Goal: Task Accomplishment & Management: Complete application form

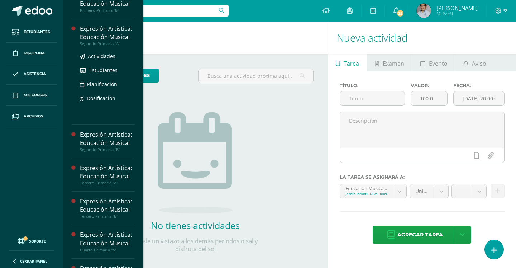
scroll to position [211, 0]
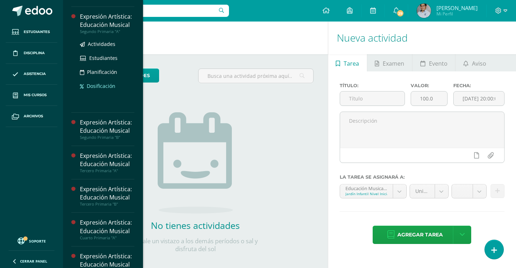
click at [103, 89] on span "Dosificación" at bounding box center [101, 85] width 29 height 7
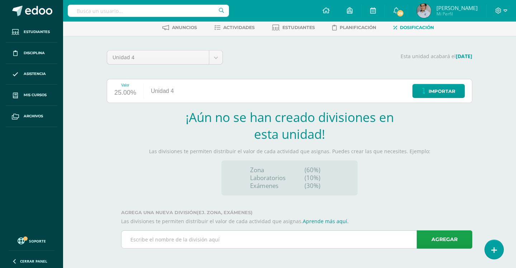
scroll to position [35, 0]
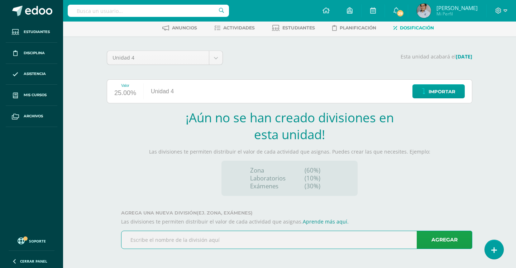
click at [228, 241] on input "text" at bounding box center [297, 240] width 351 height 18
type input "m"
type input "M"
type input "H"
type input "M"
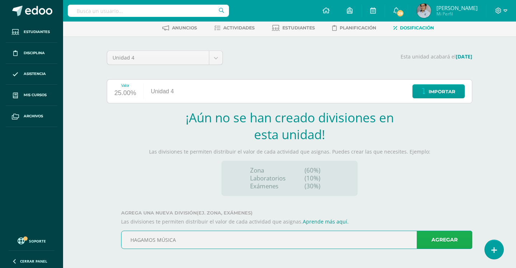
type input "HAGAMOS MÚSICA"
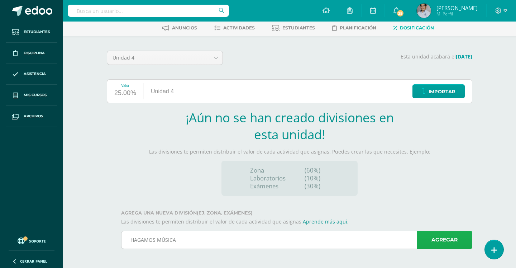
click at [440, 237] on link "Agregar" at bounding box center [445, 240] width 56 height 18
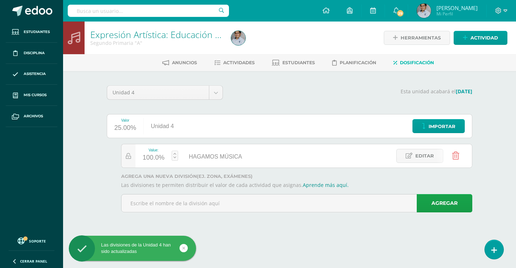
scroll to position [0, 0]
click at [233, 66] on link "Actividades" at bounding box center [234, 62] width 41 height 11
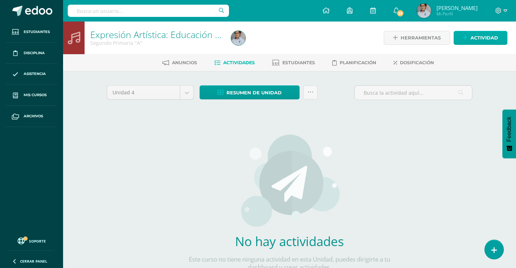
click at [471, 41] on span "Actividad" at bounding box center [485, 37] width 28 height 13
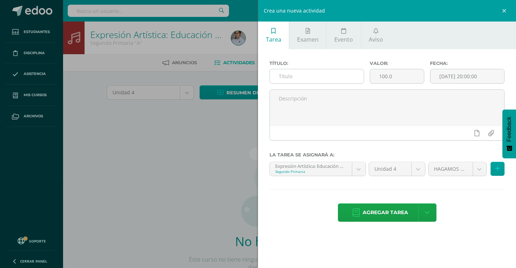
click at [342, 78] on input "text" at bounding box center [317, 76] width 94 height 14
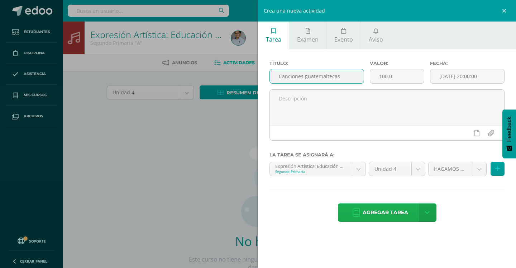
type input "Canciones guatemaltecas"
click at [376, 214] on span "Agregar tarea" at bounding box center [386, 213] width 46 height 18
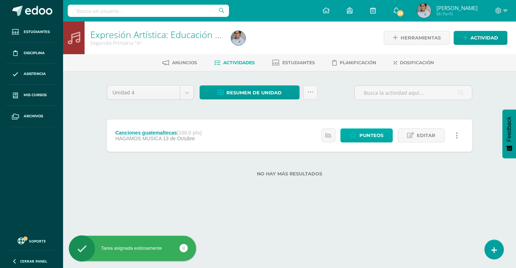
click at [367, 134] on span "Punteos" at bounding box center [372, 135] width 24 height 13
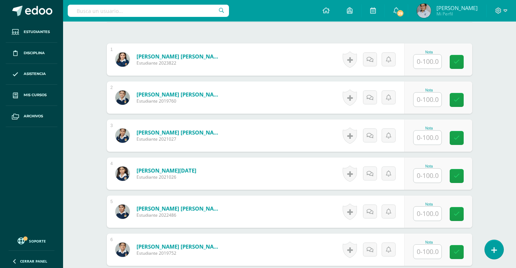
scroll to position [207, 0]
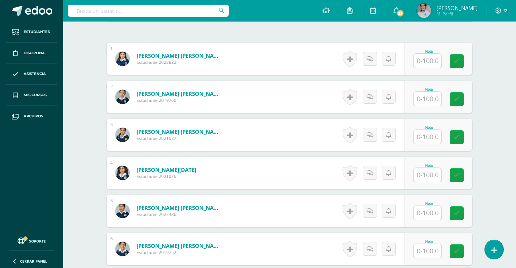
click at [424, 60] on input "text" at bounding box center [428, 61] width 28 height 14
type input "90"
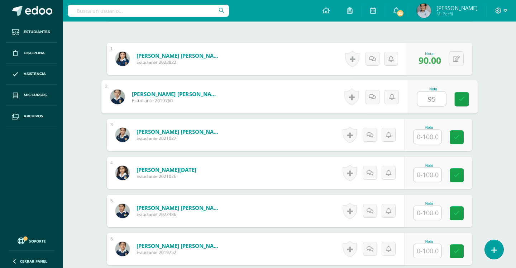
type input "95"
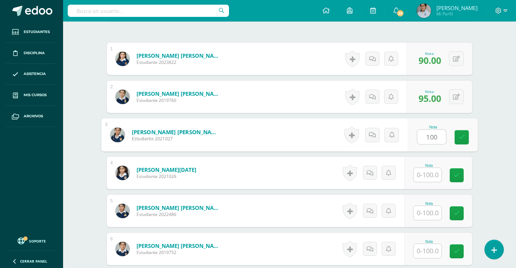
type input "100"
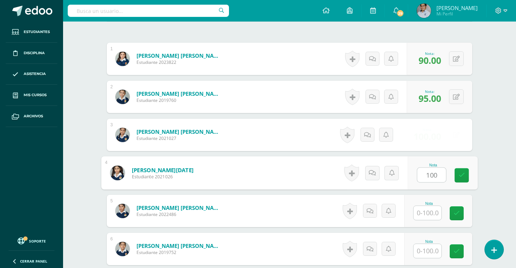
type input "100"
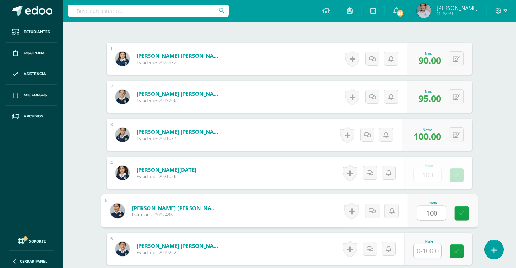
type input "100"
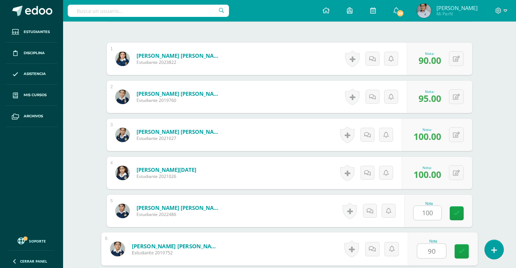
type input "90"
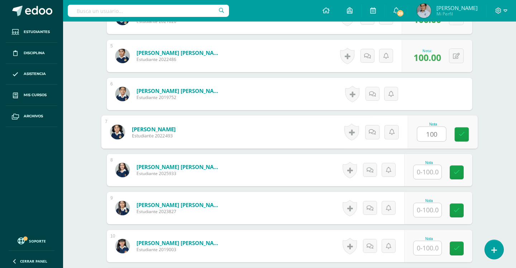
type input "100"
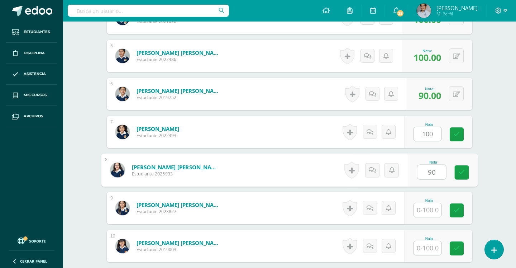
type input "90"
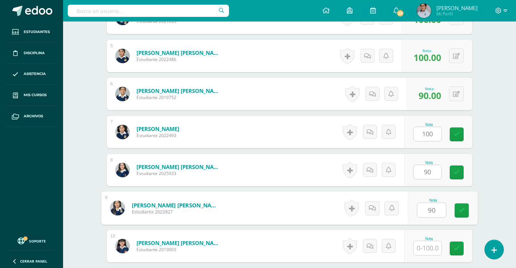
type input "90"
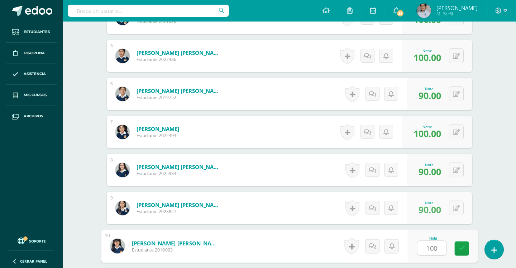
type input "100"
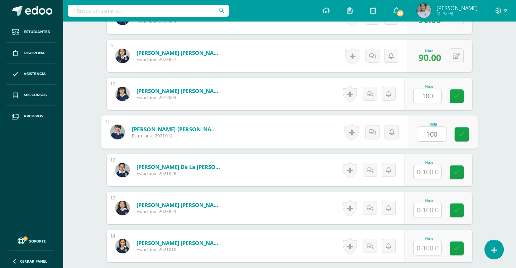
type input "100"
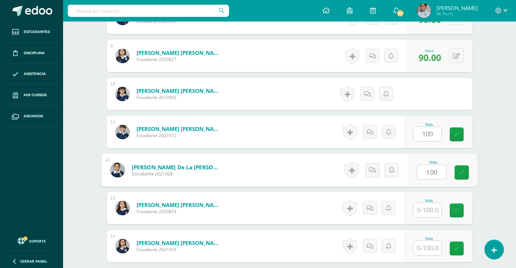
type input "100"
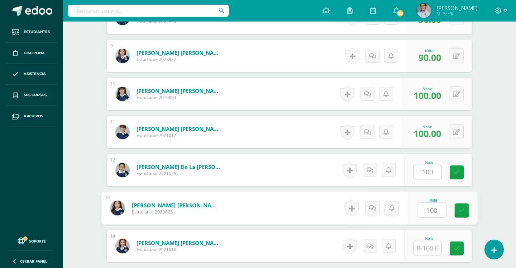
type input "100"
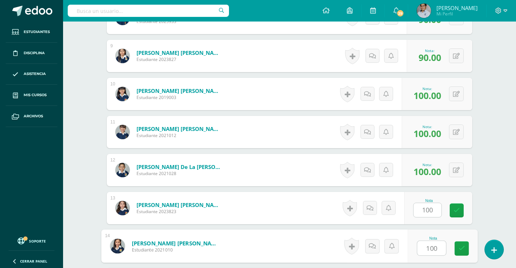
type input "100"
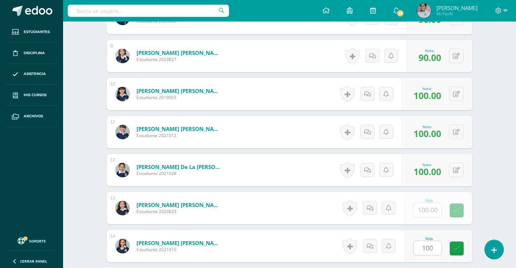
scroll to position [666, 0]
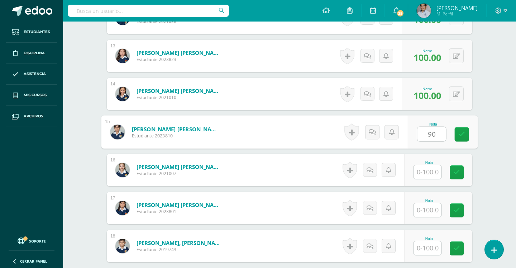
type input "90"
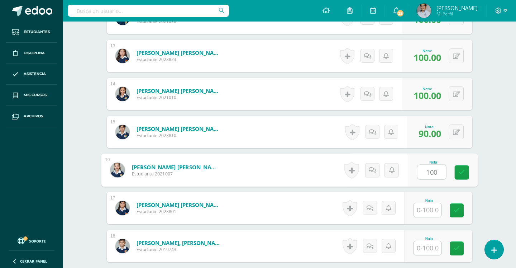
type input "100"
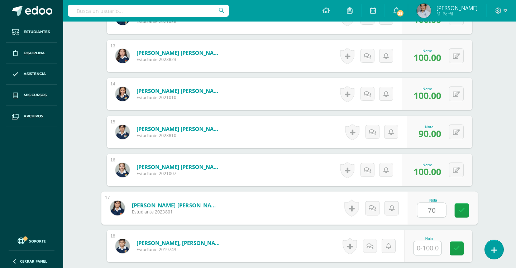
type input "7"
type input "65"
click at [373, 210] on icon at bounding box center [372, 208] width 7 height 6
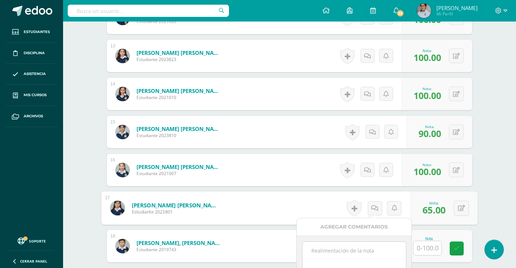
click at [347, 251] on textarea at bounding box center [355, 260] width 104 height 36
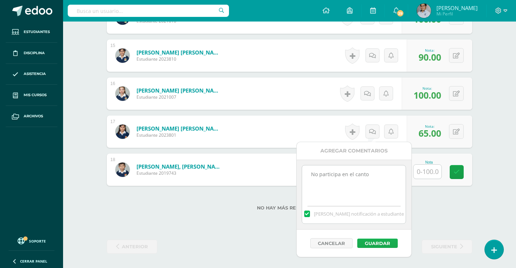
scroll to position [742, 0]
type textarea "No participa en el canto"
click at [365, 241] on button "Guardar" at bounding box center [377, 242] width 41 height 9
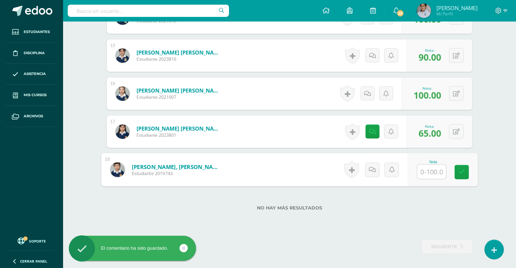
click at [426, 172] on input "text" at bounding box center [432, 172] width 29 height 14
type input "100"
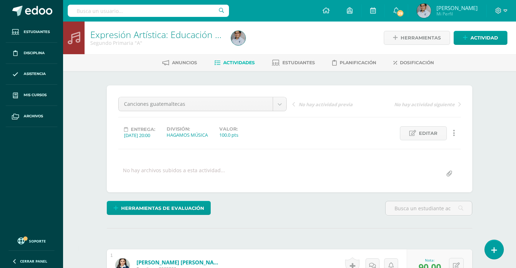
scroll to position [0, 0]
click at [484, 39] on span "Actividad" at bounding box center [485, 37] width 28 height 13
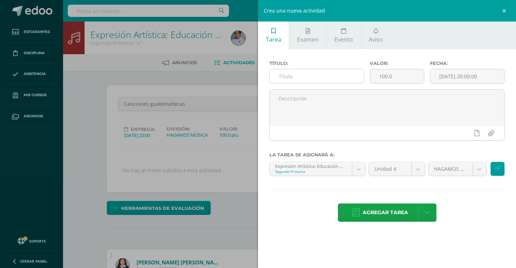
click at [334, 78] on input "text" at bounding box center [317, 76] width 94 height 14
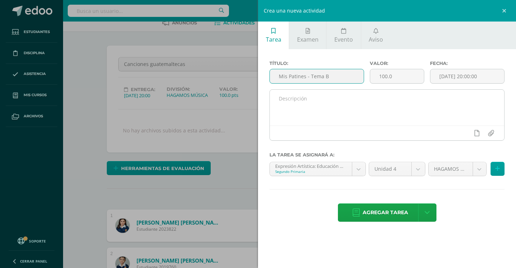
scroll to position [40, 0]
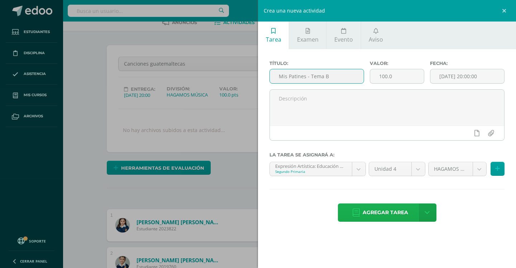
type input "Mis Patines - Tema B"
click at [379, 213] on span "Agregar tarea" at bounding box center [386, 213] width 46 height 18
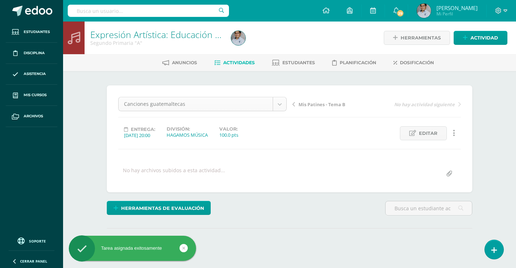
click at [281, 107] on body "Tarea asignada exitosamente Estudiantes Disciplina Asistencia Mis cursos Archiv…" at bounding box center [258, 142] width 516 height 284
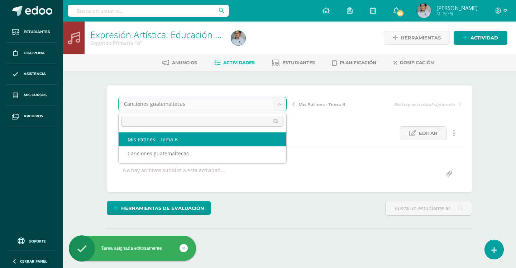
select select "/dashboard/teacher/grade-activity/130692/"
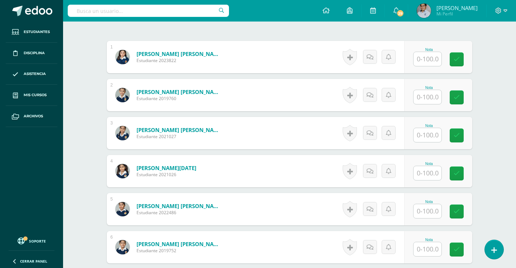
scroll to position [209, 0]
click at [428, 58] on input "text" at bounding box center [428, 59] width 28 height 14
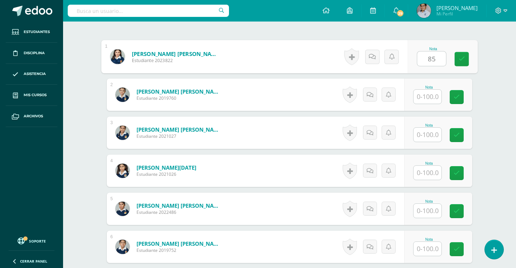
type input "85"
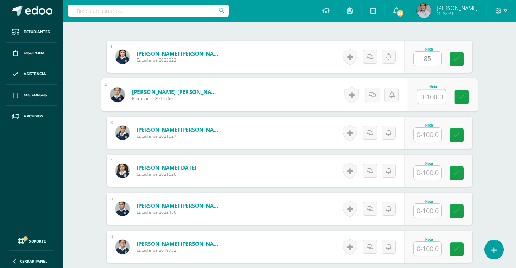
scroll to position [209, 0]
type input "75"
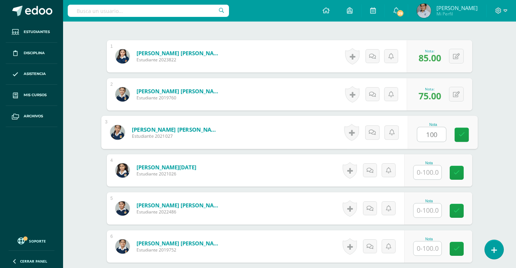
type input "100"
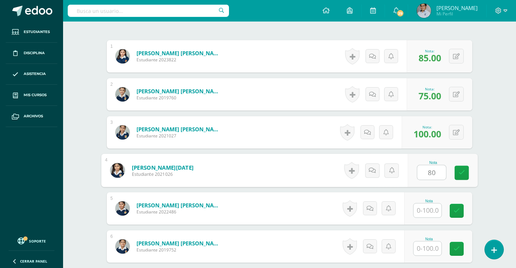
type input "80"
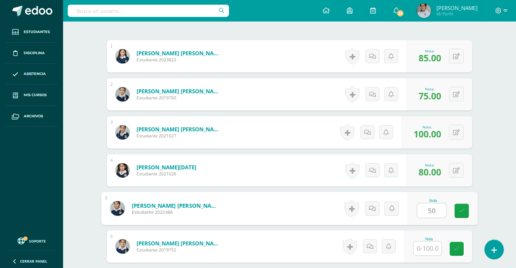
type input "50"
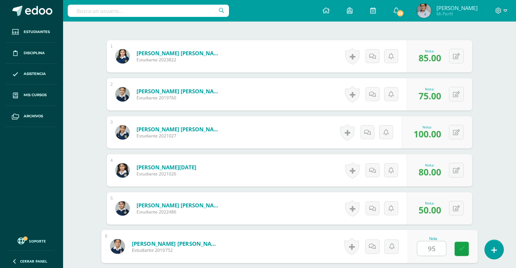
type input "95"
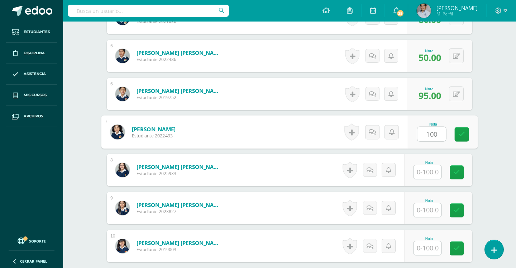
type input "100"
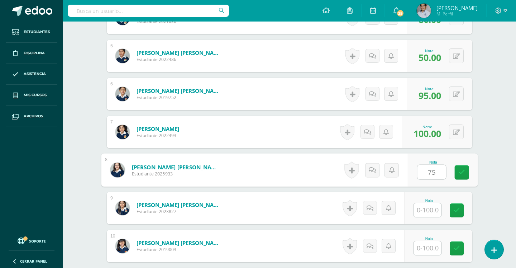
type input "75"
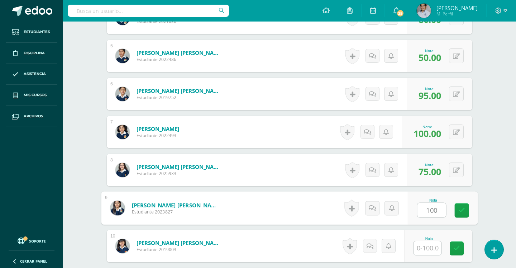
type input "100"
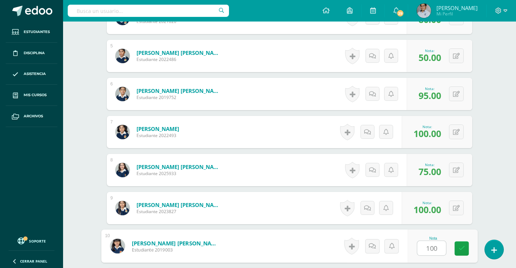
type input "100"
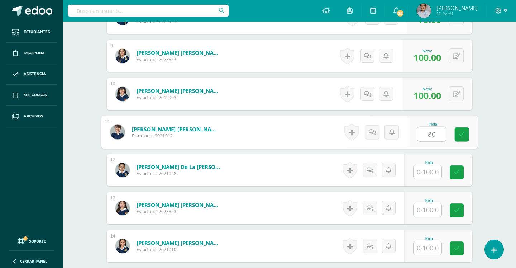
type input "80"
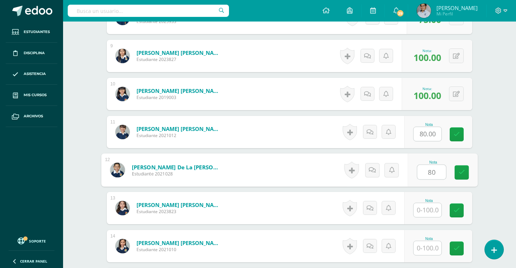
type input "80"
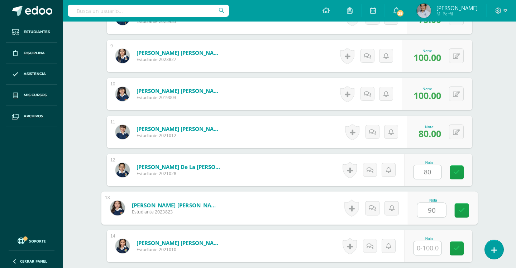
type input "90"
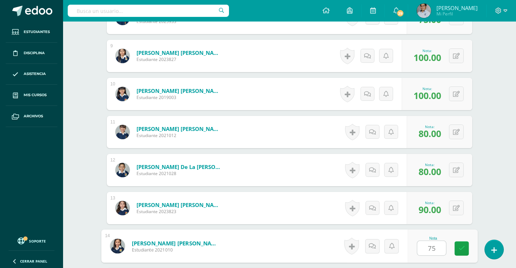
type input "75"
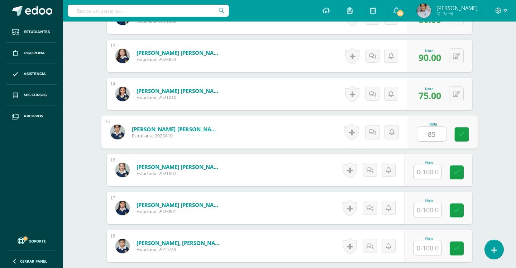
type input "85"
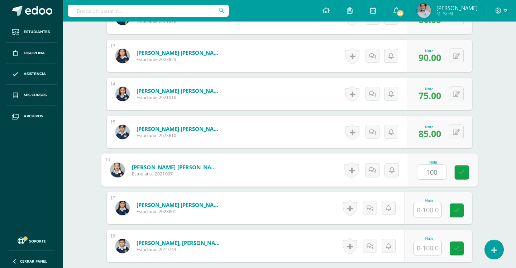
type input "100"
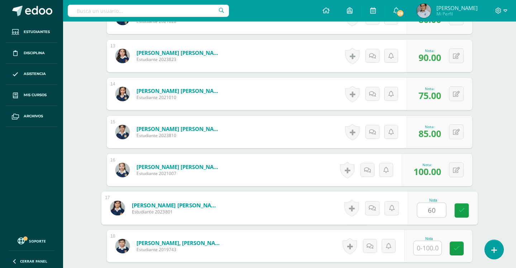
type input "60"
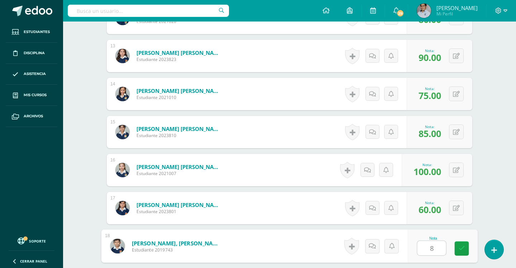
type input "80"
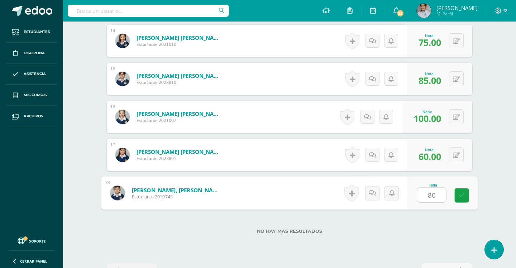
scroll to position [726, 0]
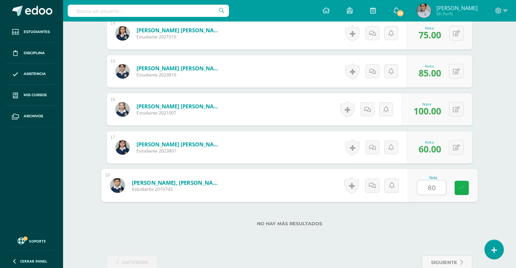
click at [466, 186] on link at bounding box center [462, 188] width 14 height 14
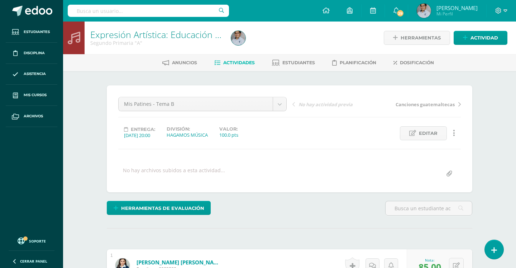
scroll to position [0, 0]
click at [479, 42] on span "Actividad" at bounding box center [485, 37] width 28 height 13
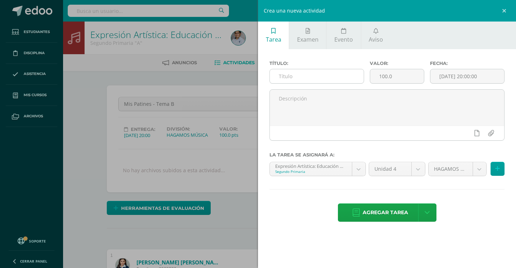
click at [326, 82] on input "text" at bounding box center [317, 76] width 94 height 14
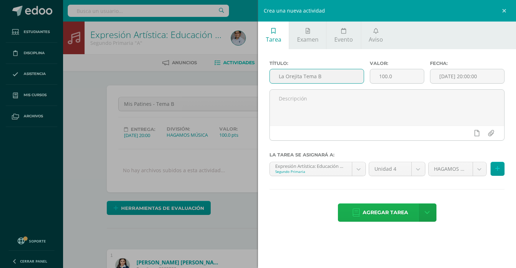
type input "La Orejita Tema B"
click at [374, 217] on span "Agregar tarea" at bounding box center [386, 213] width 46 height 18
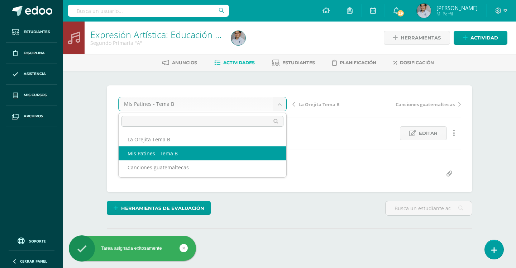
click at [282, 104] on body "Tarea asignada exitosamente Estudiantes Disciplina Asistencia Mis cursos Archiv…" at bounding box center [258, 142] width 516 height 284
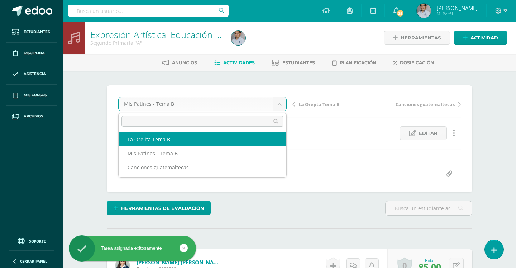
select select "/dashboard/teacher/grade-activity/130693/"
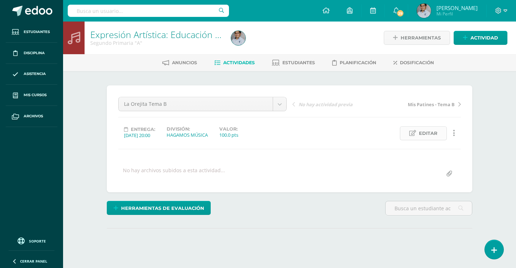
click at [426, 133] on span "Editar" at bounding box center [428, 133] width 19 height 13
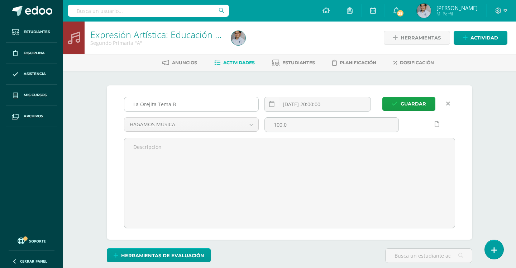
click at [146, 104] on input "La Orejita Tema B" at bounding box center [191, 104] width 134 height 14
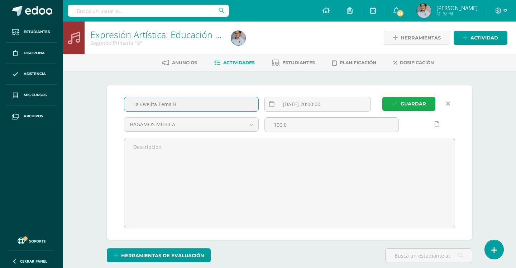
type input "La Ovejita Tema B"
click at [408, 109] on span "Guardar" at bounding box center [413, 103] width 25 height 13
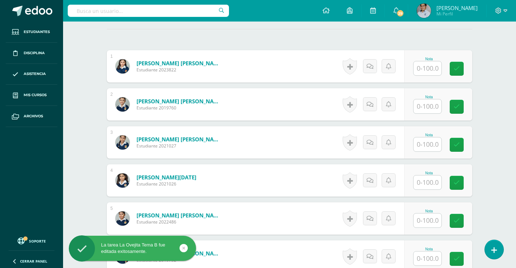
scroll to position [205, 0]
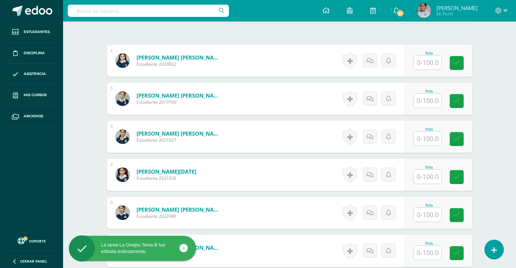
click at [425, 65] on input "text" at bounding box center [428, 63] width 28 height 14
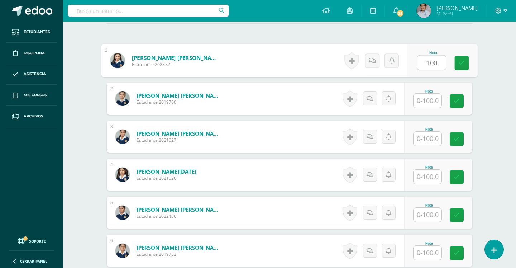
scroll to position [205, 0]
type input "100"
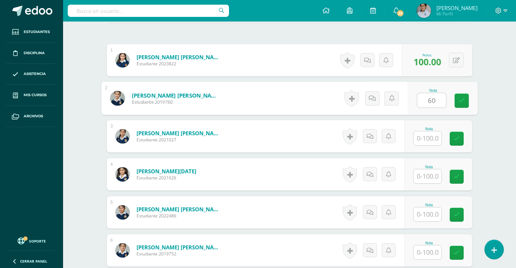
type input "60"
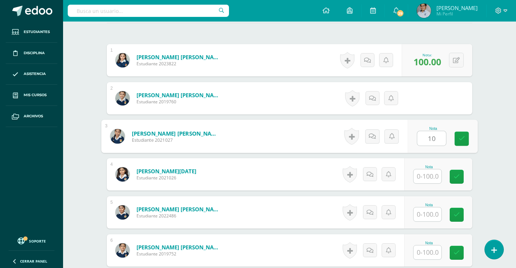
type input "10"
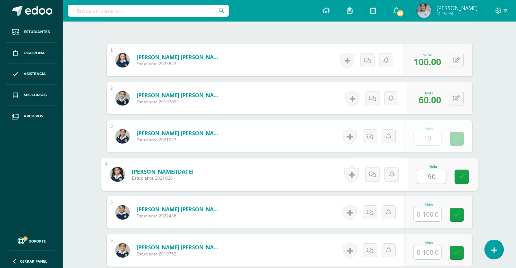
type input "90"
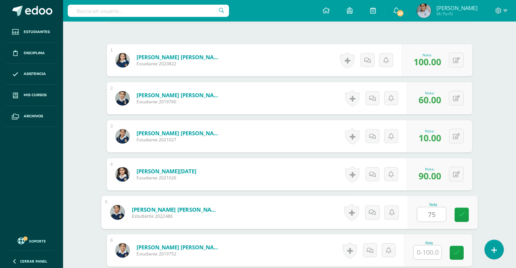
type input "75"
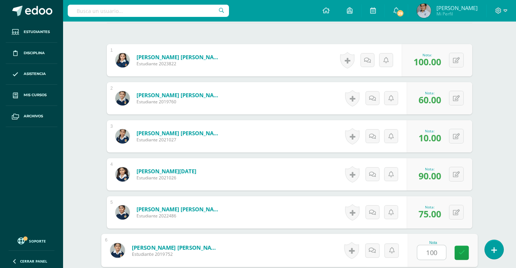
type input "100"
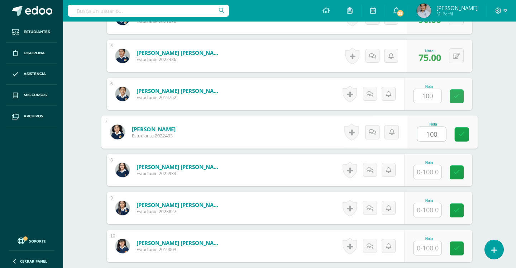
type input "100"
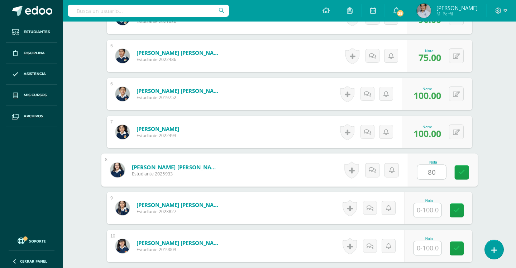
type input "80"
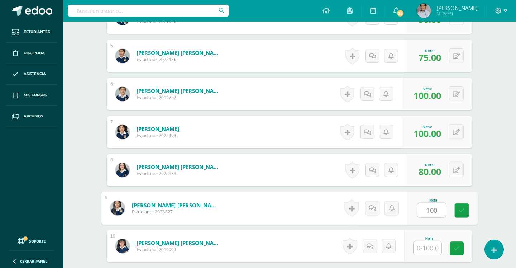
type input "100"
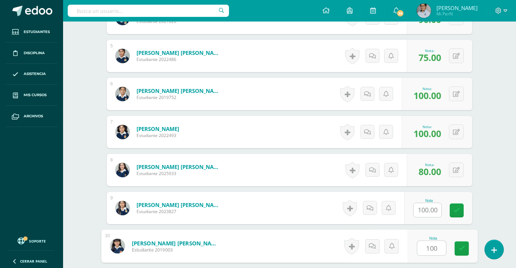
type input "100"
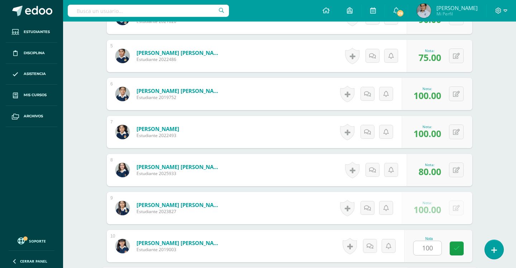
scroll to position [513, 0]
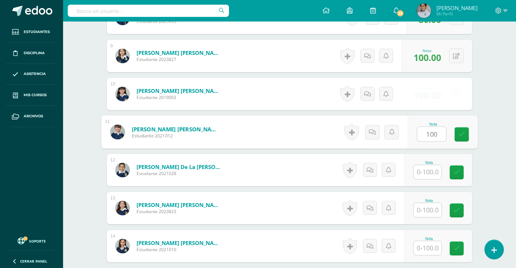
type input "100"
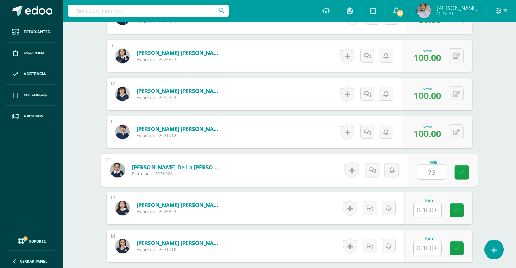
type input "75"
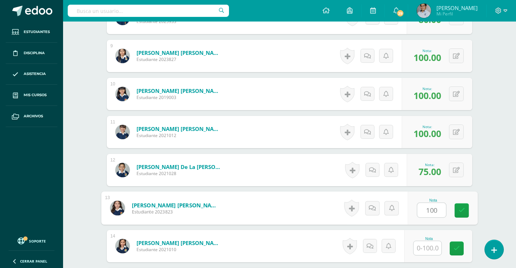
type input "100"
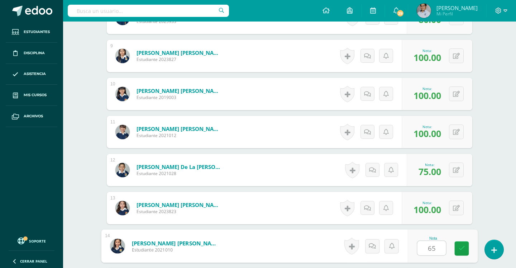
type input "65"
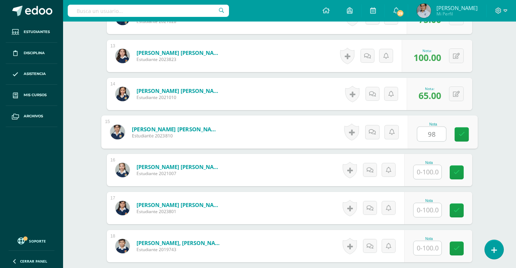
type input "98"
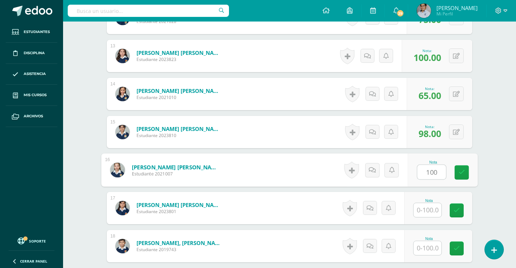
type input "100"
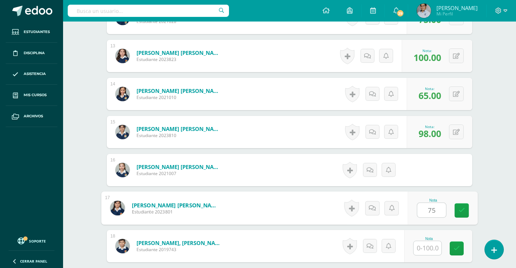
type input "75"
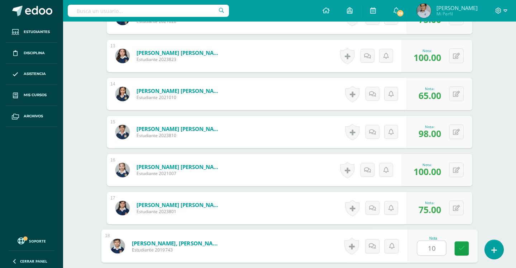
type input "100"
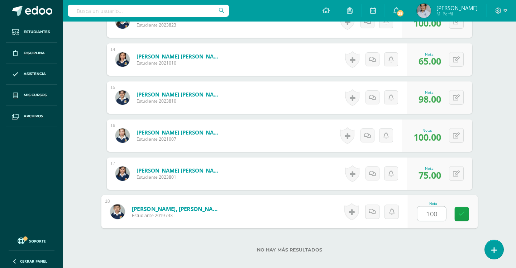
scroll to position [706, 0]
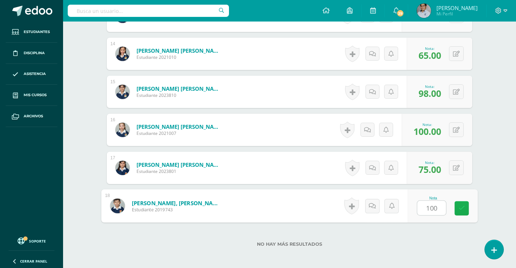
click at [465, 210] on icon at bounding box center [462, 208] width 6 height 6
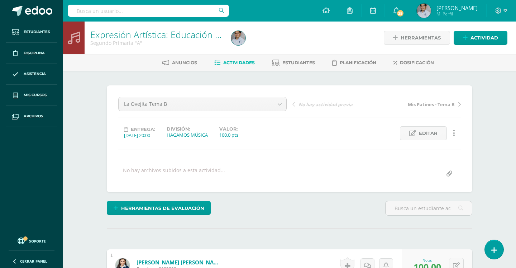
scroll to position [0, 0]
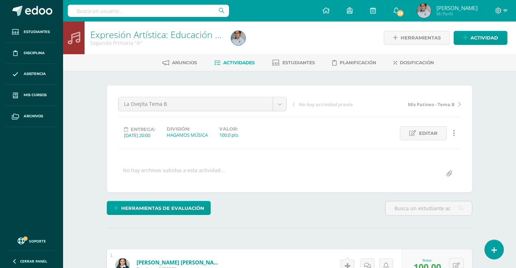
click at [466, 40] on icon at bounding box center [465, 38] width 5 height 6
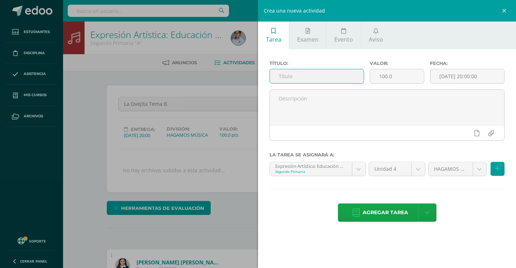
click at [328, 76] on input "text" at bounding box center [317, 76] width 94 height 14
type input "Ritmo con corcheas"
click at [373, 214] on span "Agregar tarea" at bounding box center [386, 213] width 46 height 18
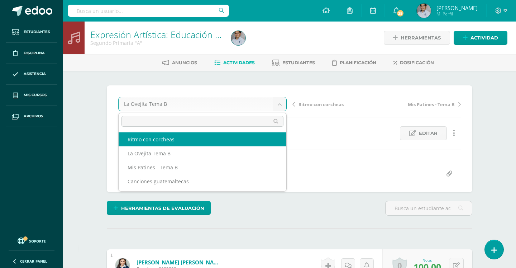
scroll to position [0, 0]
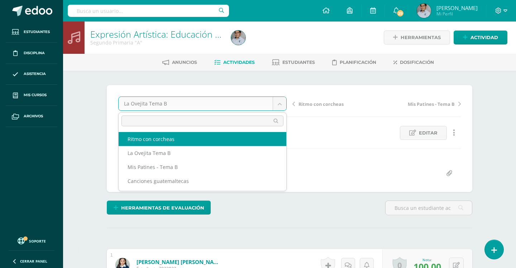
select select "/dashboard/teacher/grade-activity/130694/"
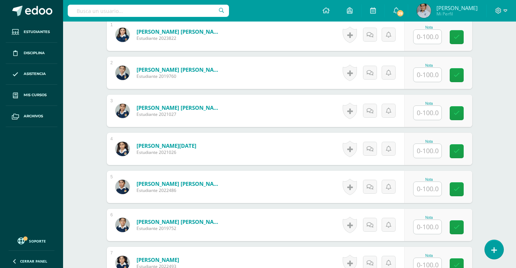
scroll to position [228, 0]
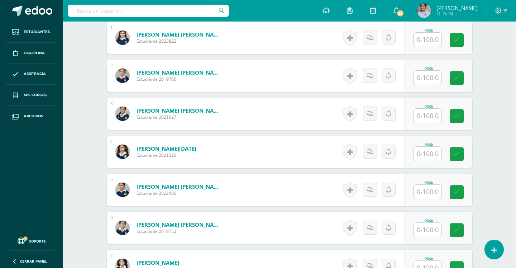
click at [428, 39] on input "text" at bounding box center [428, 40] width 28 height 14
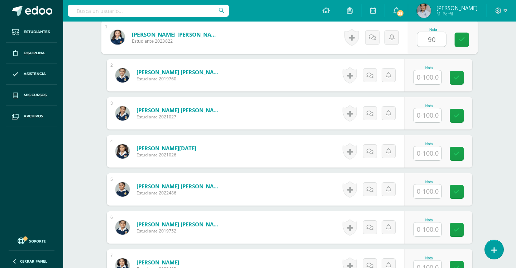
type input "90"
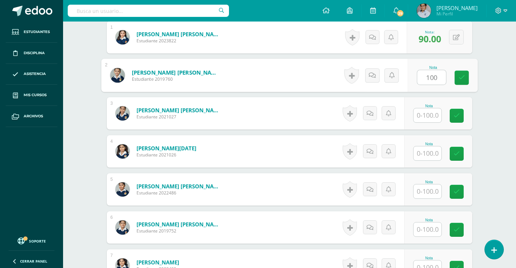
type input "100"
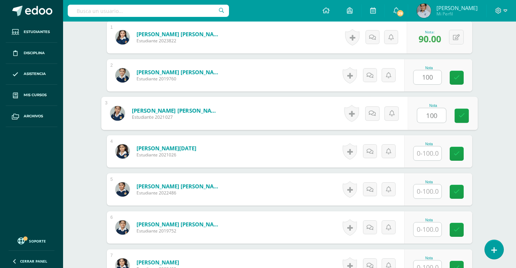
type input "100"
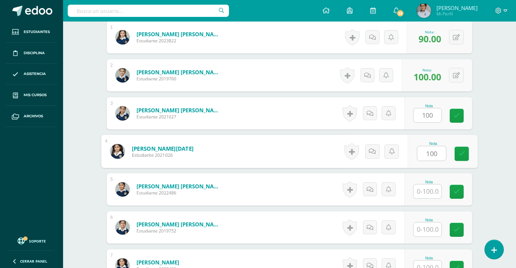
type input "100"
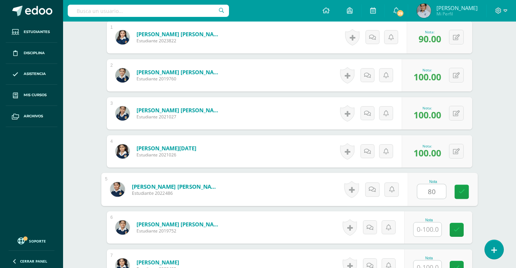
type input "80"
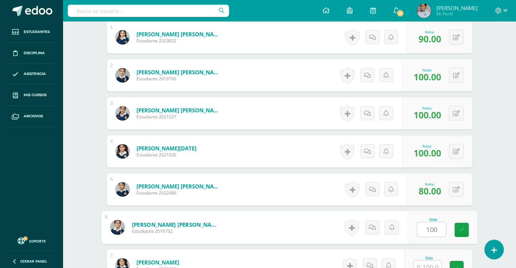
type input "100"
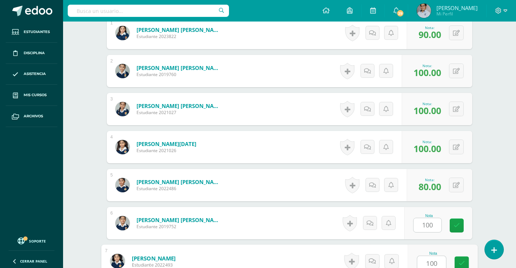
type input "100"
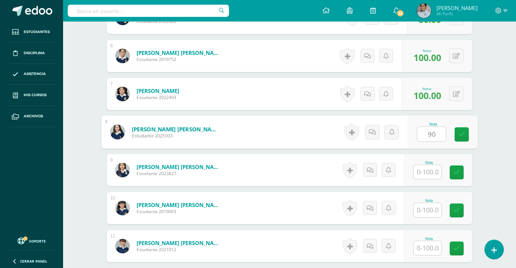
type input "90"
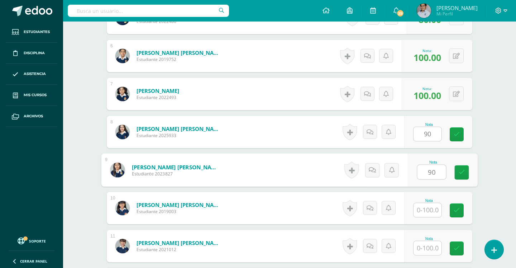
type input "90"
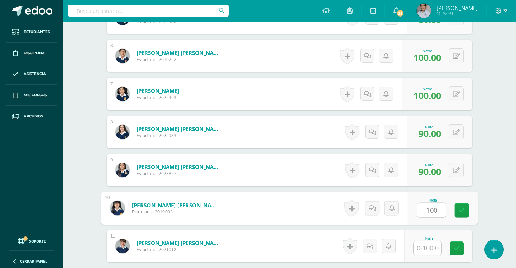
type input "100"
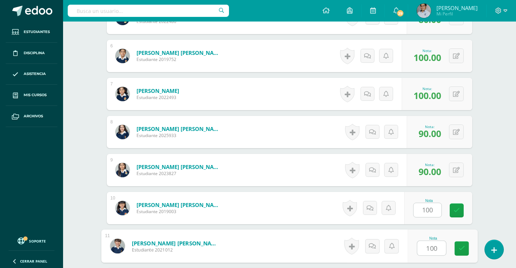
type input "100"
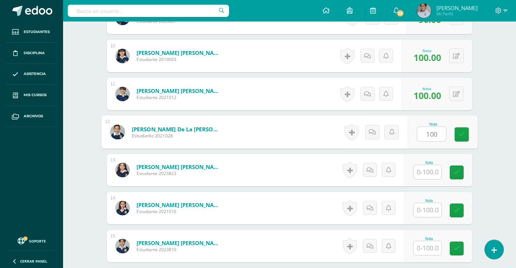
type input "100"
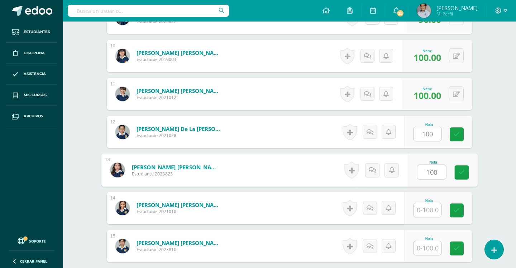
type input "100"
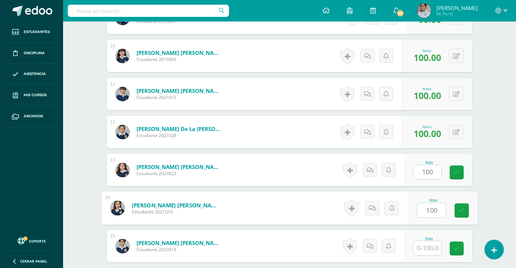
type input "100"
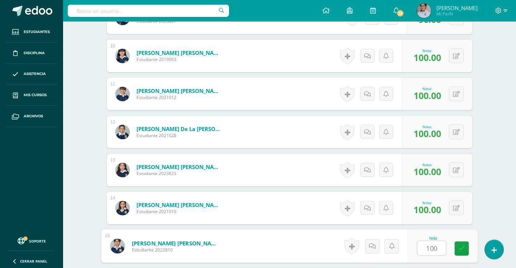
type input "100"
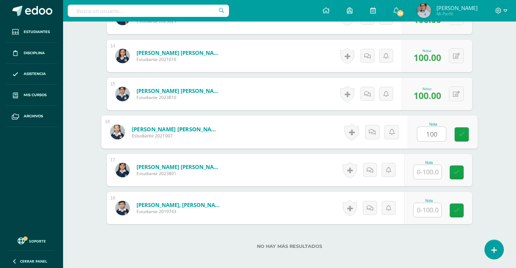
type input "100"
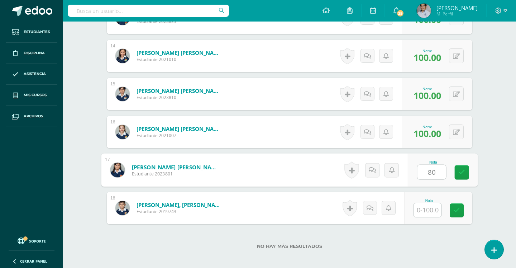
type input "80"
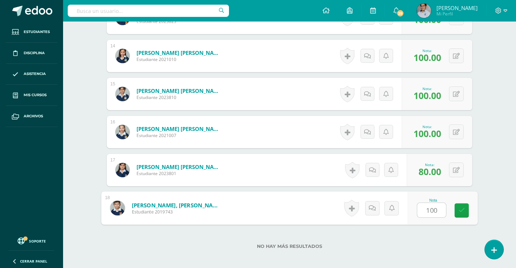
type input "100"
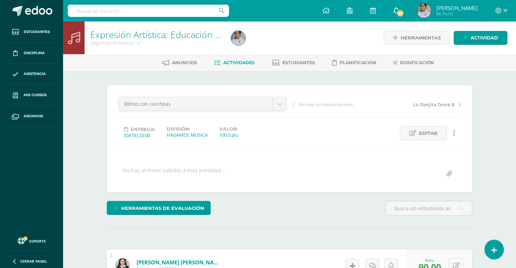
scroll to position [0, 0]
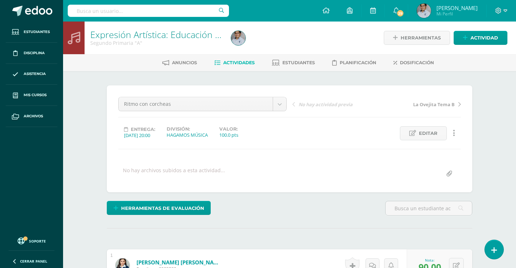
click at [469, 38] on link "Actividad" at bounding box center [481, 38] width 54 height 14
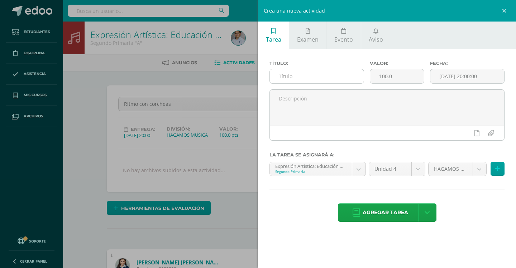
click at [329, 77] on input "text" at bounding box center [317, 76] width 94 height 14
type input "Estudio de instrumento"
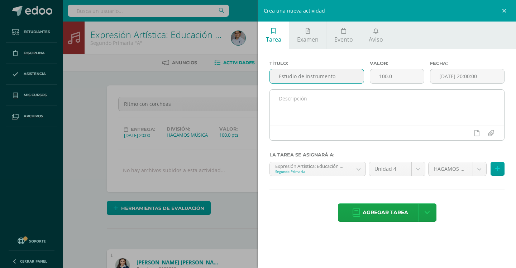
click at [384, 108] on textarea at bounding box center [387, 108] width 235 height 36
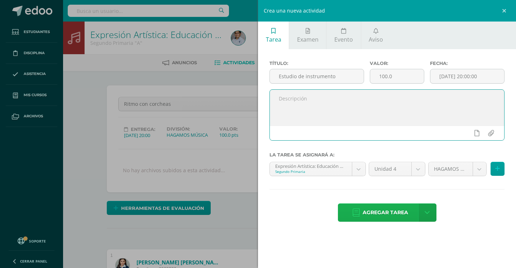
click at [384, 209] on span "Agregar tarea" at bounding box center [386, 213] width 46 height 18
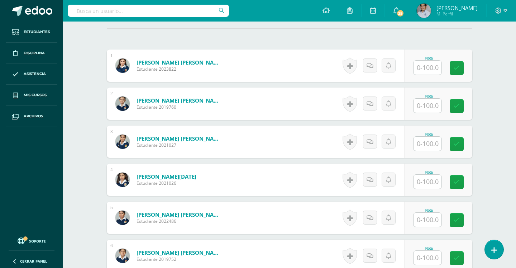
scroll to position [203, 0]
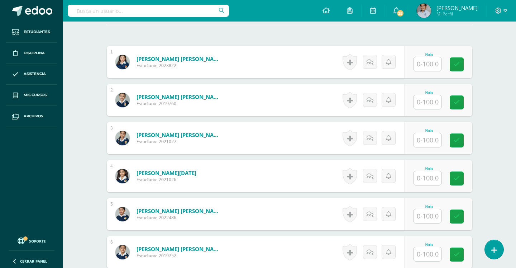
click at [428, 62] on input "text" at bounding box center [428, 64] width 28 height 14
type input "80"
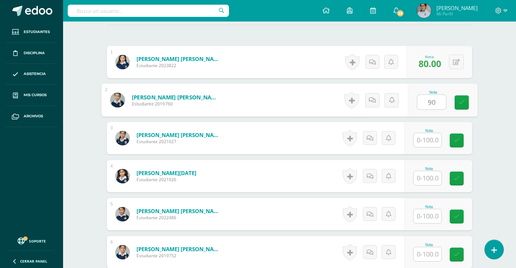
type input "90"
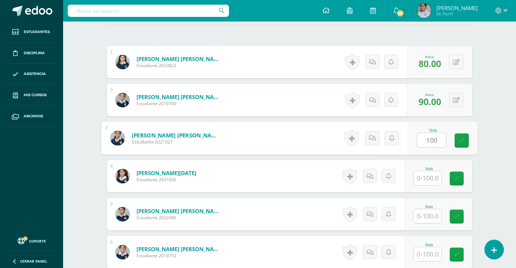
type input "100"
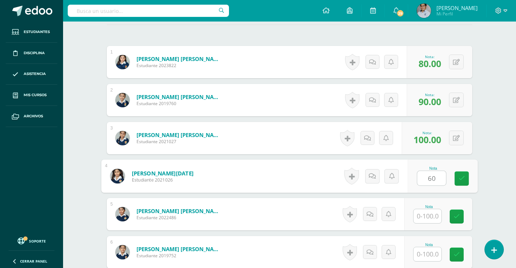
type input "60"
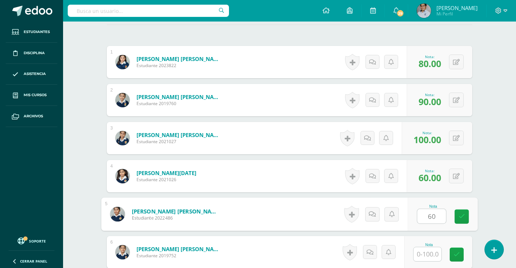
type input "60"
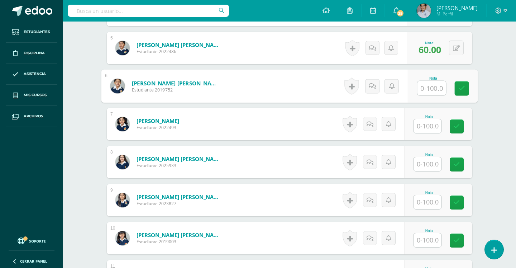
scroll to position [382, 0]
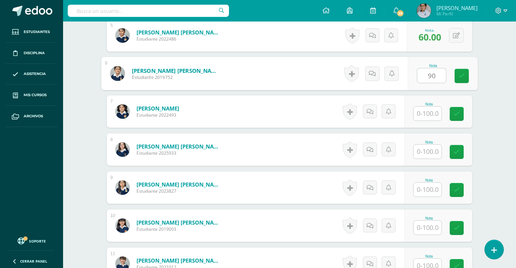
type input "90"
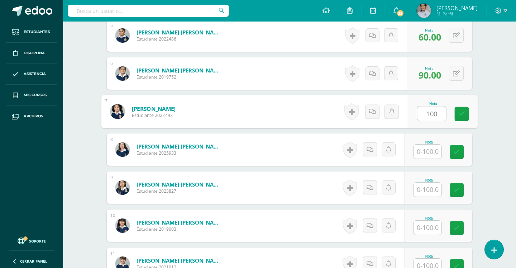
type input "100"
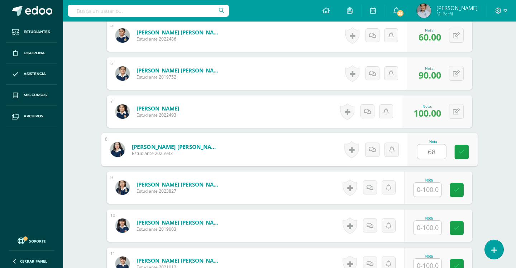
type input "68"
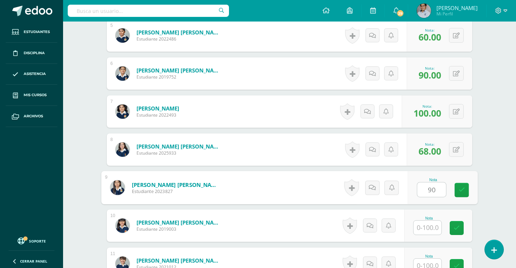
type input "90"
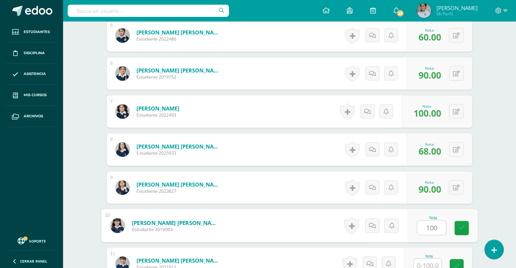
type input "100"
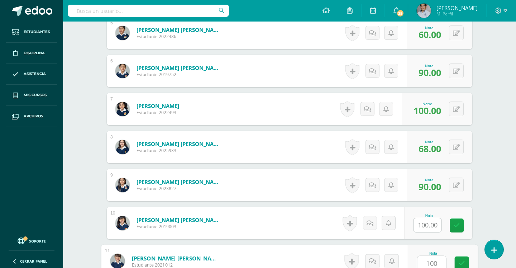
type input "100"
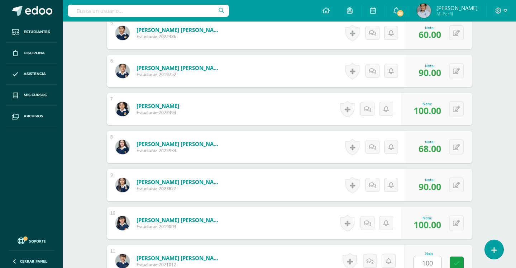
scroll to position [551, 0]
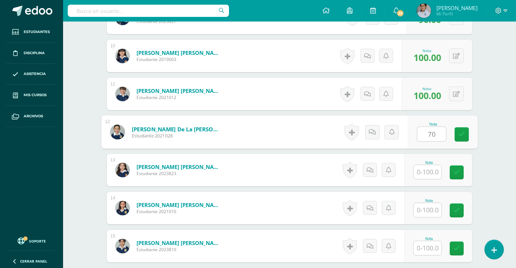
type input "70"
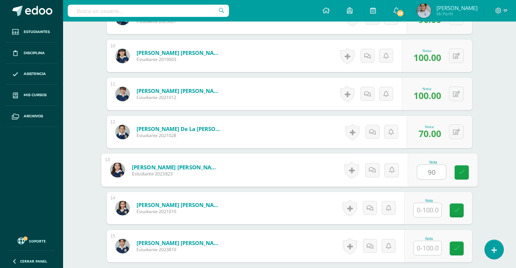
type input "90"
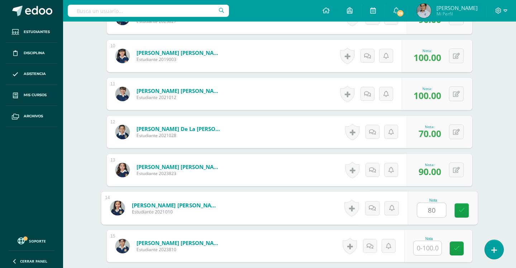
type input "80"
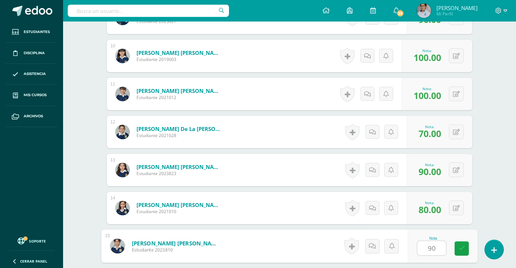
type input "90"
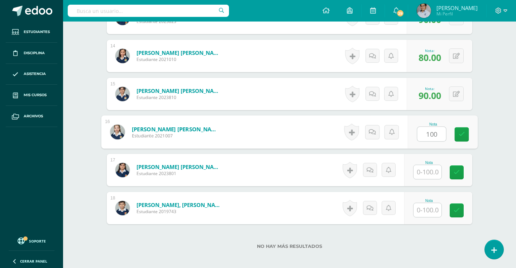
type input "100"
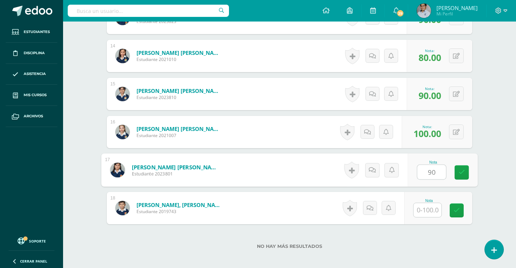
type input "90"
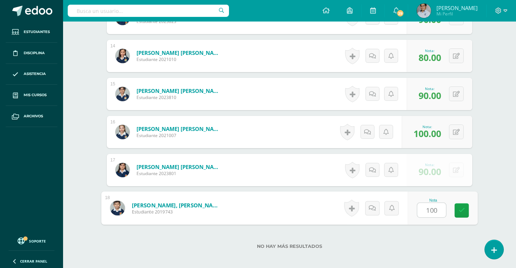
type input "100"
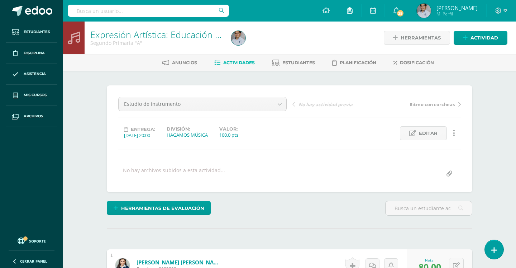
scroll to position [0, 0]
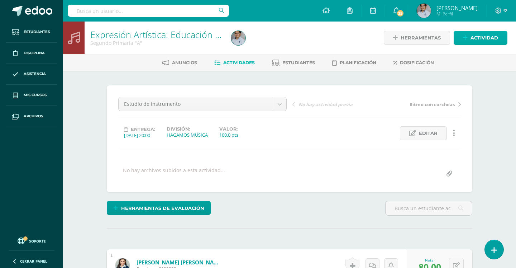
click at [472, 39] on span "Actividad" at bounding box center [485, 37] width 28 height 13
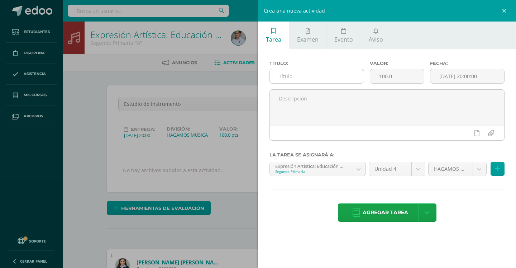
click at [342, 76] on input "text" at bounding box center [317, 76] width 94 height 14
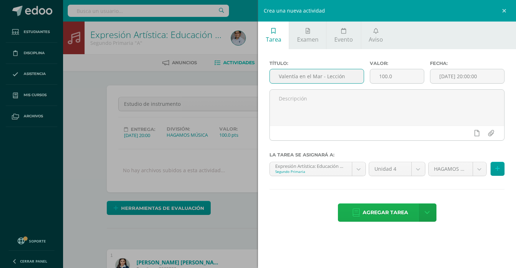
type input "Valentía en el Mar - Lección"
click at [373, 213] on span "Agregar tarea" at bounding box center [386, 213] width 46 height 18
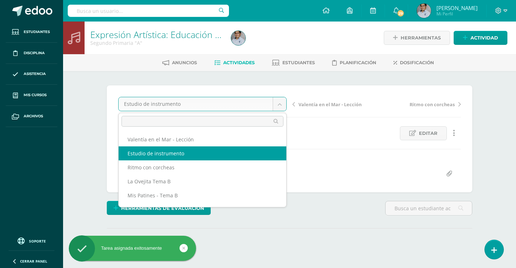
click at [284, 104] on body "Tarea asignada exitosamente Estudiantes Disciplina Asistencia Mis cursos Archiv…" at bounding box center [258, 142] width 516 height 284
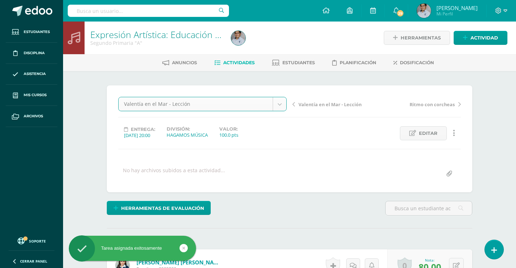
select select "/dashboard/teacher/grade-activity/130696/"
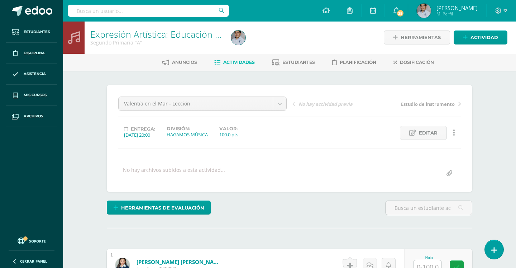
scroll to position [1, 0]
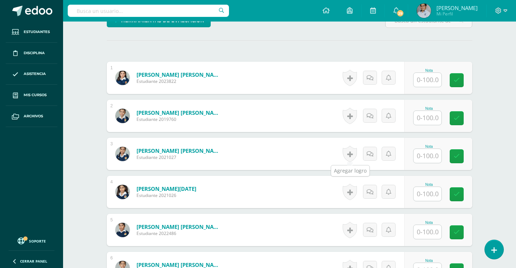
scroll to position [190, 0]
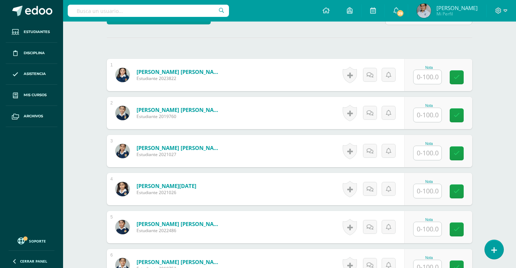
click at [426, 77] on input "text" at bounding box center [428, 77] width 28 height 14
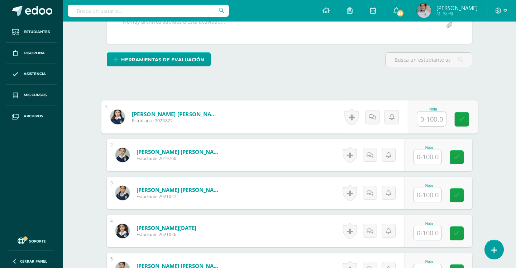
scroll to position [159, 0]
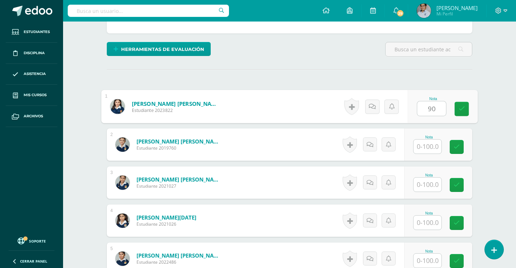
type input "90"
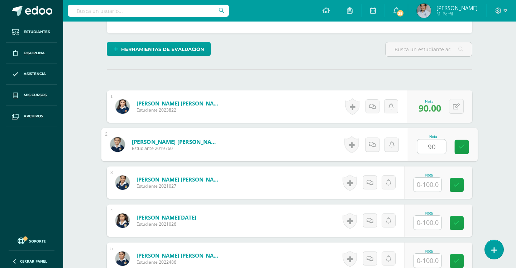
type input "90"
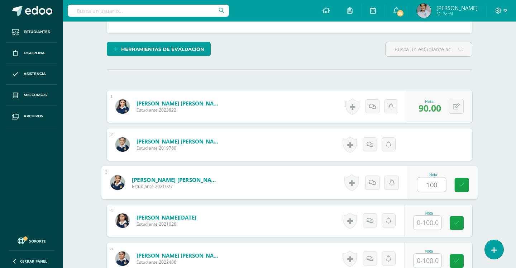
type input "100"
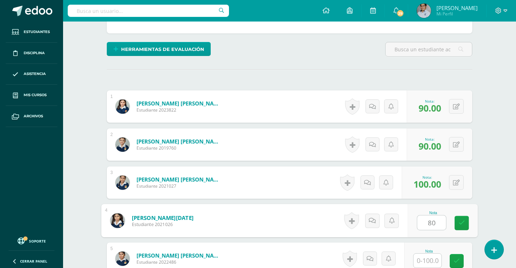
type input "80"
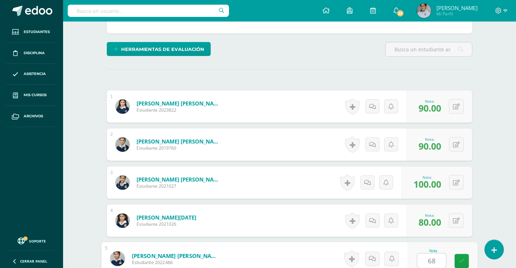
type input "68"
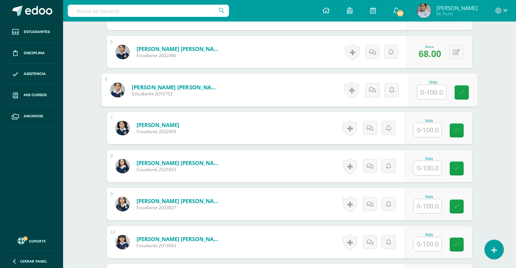
scroll to position [362, 0]
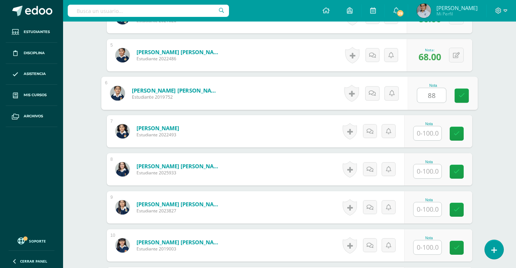
type input "88"
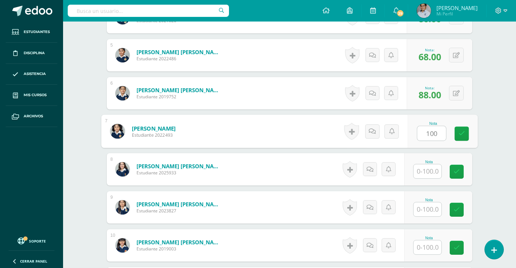
type input "100"
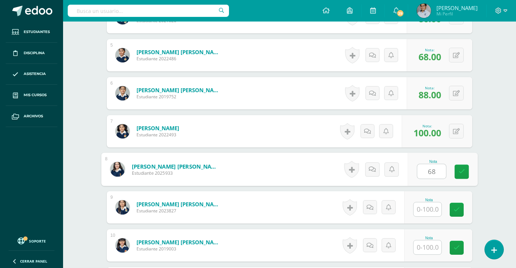
type input "68"
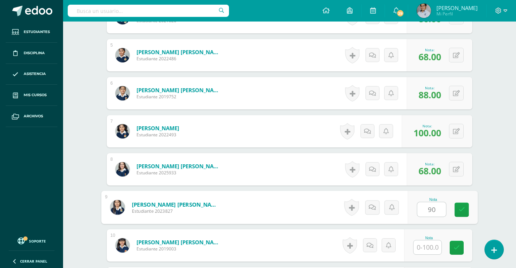
type input "90"
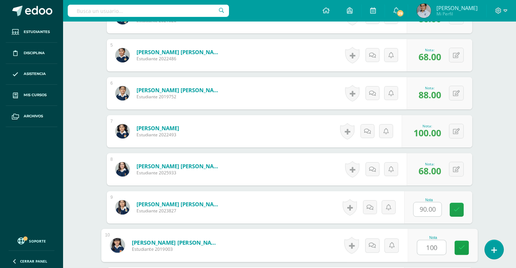
type input "100"
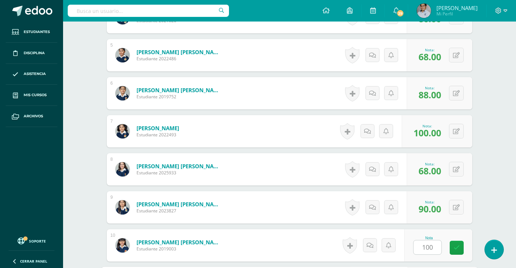
scroll to position [513, 0]
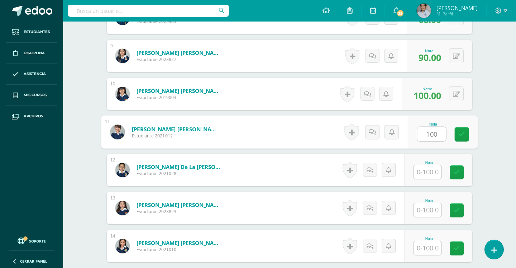
type input "100"
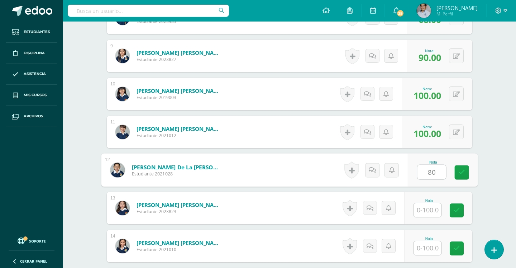
type input "80"
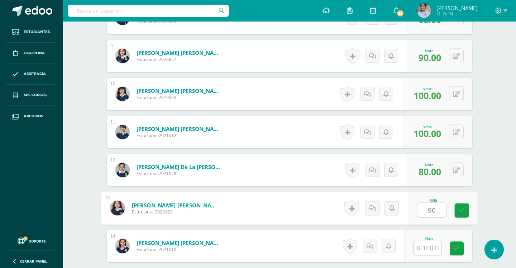
type input "90"
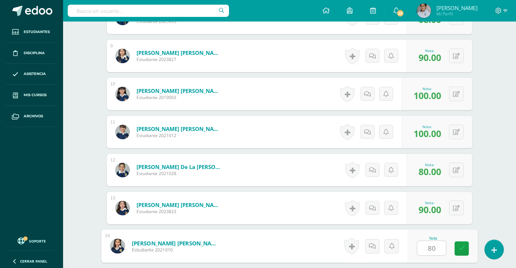
type input "80"
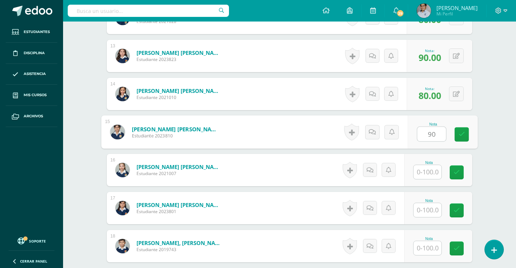
type input "90"
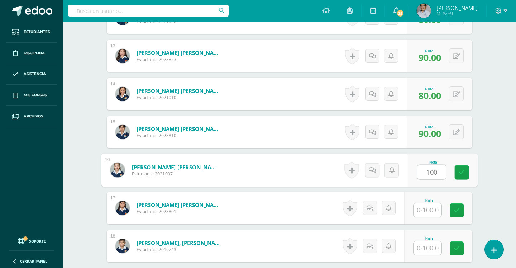
type input "100"
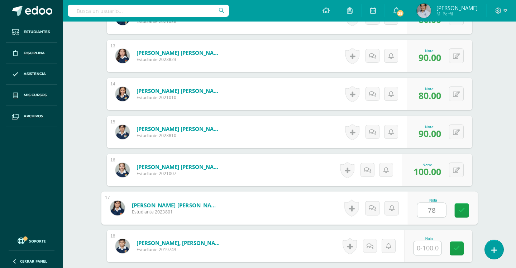
type input "78"
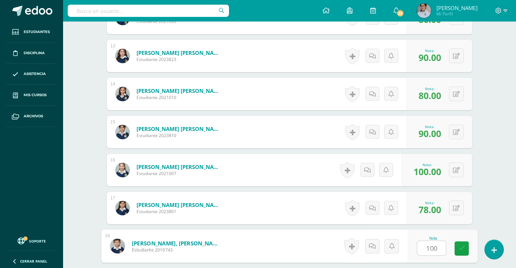
type input "100"
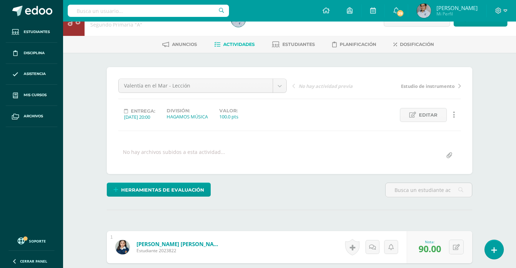
scroll to position [14, 0]
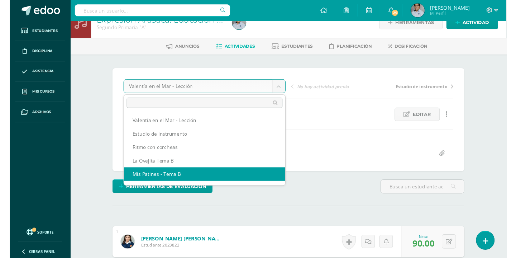
scroll to position [0, 0]
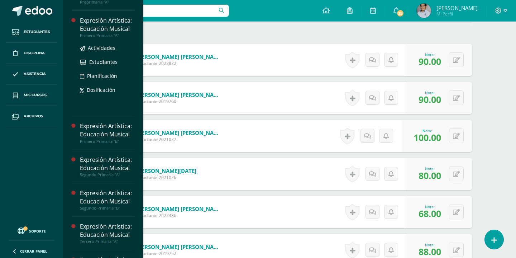
scroll to position [142, 0]
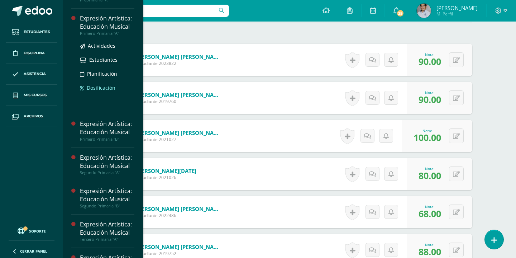
click at [103, 92] on link "Dosificación" at bounding box center [107, 88] width 55 height 8
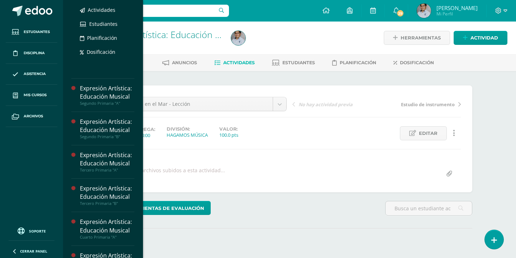
scroll to position [226, 0]
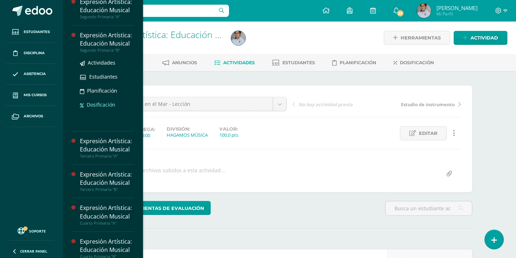
click at [96, 108] on span "Dosificación" at bounding box center [101, 104] width 29 height 7
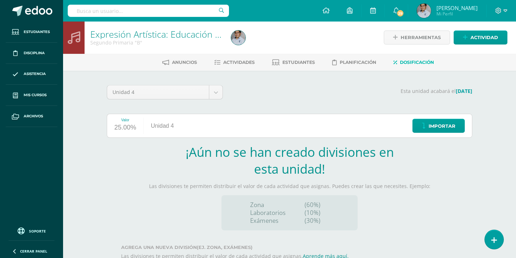
scroll to position [100, 0]
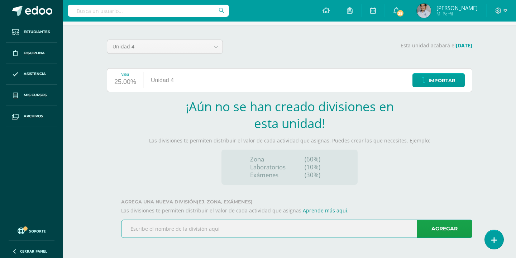
click at [239, 220] on input "text" at bounding box center [297, 229] width 351 height 18
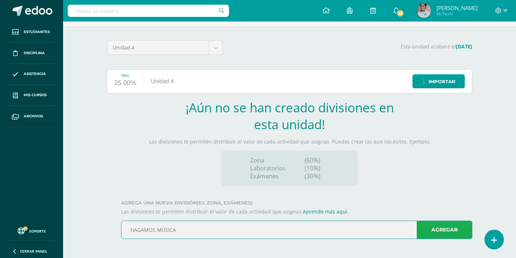
type input "HAGAMOS MÚSICA"
click at [430, 232] on link "Agregar" at bounding box center [445, 230] width 56 height 18
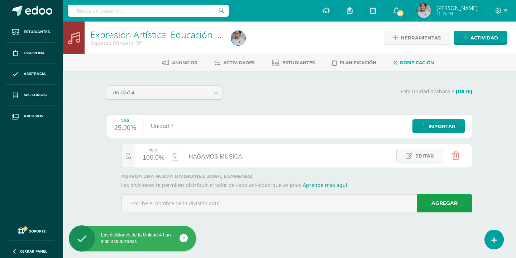
scroll to position [0, 0]
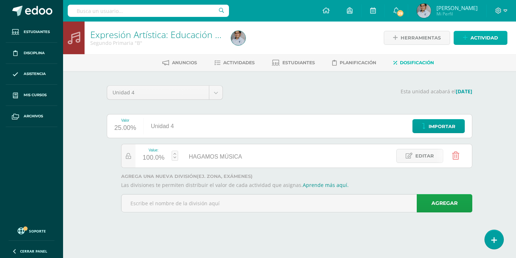
click at [470, 38] on link "Actividad" at bounding box center [481, 38] width 54 height 14
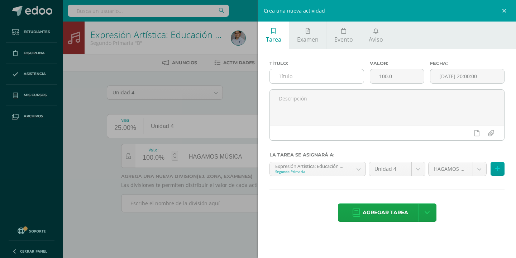
click at [284, 79] on input "text" at bounding box center [317, 76] width 94 height 14
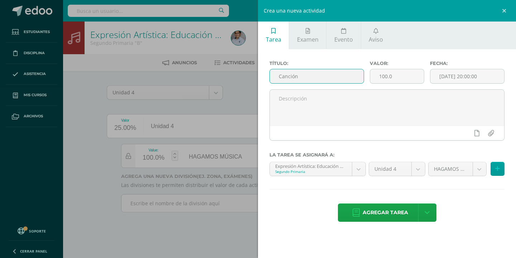
type input "Canciónes guatemaltecas"
click at [386, 212] on span "Agregar tarea" at bounding box center [386, 213] width 46 height 18
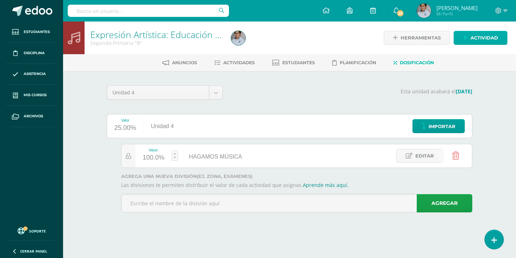
click at [475, 38] on span "Actividad" at bounding box center [485, 37] width 28 height 13
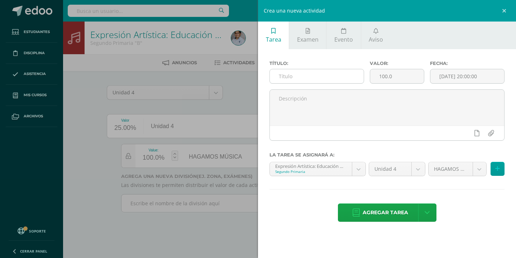
click at [294, 77] on input "text" at bounding box center [317, 76] width 94 height 14
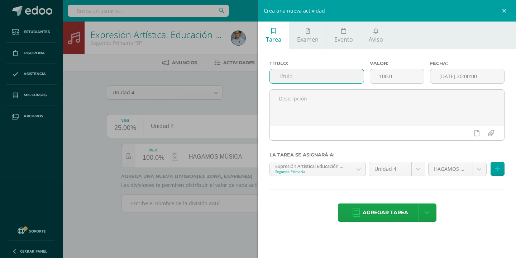
click at [236, 97] on div "Crea una nueva actividad Tarea Examen Evento Aviso Título: Valor: 100.0 Fecha: …" at bounding box center [258, 129] width 516 height 258
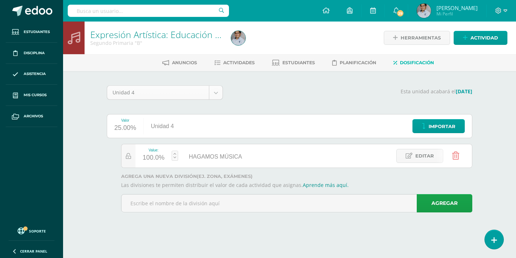
click at [217, 94] on body "Tarea asignada exitosamente Estudiantes Disciplina Asistencia Mis cursos Archiv…" at bounding box center [258, 116] width 516 height 232
click at [287, 85] on body "Tarea asignada exitosamente Estudiantes Disciplina Asistencia Mis cursos Archiv…" at bounding box center [258, 116] width 516 height 232
click at [246, 62] on span "Actividades" at bounding box center [239, 62] width 32 height 5
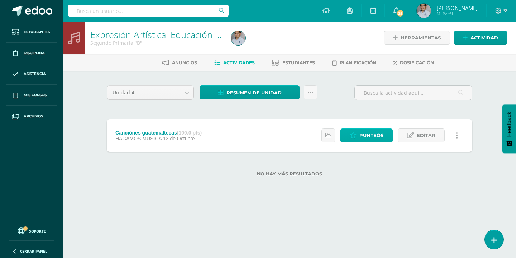
click at [361, 137] on span "Punteos" at bounding box center [372, 135] width 24 height 13
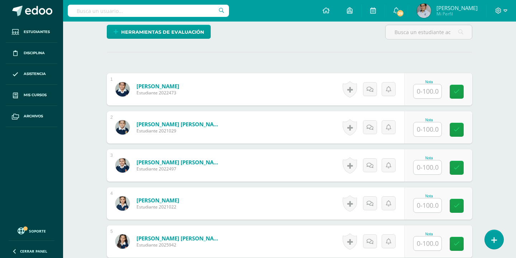
scroll to position [178, 0]
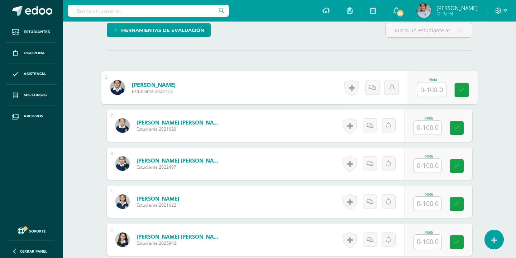
click at [422, 91] on input "text" at bounding box center [432, 89] width 29 height 14
type input "100"
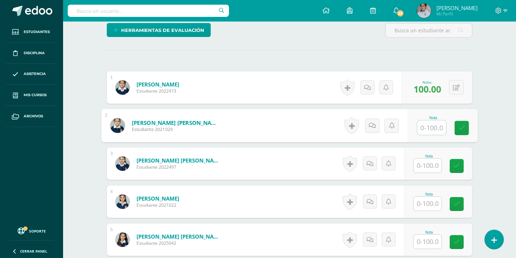
type input "7"
type input "9"
type input "100"
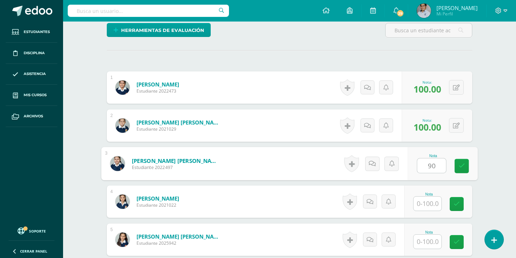
type input "90"
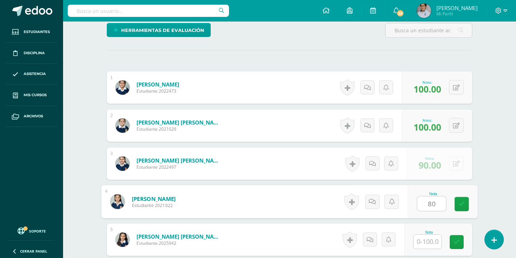
type input "80"
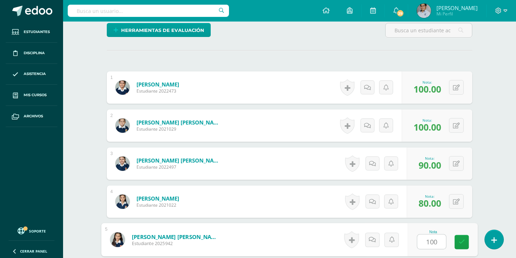
type input "100"
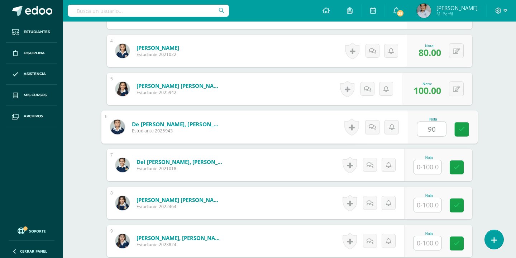
type input "90"
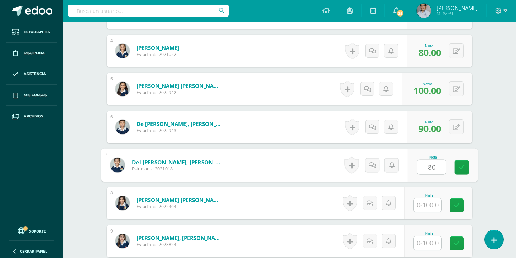
type input "80"
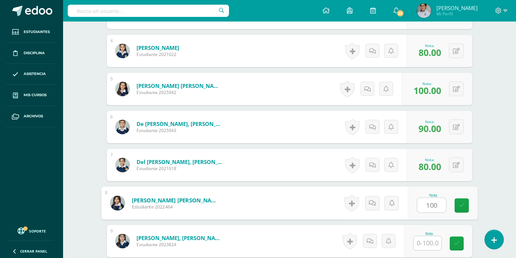
type input "100"
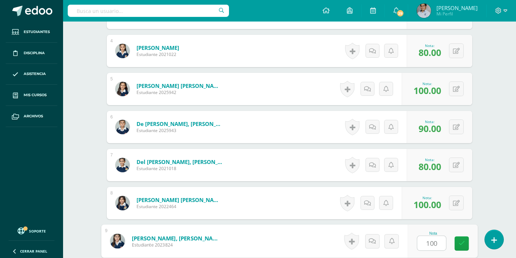
type input "100"
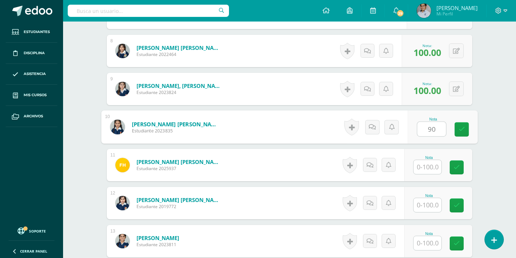
type input "90"
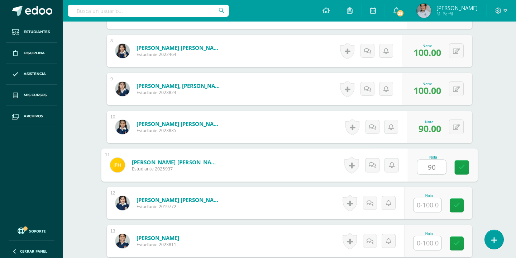
type input "90"
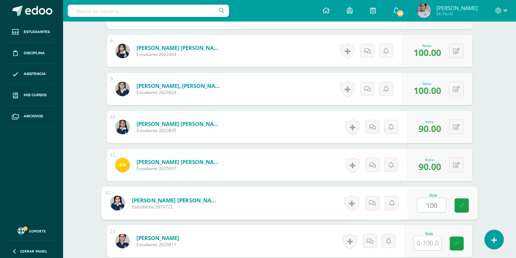
type input "100"
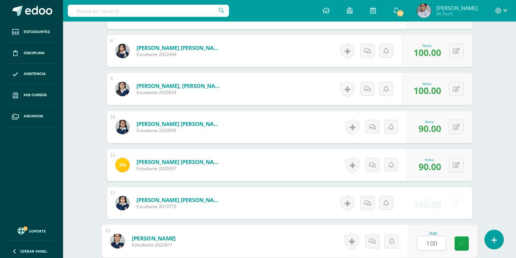
type input "100"
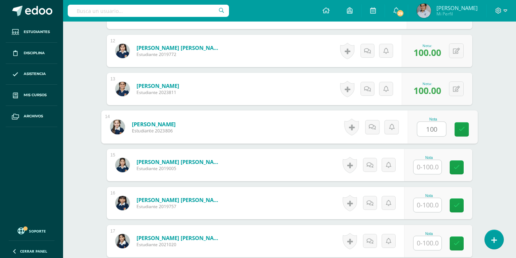
type input "100"
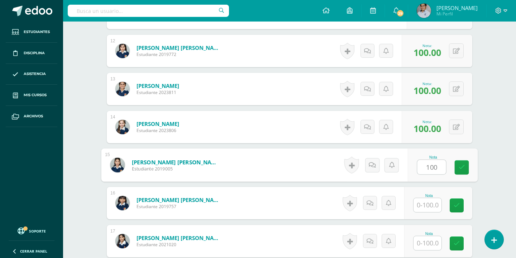
type input "100"
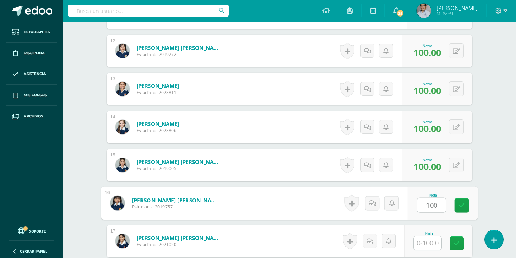
type input "100"
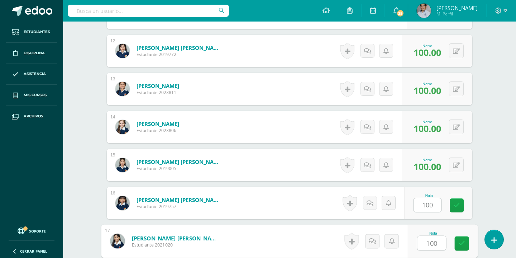
type input "100"
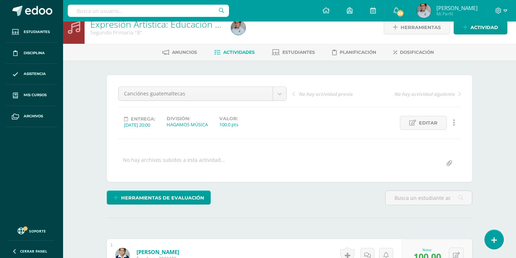
scroll to position [0, 0]
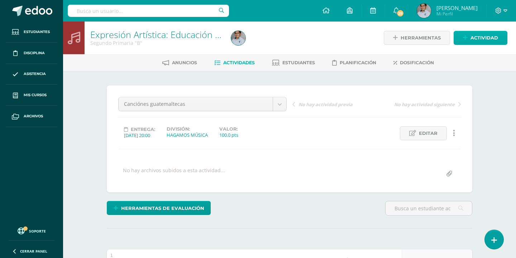
click at [465, 41] on link "Actividad" at bounding box center [481, 38] width 54 height 14
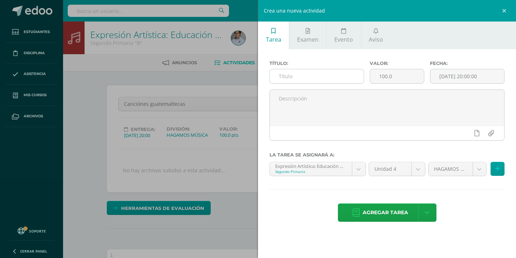
click at [324, 75] on input "text" at bounding box center [317, 76] width 94 height 14
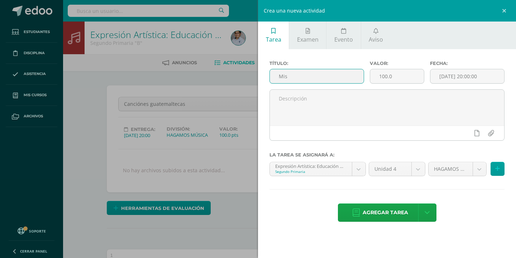
type input "Mis Patines - Tema B"
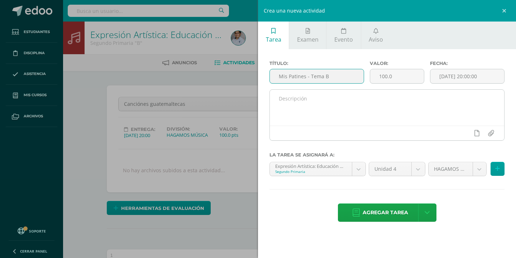
click at [396, 117] on textarea at bounding box center [387, 108] width 235 height 36
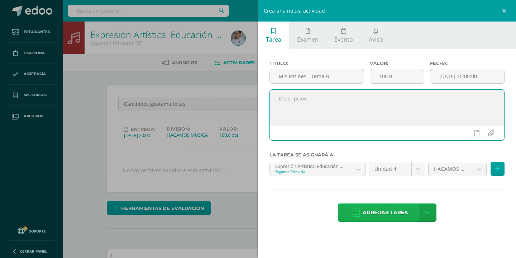
click at [389, 217] on span "Agregar tarea" at bounding box center [386, 213] width 46 height 18
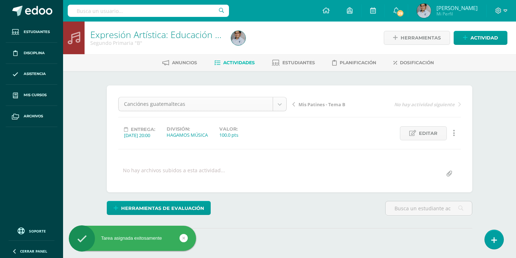
click at [281, 104] on body "Tarea asignada exitosamente Estudiantes Disciplina Asistencia Mis cursos Archiv…" at bounding box center [258, 142] width 516 height 284
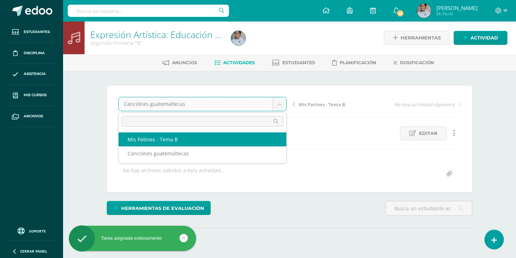
select select "/dashboard/teacher/grade-activity/130701/"
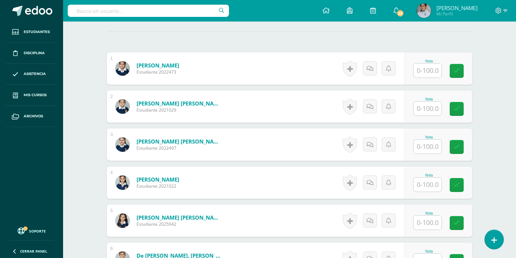
scroll to position [196, 0]
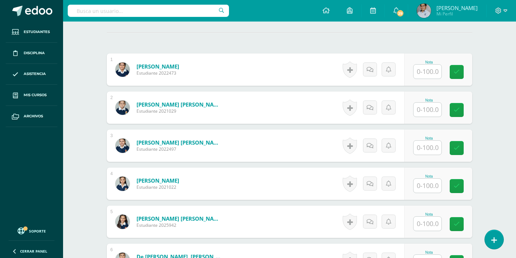
click at [425, 71] on input "text" at bounding box center [428, 72] width 28 height 14
type input "100"
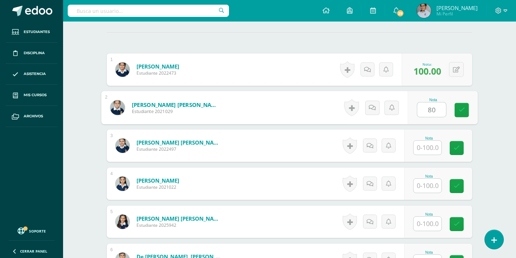
type input "80"
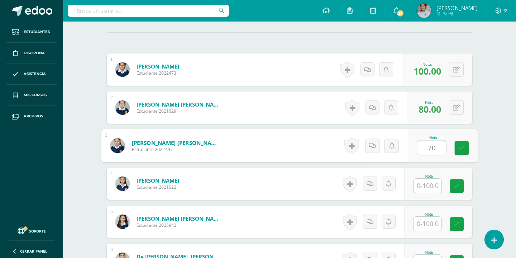
type input "70"
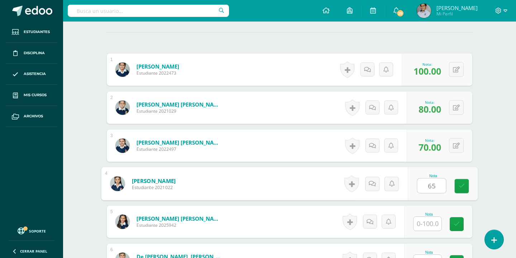
type input "65"
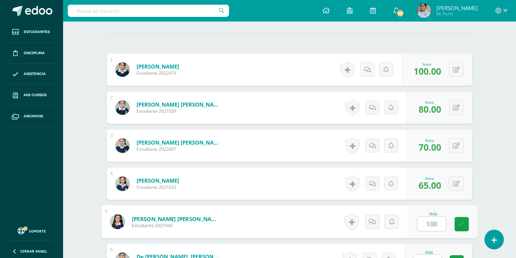
type input "100"
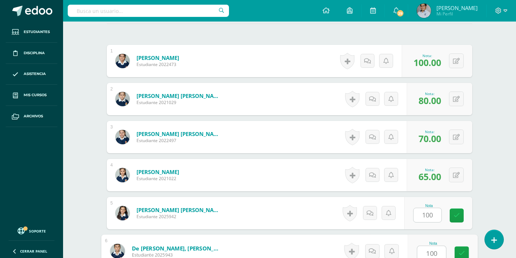
type input "100"
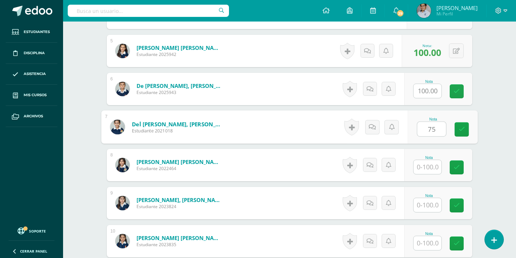
type input "75"
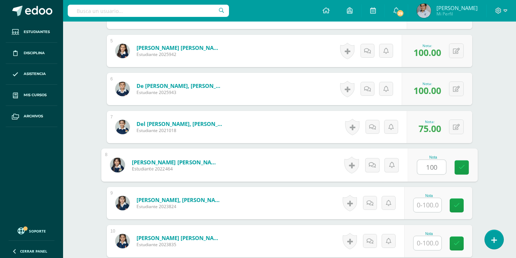
type input "100"
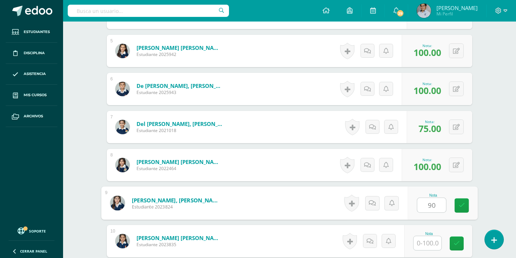
type input "90"
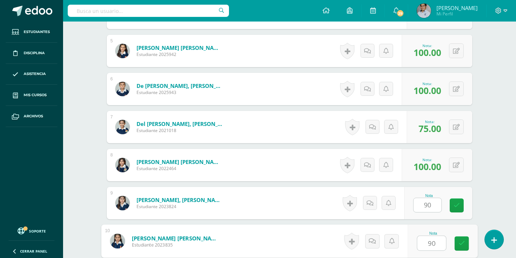
type input "90"
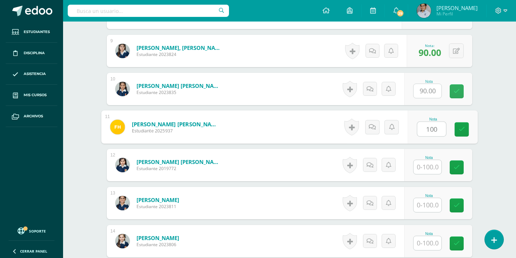
type input "100"
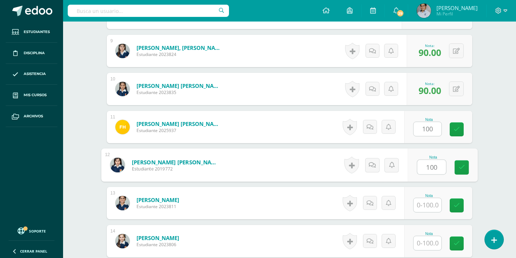
type input "100"
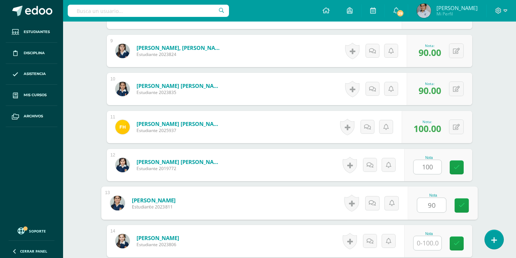
type input "90"
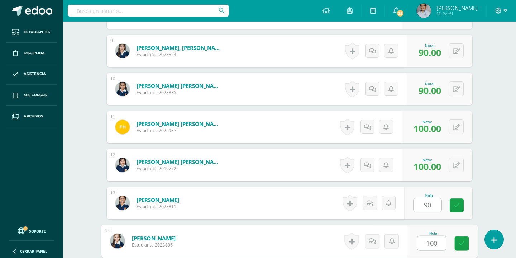
type input "100"
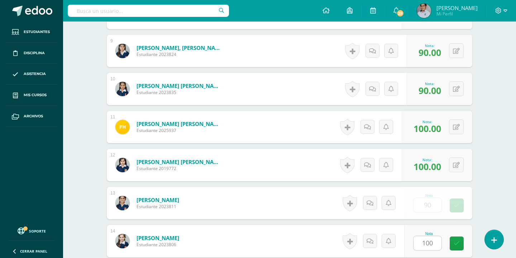
scroll to position [671, 0]
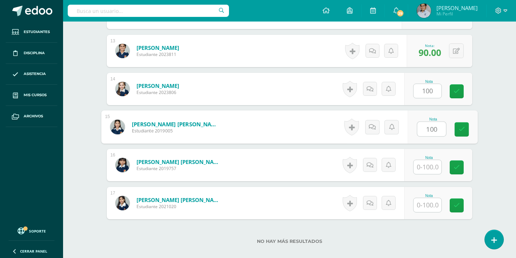
type input "100"
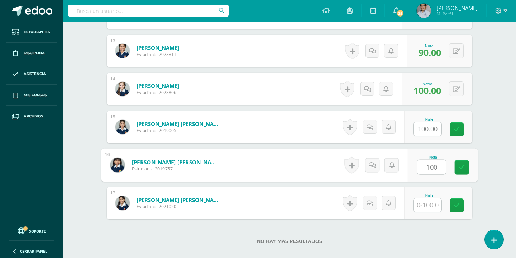
type input "100"
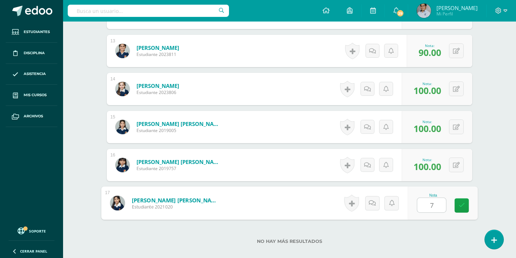
type input "70"
click at [463, 209] on link at bounding box center [462, 205] width 14 height 14
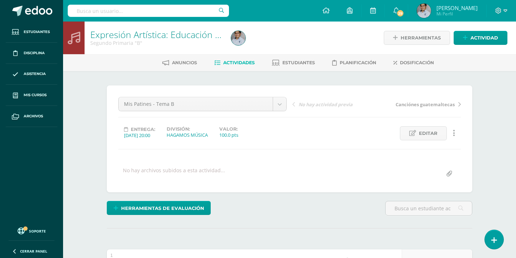
scroll to position [0, 0]
click at [471, 35] on span "Actividad" at bounding box center [485, 37] width 28 height 13
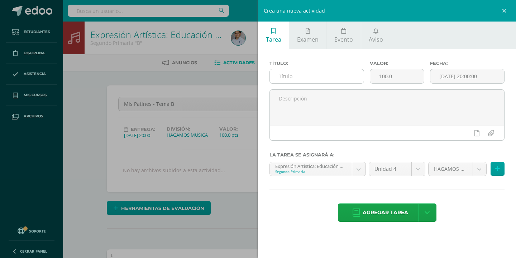
click at [331, 75] on input "text" at bounding box center [317, 76] width 94 height 14
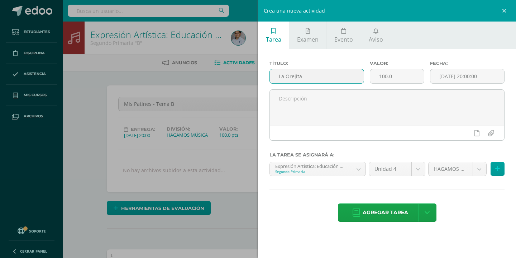
click at [292, 77] on input "La Orejita" at bounding box center [317, 76] width 94 height 14
click at [319, 75] on input "La Ovejita" at bounding box center [317, 76] width 94 height 14
type input "La Ovejita - Tema B"
click at [377, 216] on span "Agregar tarea" at bounding box center [386, 213] width 46 height 18
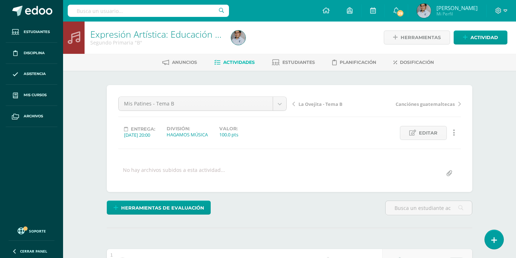
scroll to position [1, 0]
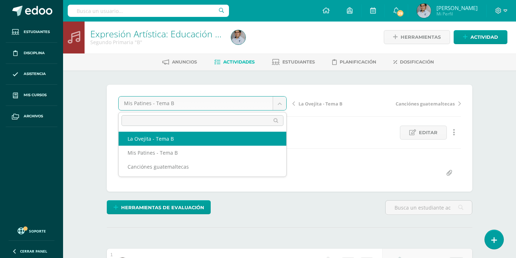
select select "/dashboard/teacher/grade-activity/130703/"
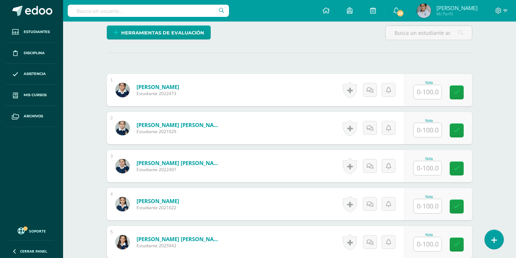
scroll to position [176, 0]
click at [427, 89] on input "text" at bounding box center [428, 92] width 28 height 14
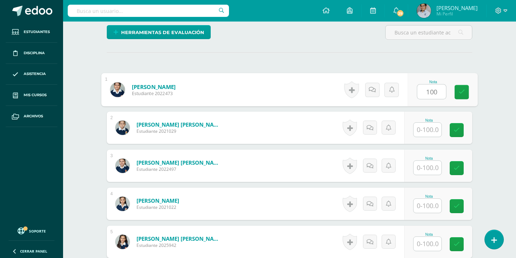
type input "100"
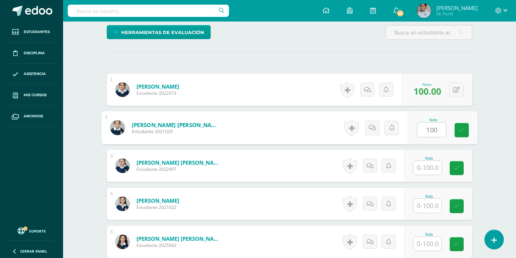
type input "100"
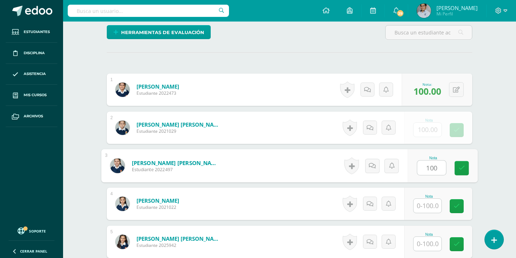
type input "100"
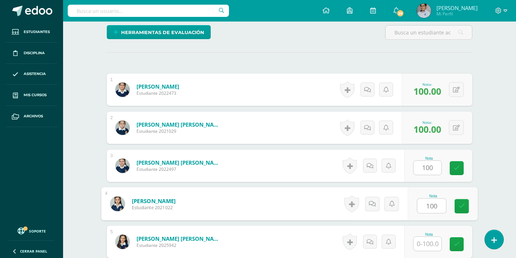
type input "100"
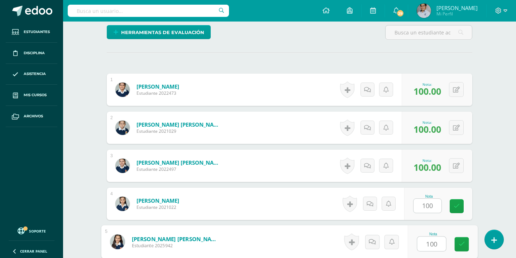
type input "100"
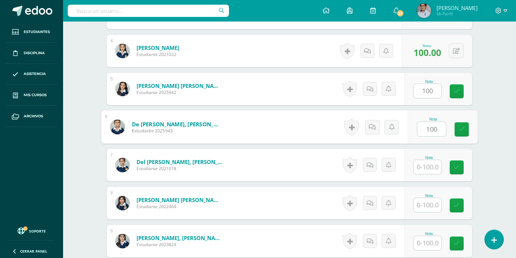
type input "100"
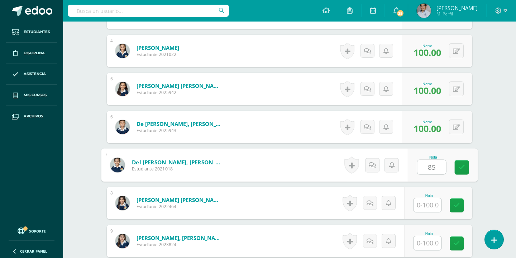
type input "85"
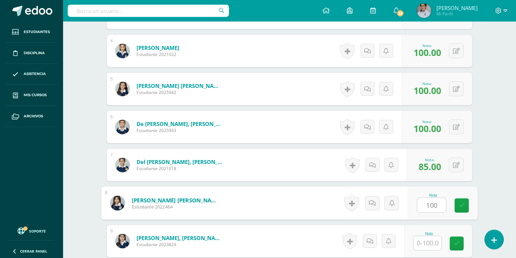
type input "100"
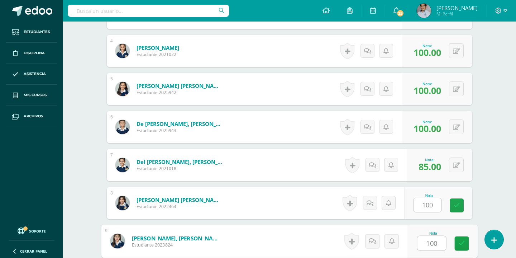
type input "100"
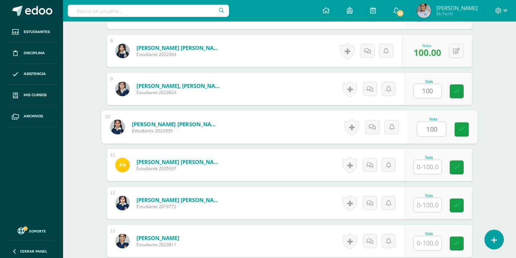
type input "100"
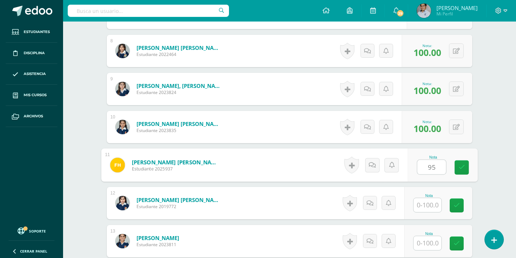
type input "95"
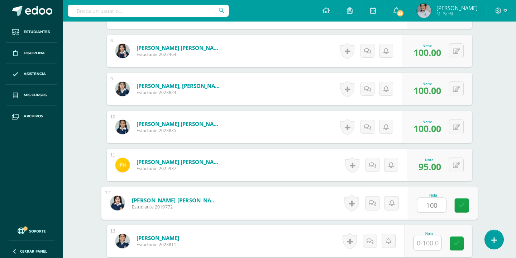
type input "100"
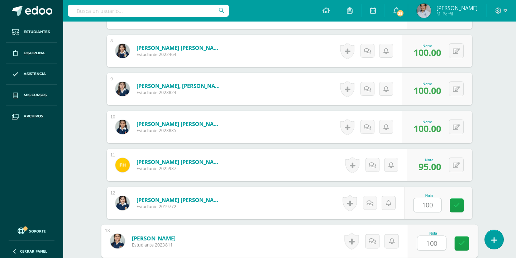
type input "100"
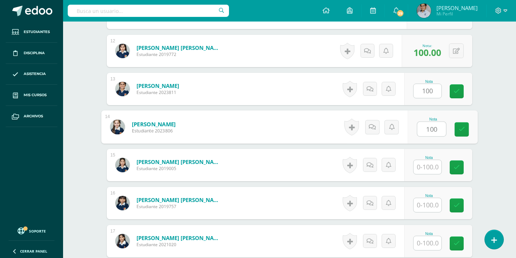
type input "100"
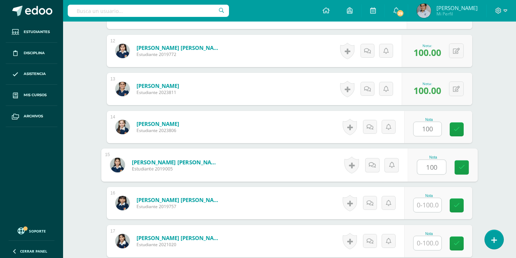
type input "100"
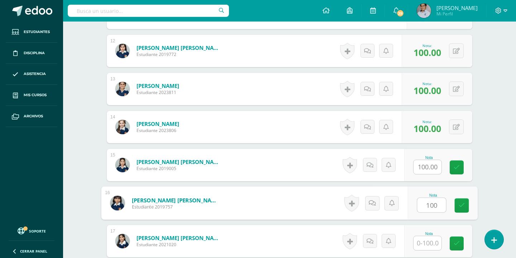
type input "100"
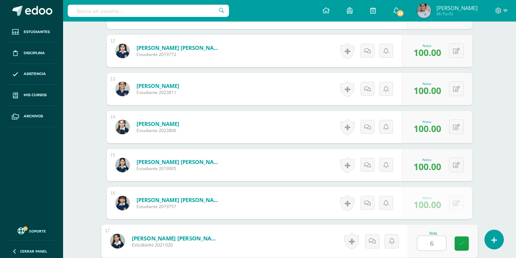
type input "60"
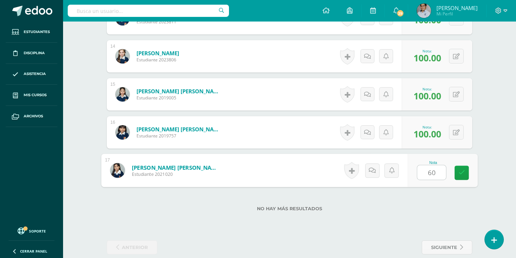
scroll to position [704, 0]
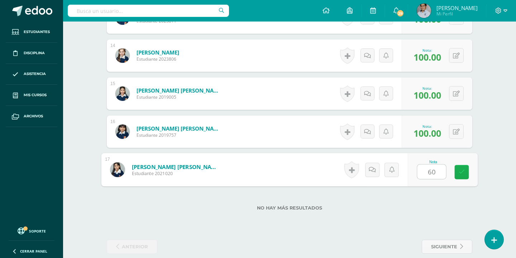
click at [464, 170] on icon at bounding box center [462, 172] width 6 height 6
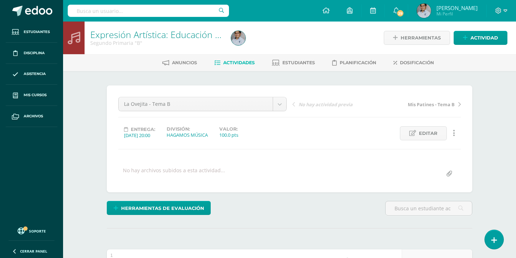
scroll to position [0, 0]
click at [485, 39] on span "Actividad" at bounding box center [485, 37] width 28 height 13
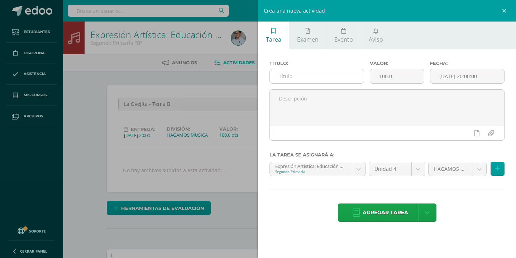
click at [327, 76] on input "text" at bounding box center [317, 76] width 94 height 14
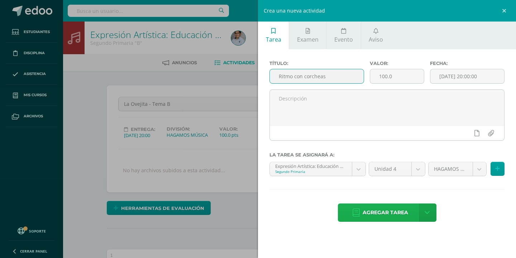
type input "Ritmo con corcheas"
click at [368, 214] on span "Agregar tarea" at bounding box center [386, 213] width 46 height 18
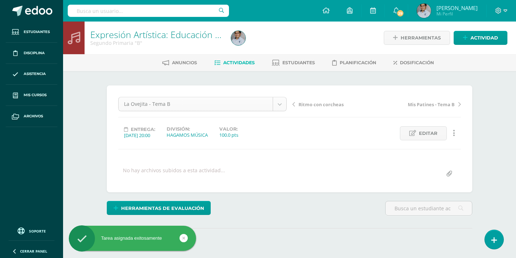
click at [284, 107] on body "Tarea asignada exitosamente Estudiantes Disciplina Asistencia Mis cursos Archiv…" at bounding box center [258, 142] width 516 height 284
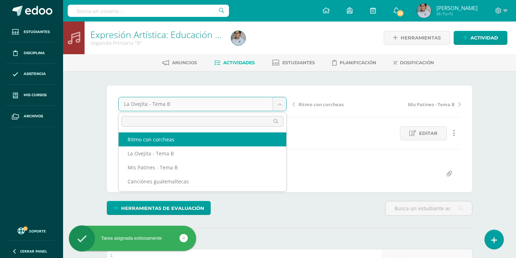
select select "/dashboard/teacher/grade-activity/130704/"
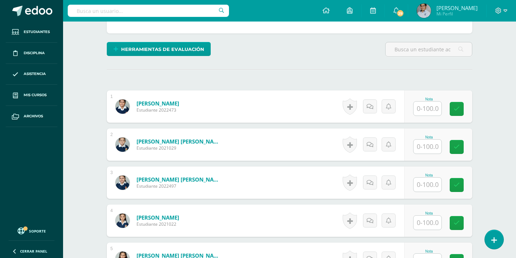
scroll to position [173, 0]
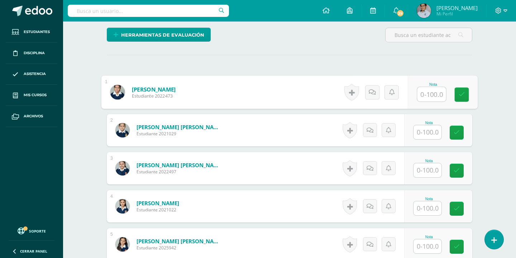
click at [426, 97] on input "text" at bounding box center [432, 94] width 29 height 14
type input "100"
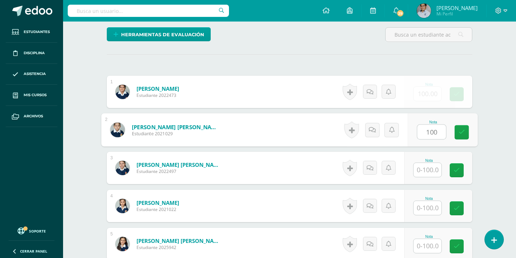
type input "100"
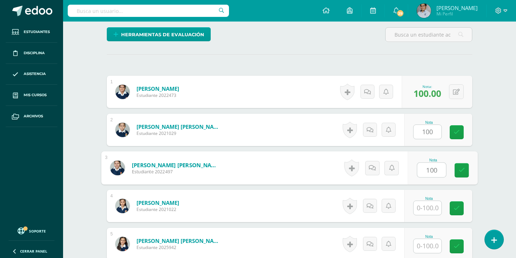
type input "100"
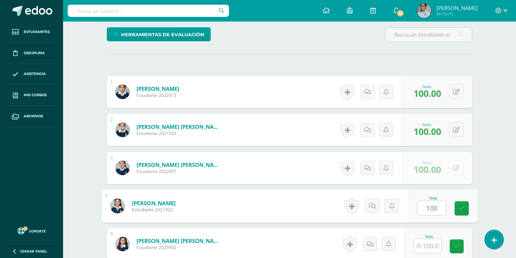
type input "100"
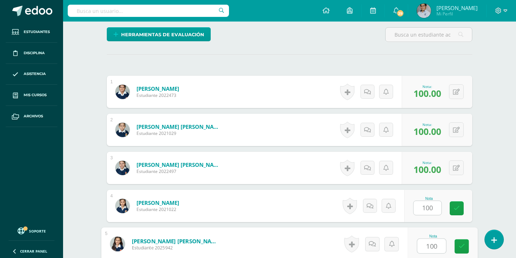
type input "100"
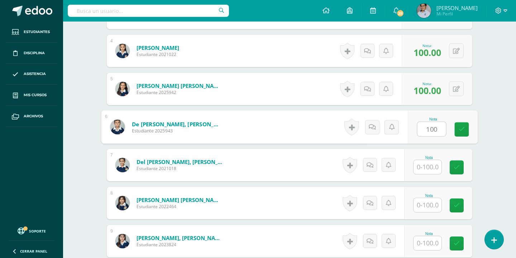
type input "100"
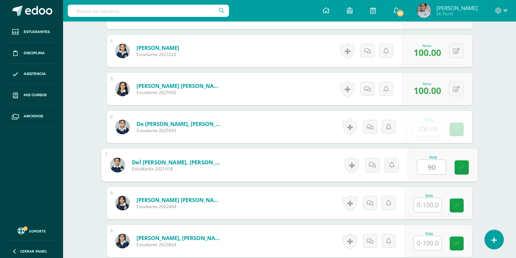
type input "90"
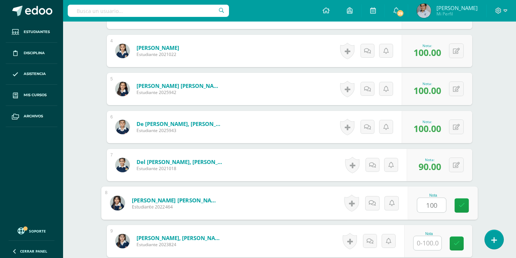
type input "100"
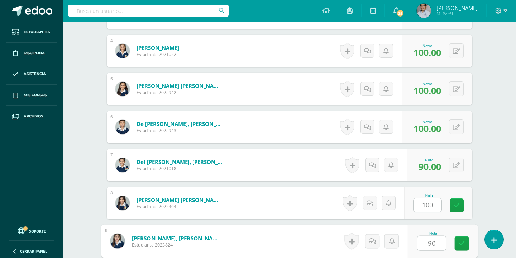
type input "90"
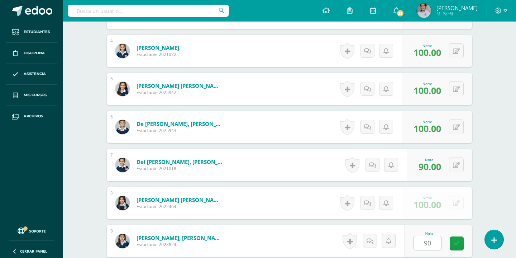
scroll to position [480, 0]
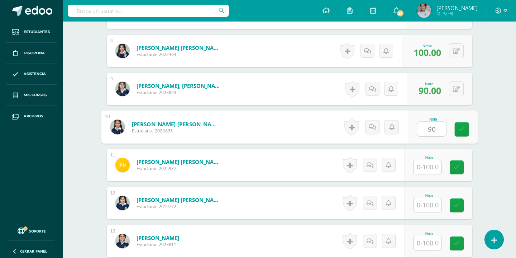
type input "90"
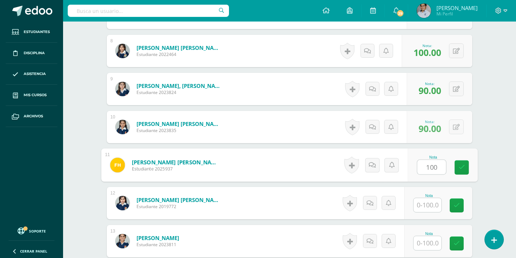
type input "100"
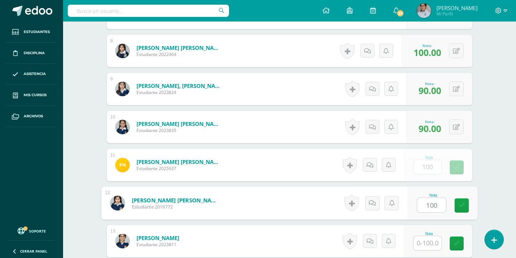
type input "100"
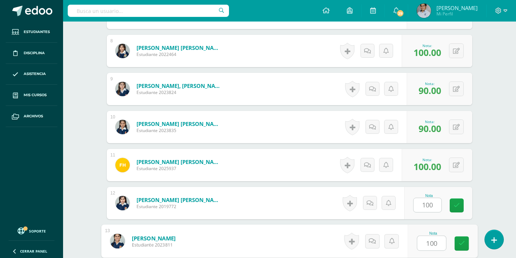
type input "100"
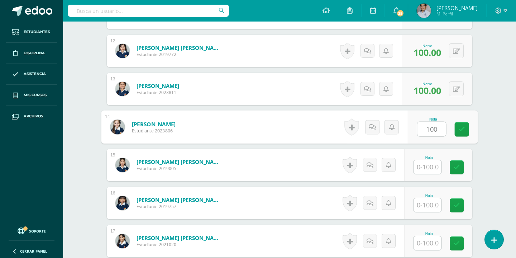
type input "100"
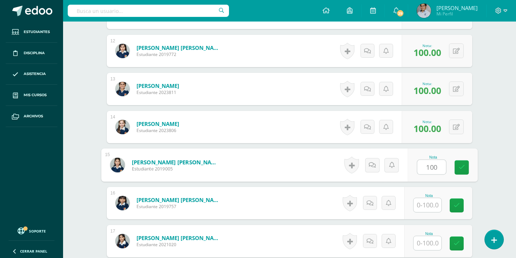
type input "100"
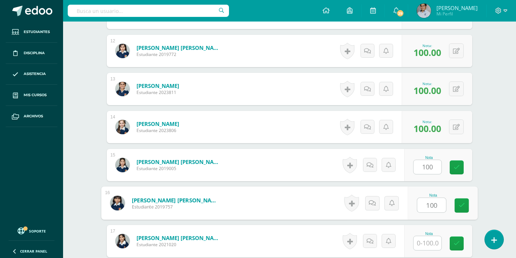
type input "100"
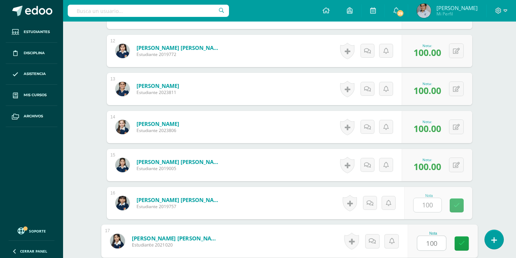
type input "100"
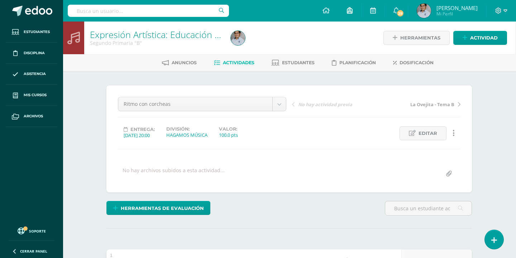
scroll to position [0, 0]
click at [460, 38] on link "Actividad" at bounding box center [481, 38] width 54 height 14
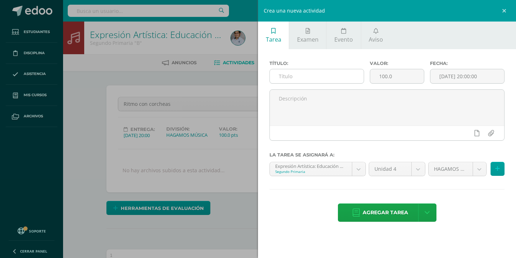
click at [313, 73] on input "text" at bounding box center [317, 76] width 94 height 14
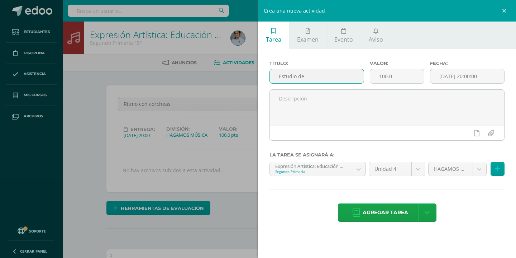
type input "Estudio de instrumento"
click at [385, 212] on span "Agregar tarea" at bounding box center [386, 213] width 46 height 18
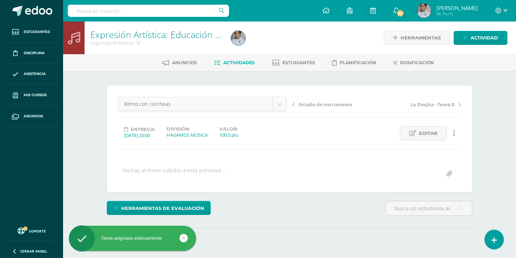
click at [279, 105] on body "Tarea asignada exitosamente Estudiantes Disciplina Asistencia Mis cursos Archiv…" at bounding box center [258, 142] width 516 height 284
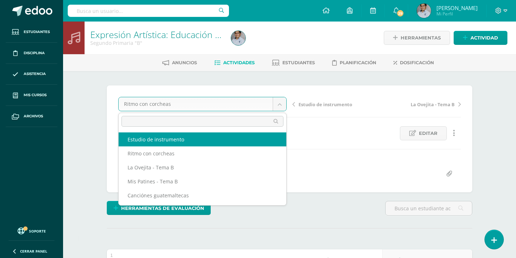
select select "/dashboard/teacher/grade-activity/130706/"
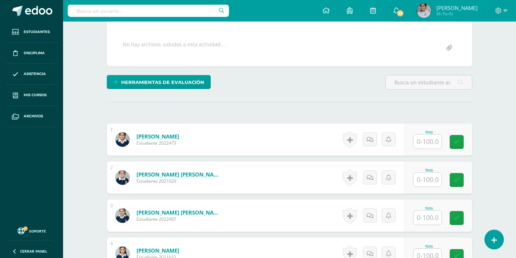
scroll to position [177, 0]
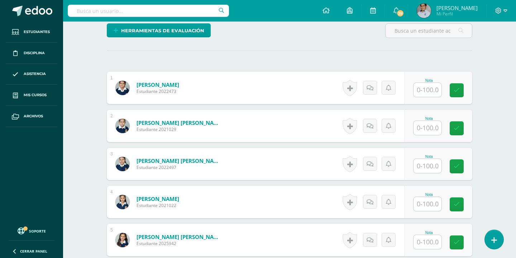
click at [422, 89] on input "text" at bounding box center [428, 90] width 28 height 14
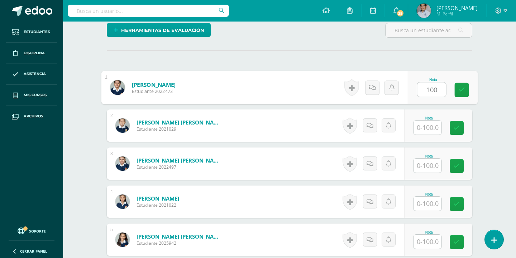
type input "100"
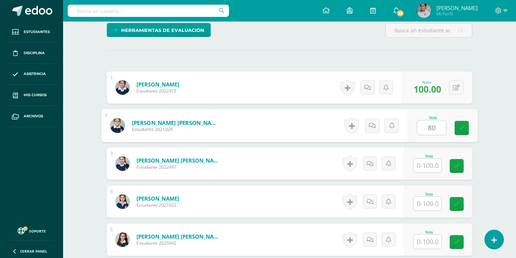
type input "80"
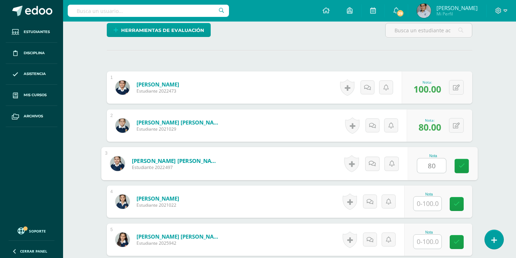
type input "80"
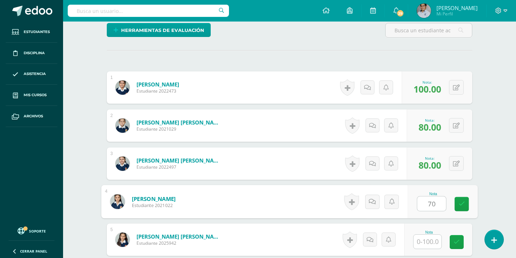
type input "70"
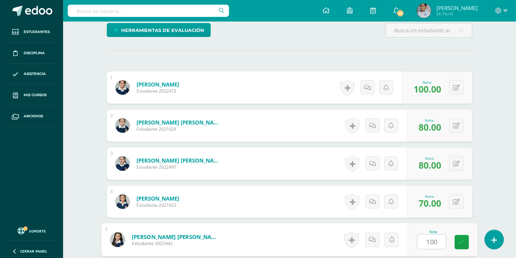
type input "100"
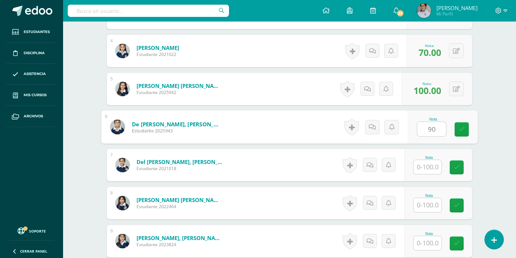
type input "90"
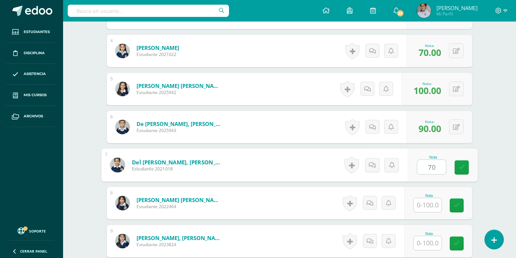
type input "70"
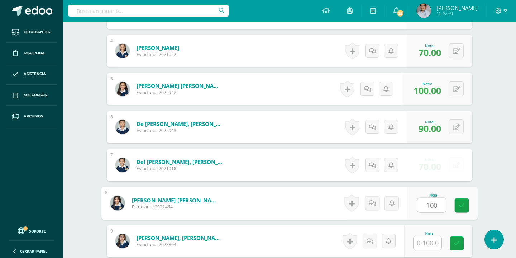
type input "100"
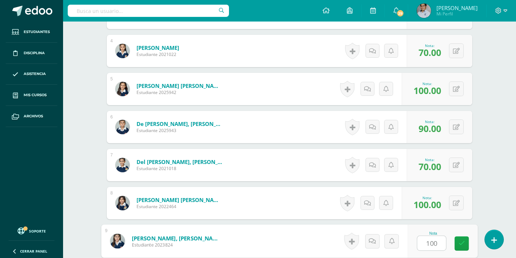
type input "100"
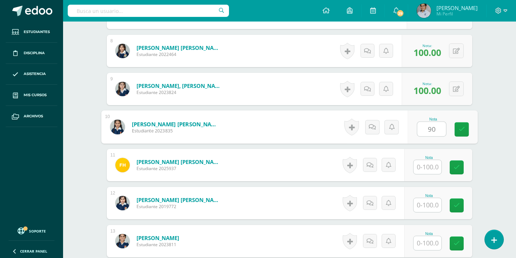
type input "90"
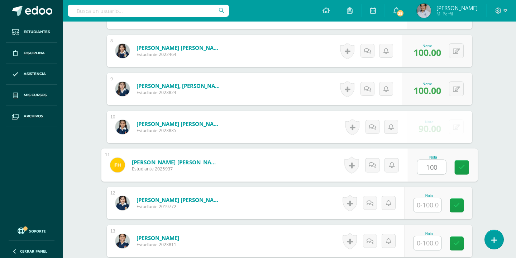
type input "100"
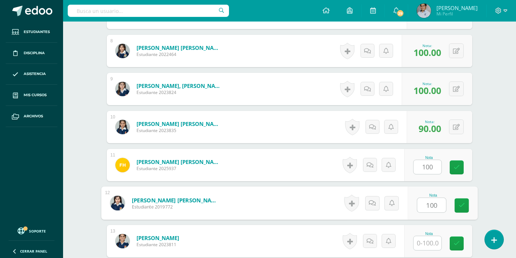
type input "100"
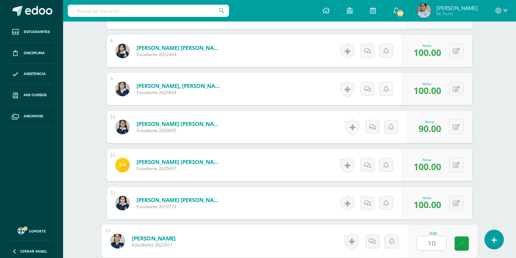
type input "1"
type input "90"
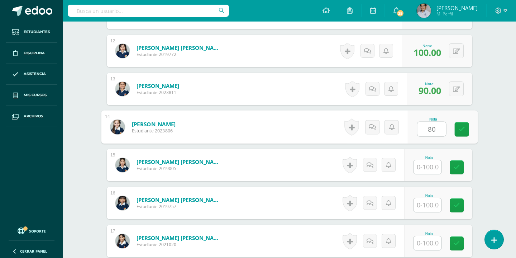
type input "80"
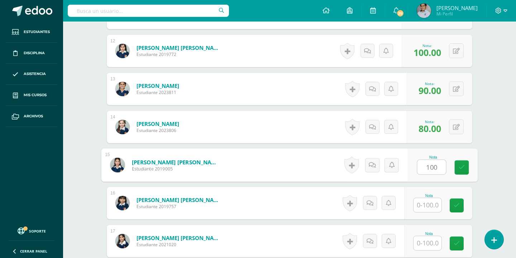
type input "100"
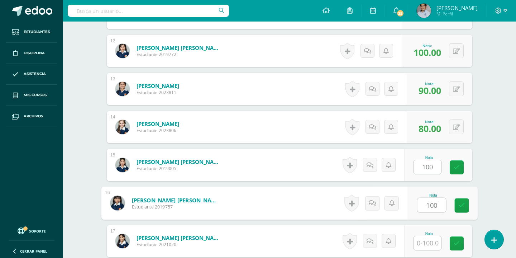
type input "100"
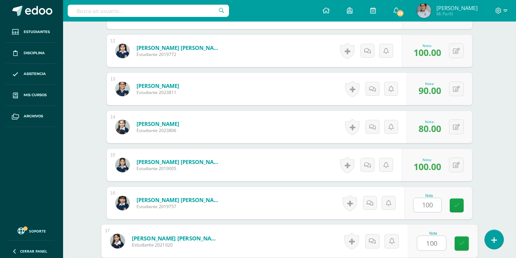
type input "100"
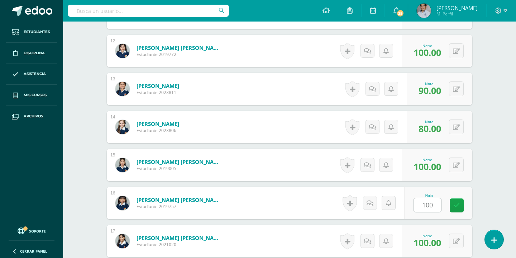
type input "0"
click at [433, 204] on input "0" at bounding box center [428, 205] width 28 height 14
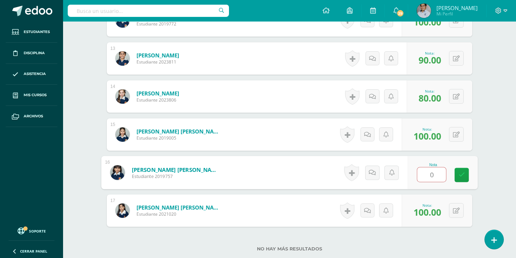
scroll to position [671, 0]
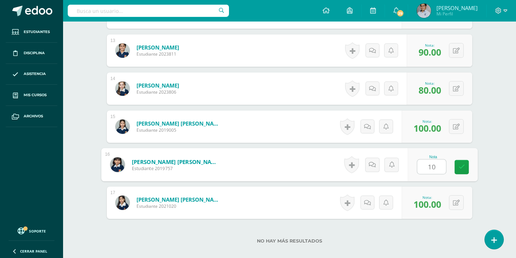
type input "100"
click at [457, 166] on link at bounding box center [462, 167] width 14 height 14
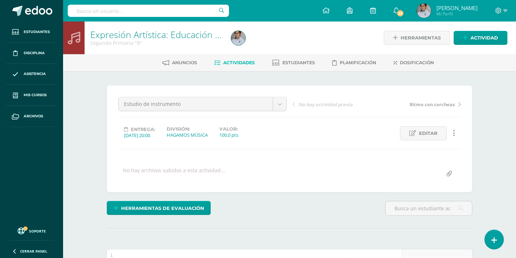
scroll to position [0, 0]
click at [477, 33] on span "Actividad" at bounding box center [485, 37] width 28 height 13
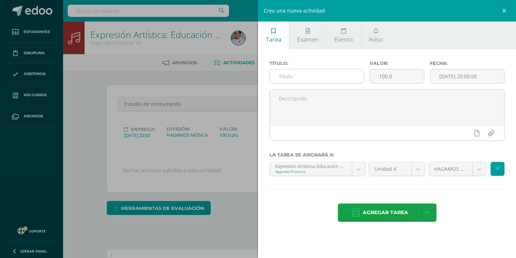
click at [323, 74] on input "text" at bounding box center [317, 76] width 94 height 14
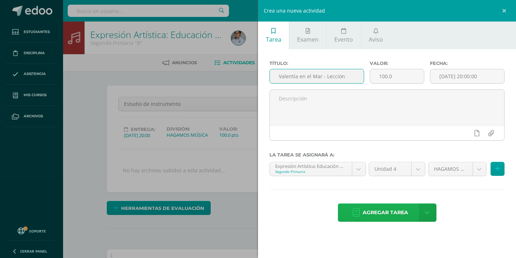
type input "Valentía en el Mar - Lección"
click at [402, 205] on span "Agregar tarea" at bounding box center [386, 213] width 46 height 18
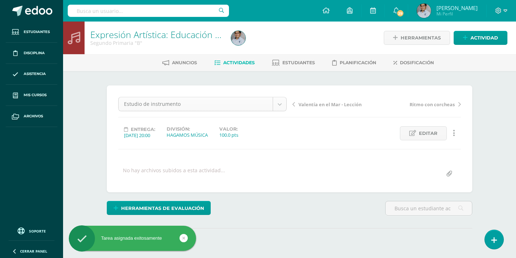
click at [285, 106] on body "Tarea asignada exitosamente Estudiantes Disciplina Asistencia Mis cursos Archiv…" at bounding box center [258, 142] width 516 height 284
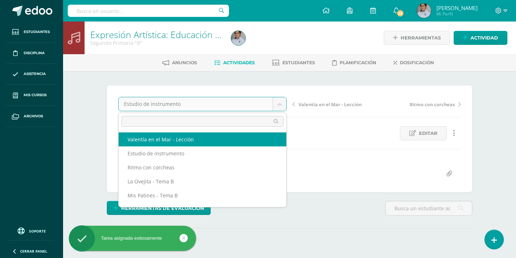
select select "/dashboard/teacher/grade-activity/130707/"
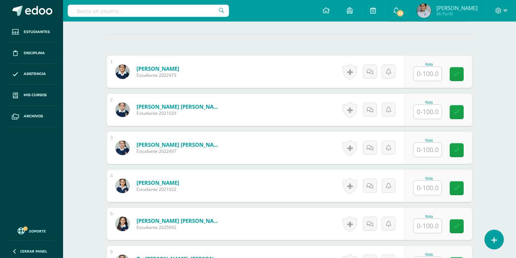
scroll to position [195, 0]
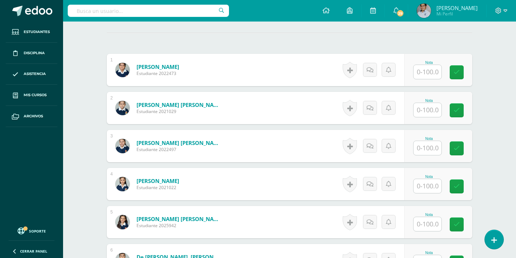
click at [433, 75] on input "text" at bounding box center [428, 72] width 28 height 14
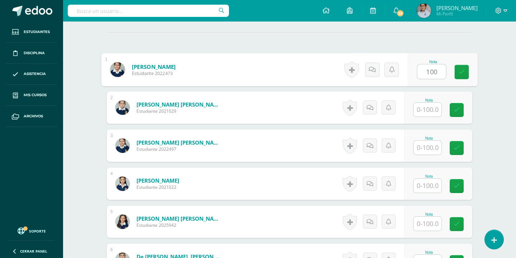
type input "100"
click at [427, 112] on input "text" at bounding box center [428, 110] width 28 height 14
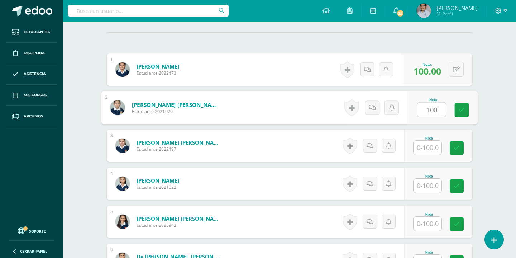
type input "100"
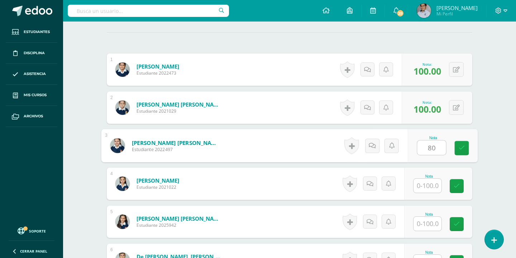
type input "80"
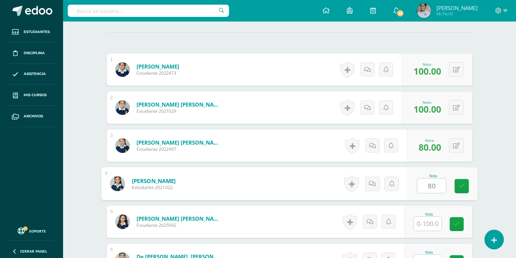
type input "80"
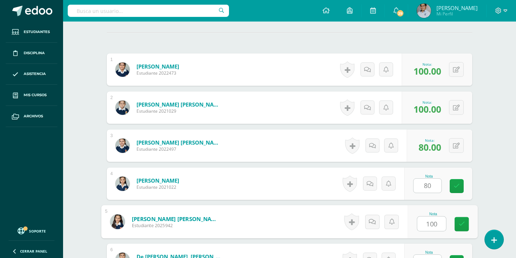
type input "100"
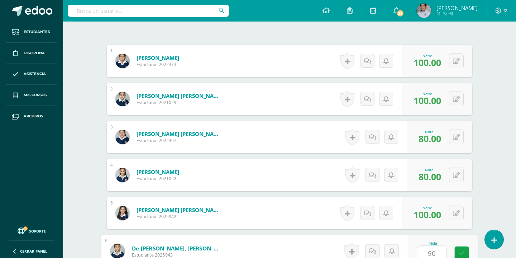
type input "90"
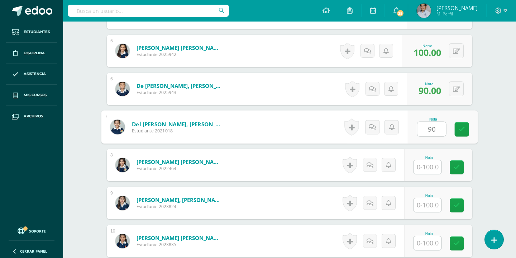
type input "90"
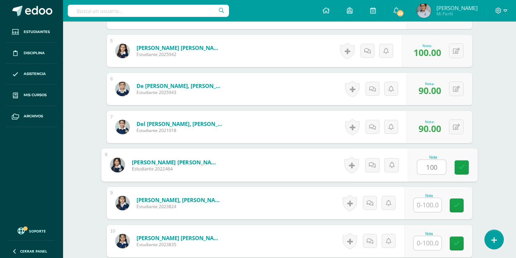
type input "100"
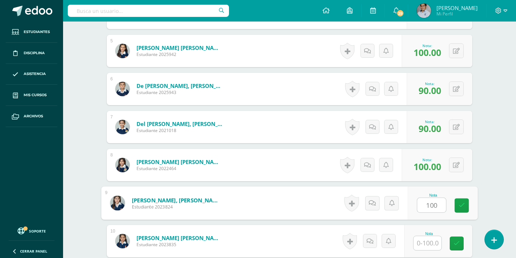
type input "100"
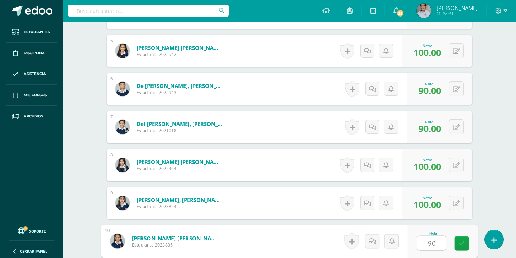
type input "90"
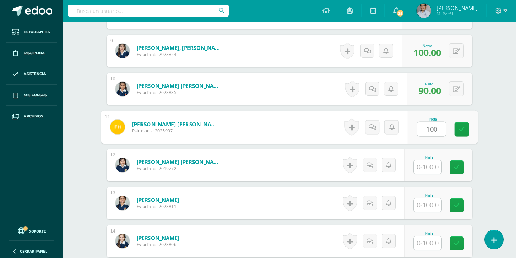
type input "100"
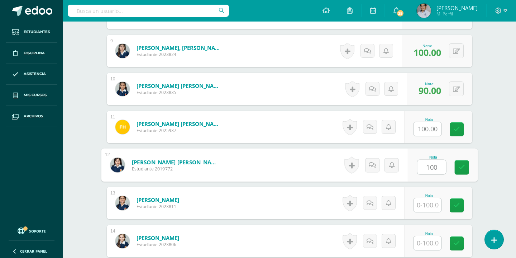
type input "100"
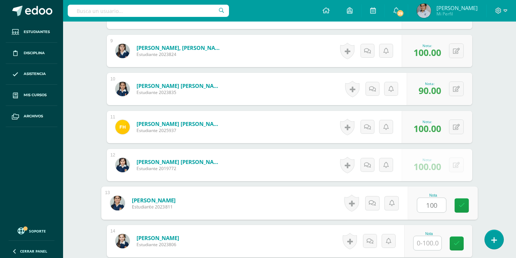
type input "100"
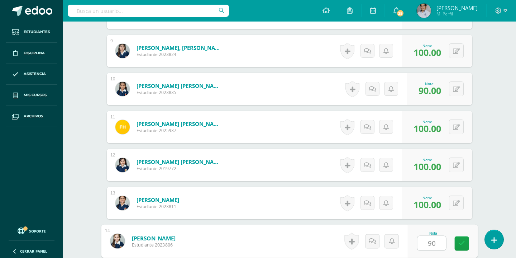
type input "90"
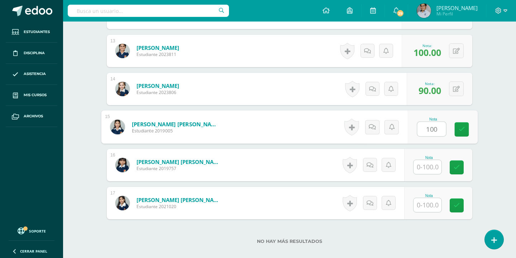
type input "100"
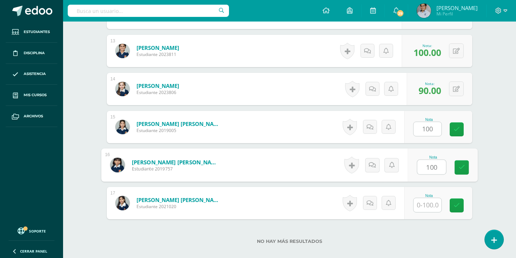
type input "100"
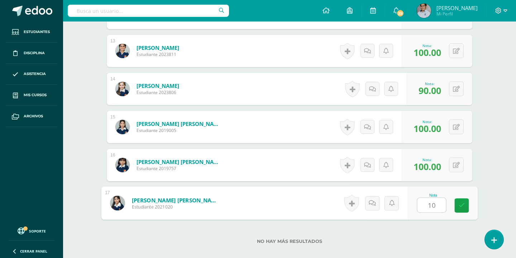
type input "1"
type input "80"
click at [464, 206] on icon at bounding box center [462, 205] width 6 height 6
click at [460, 168] on button at bounding box center [456, 164] width 15 height 15
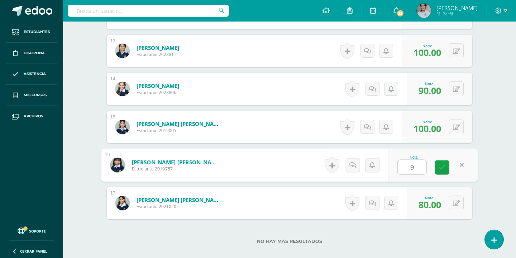
type input "90"
click at [437, 172] on link at bounding box center [442, 167] width 14 height 14
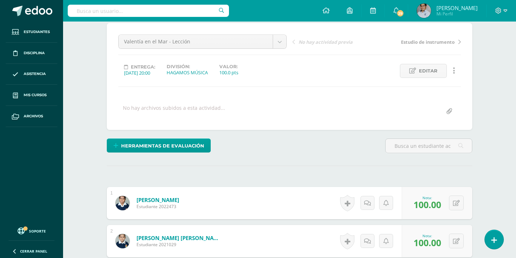
scroll to position [58, 0]
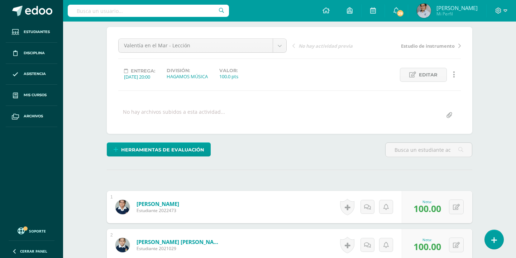
click at [280, 36] on div "Valentía en el Mar - Lección Valentía en el Mar - Lección Estudio de instrument…" at bounding box center [290, 80] width 366 height 107
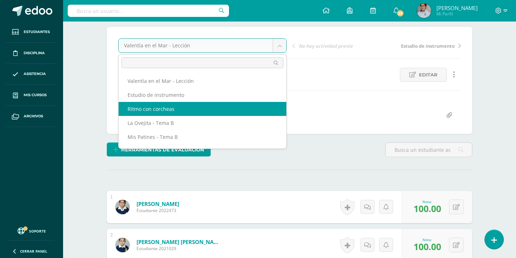
scroll to position [0, 0]
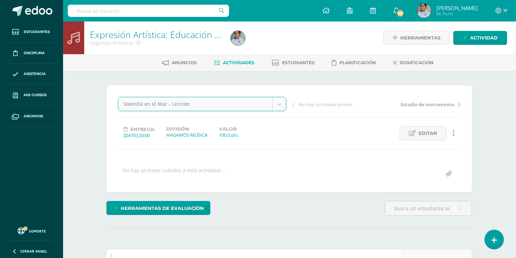
scroll to position [0, 0]
click at [298, 215] on div "Herramientas de evaluación Lista de cotejo Escala de valoración Puntos Extra Su…" at bounding box center [289, 211] width 371 height 20
click at [404, 13] on span "29" at bounding box center [401, 13] width 8 height 8
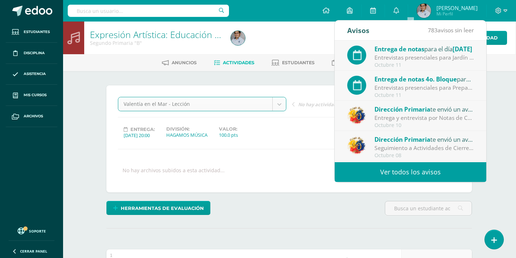
click at [297, 155] on div "Valentía en el Mar - Lección Valentía en el Mar - Lección Estudio de instrument…" at bounding box center [289, 139] width 343 height 84
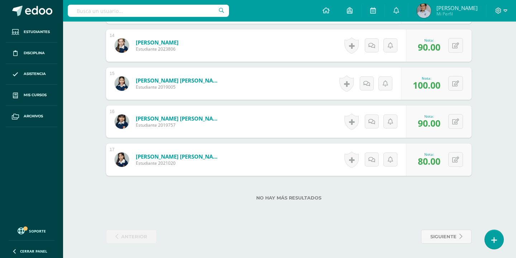
scroll to position [714, 1]
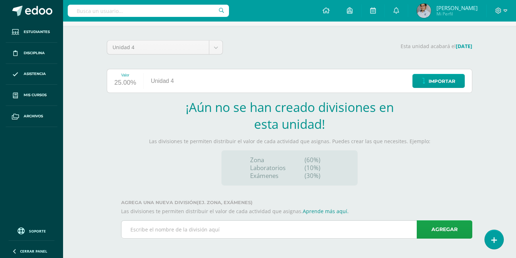
click at [226, 226] on input "text" at bounding box center [297, 230] width 351 height 18
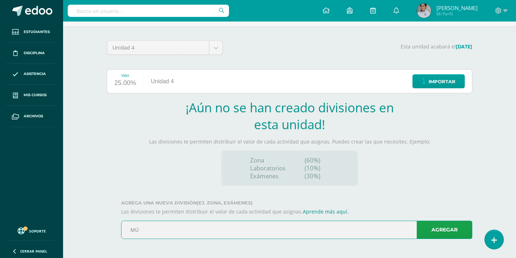
type input "M"
type input "GUATE CANTA"
click at [449, 236] on link "Agregar" at bounding box center [445, 230] width 56 height 18
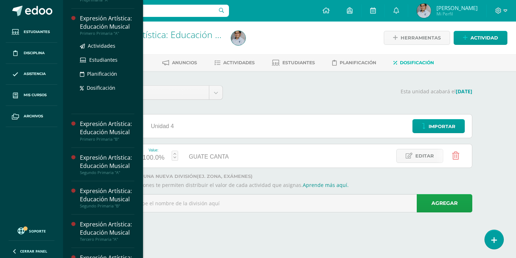
scroll to position [167, 0]
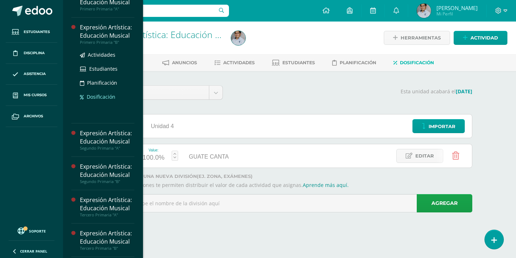
click at [96, 100] on span "Dosificación" at bounding box center [101, 96] width 29 height 7
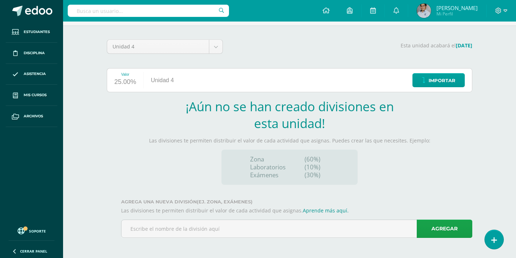
scroll to position [45, 0]
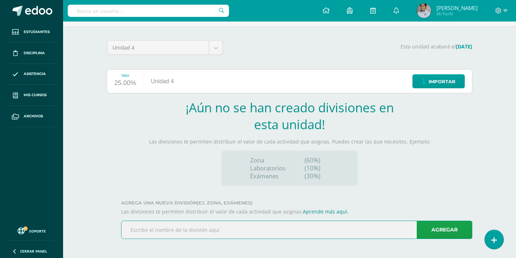
click at [232, 228] on input "text" at bounding box center [297, 230] width 351 height 18
type input "GUATE CANTA"
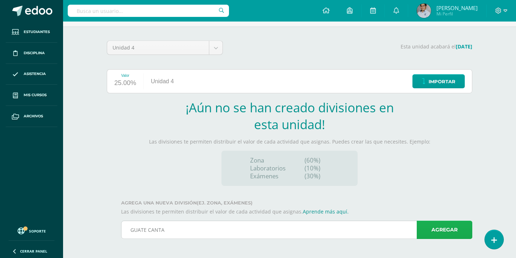
click at [436, 230] on link "Agregar" at bounding box center [445, 230] width 56 height 18
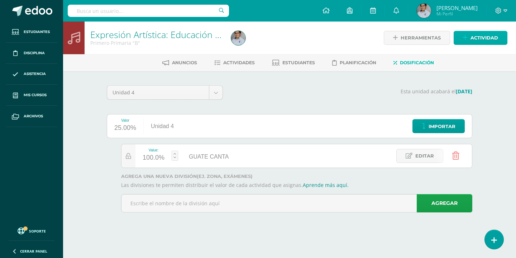
click at [465, 38] on icon at bounding box center [465, 38] width 5 height 6
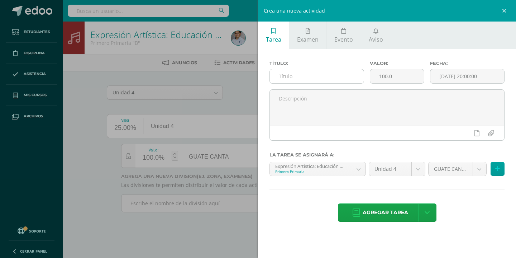
click at [291, 81] on input "text" at bounding box center [317, 76] width 94 height 14
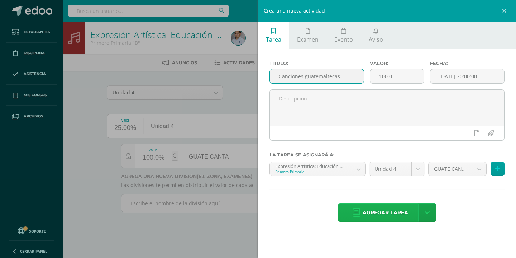
type input "Canciones guatemaltecas"
click at [368, 212] on span "Agregar tarea" at bounding box center [386, 213] width 46 height 18
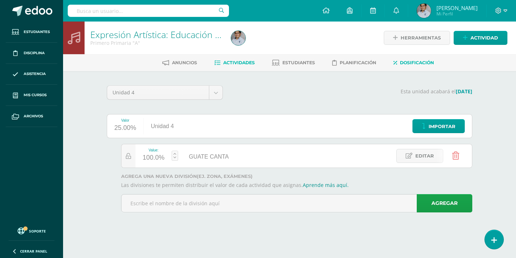
click at [237, 67] on link "Actividades" at bounding box center [234, 62] width 41 height 11
click at [465, 37] on icon at bounding box center [465, 38] width 5 height 6
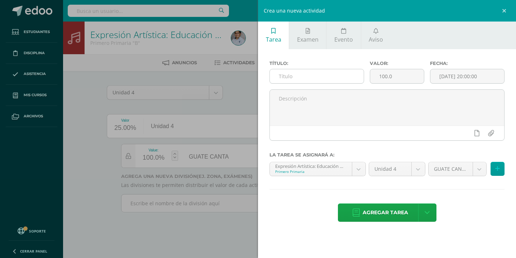
click at [309, 81] on input "text" at bounding box center [317, 76] width 94 height 14
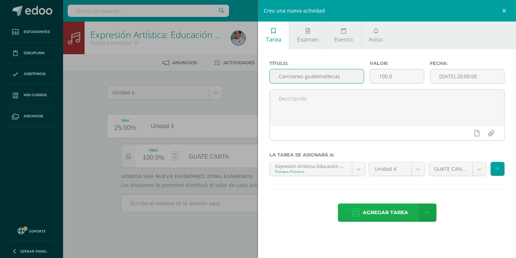
type input "Canciones guatemaltecas"
click at [373, 213] on span "Agregar tarea" at bounding box center [386, 213] width 46 height 18
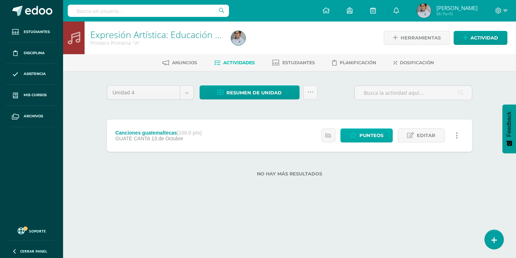
click at [361, 138] on span "Punteos" at bounding box center [372, 135] width 24 height 13
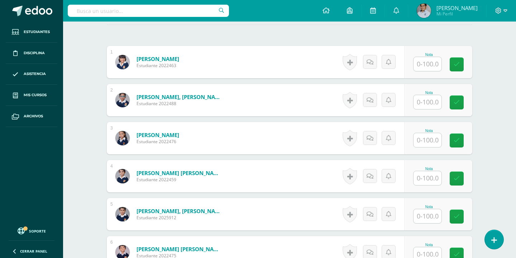
scroll to position [200, 0]
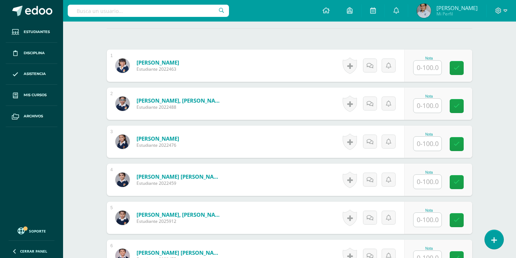
click at [431, 66] on input "text" at bounding box center [428, 68] width 28 height 14
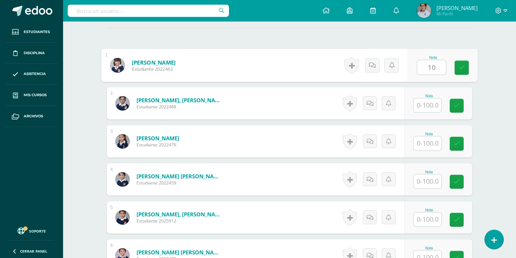
scroll to position [200, 0]
type input "100"
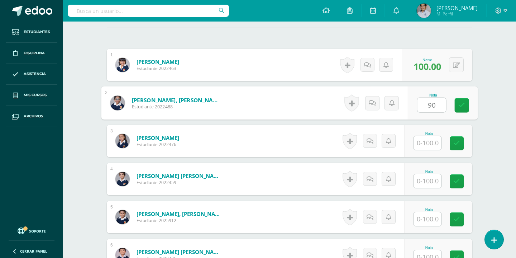
type input "90"
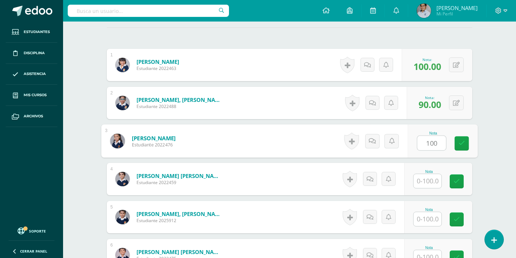
type input "100"
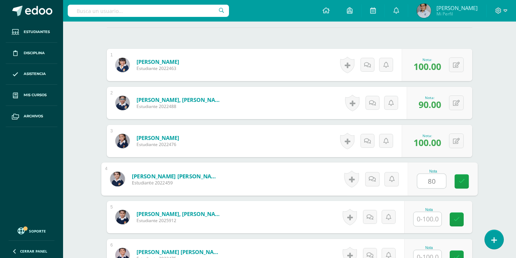
type input "80"
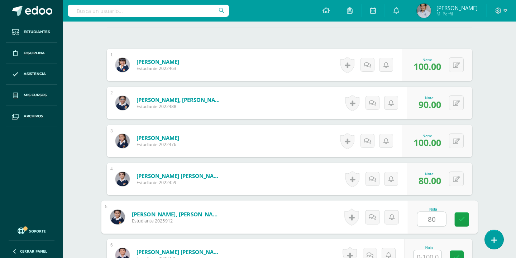
type input "80"
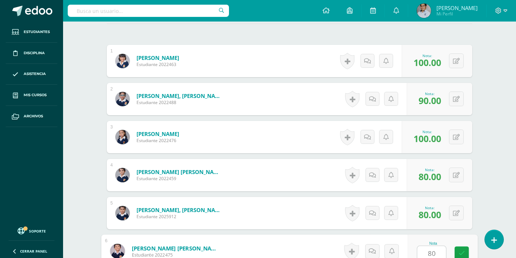
type input "80"
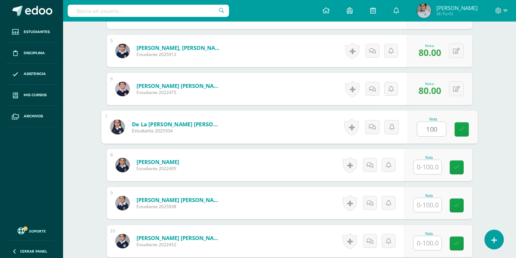
type input "100"
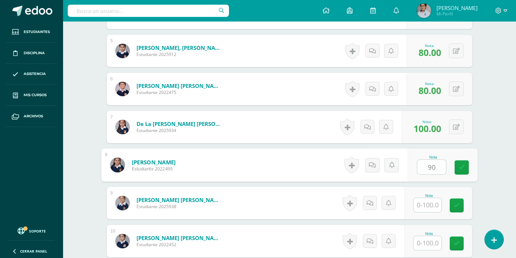
type input "90"
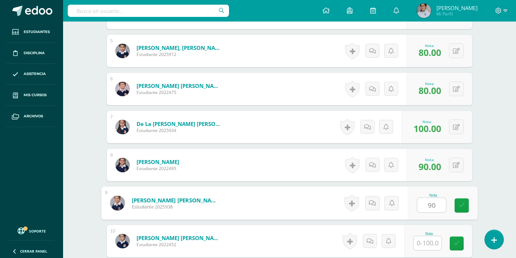
type input "90"
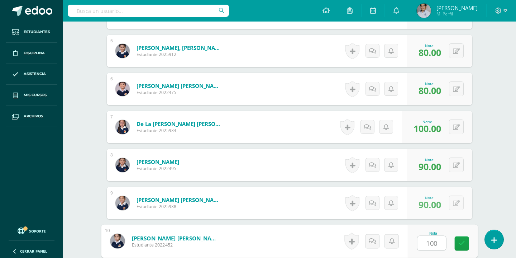
type input "100"
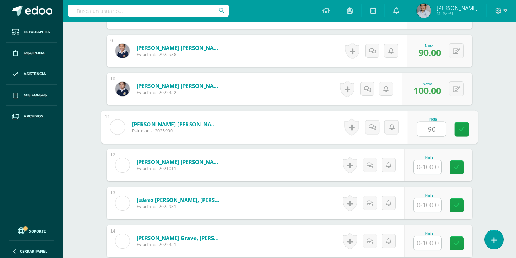
type input "90"
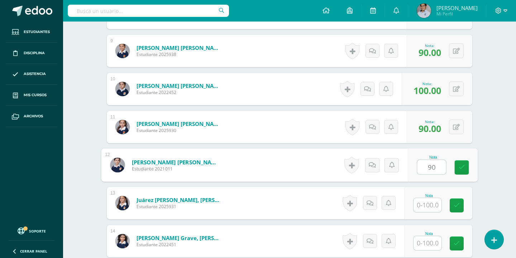
type input "90"
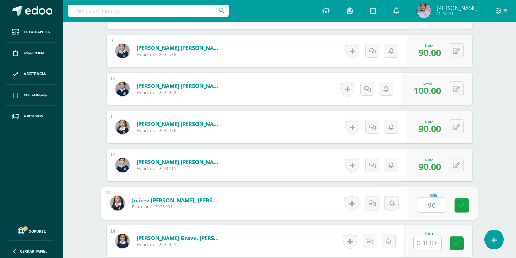
type input "90"
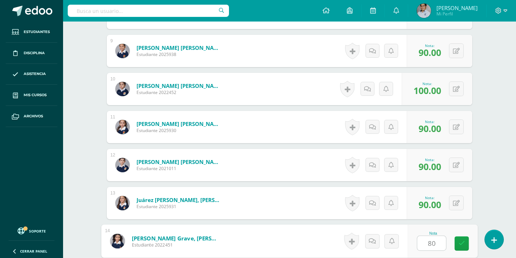
type input "80"
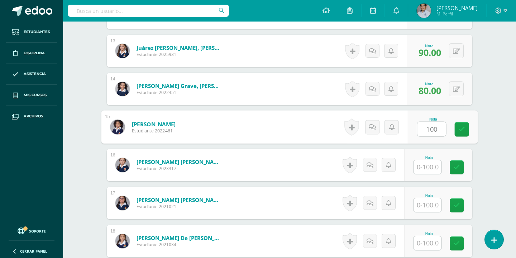
type input "100"
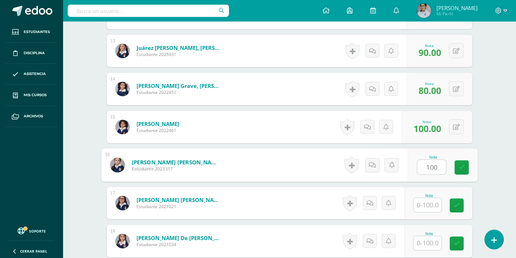
type input "100"
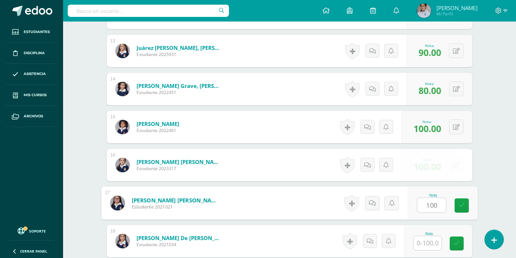
type input "100"
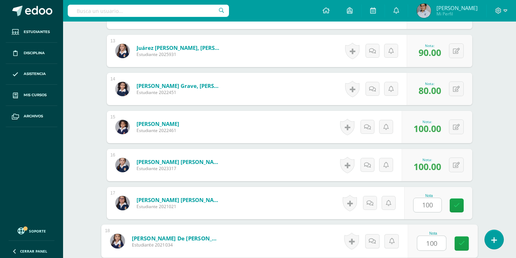
type input "100"
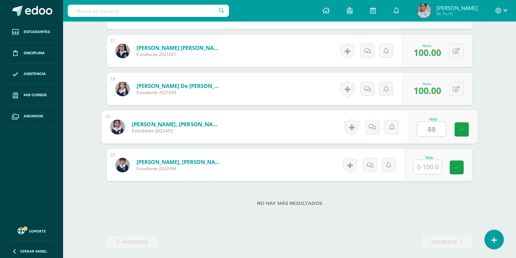
type input "88"
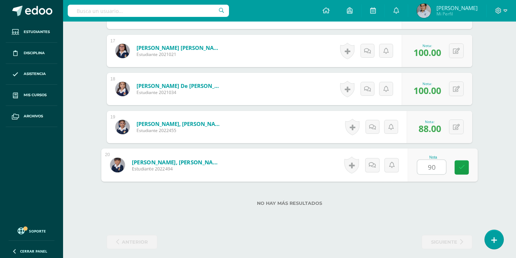
type input "90"
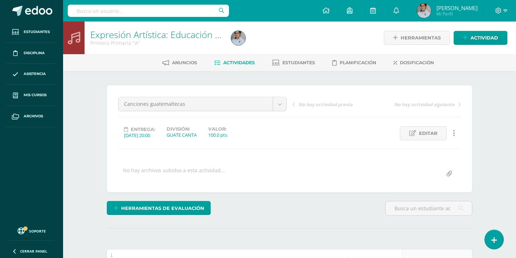
scroll to position [0, 0]
click at [479, 38] on span "Actividad" at bounding box center [485, 37] width 28 height 13
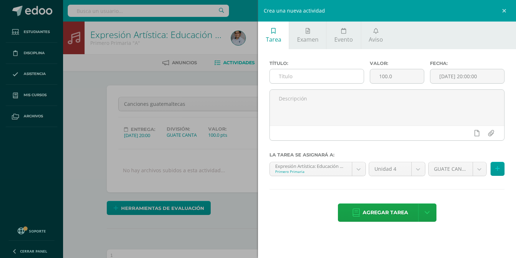
click at [333, 75] on input "text" at bounding box center [317, 76] width 94 height 14
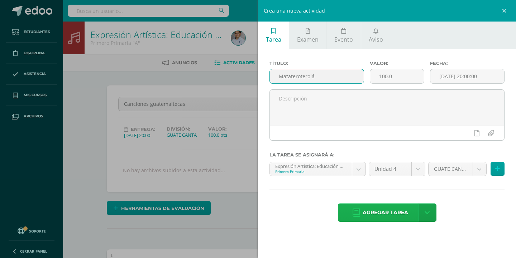
type input "Matateroterolá"
click at [375, 213] on span "Agregar tarea" at bounding box center [386, 213] width 46 height 18
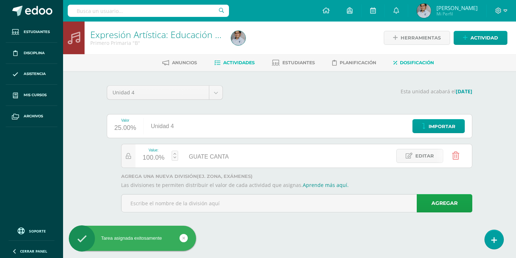
click at [243, 61] on span "Actividades" at bounding box center [239, 62] width 32 height 5
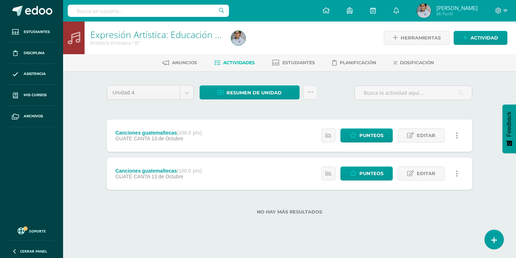
click at [456, 177] on icon at bounding box center [457, 174] width 2 height 8
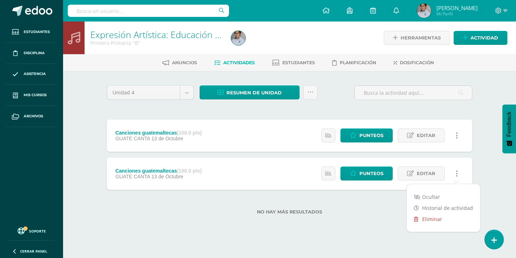
click at [430, 223] on link "Eliminar" at bounding box center [444, 218] width 74 height 11
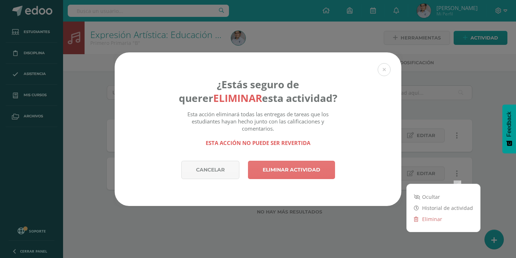
click at [312, 172] on link "Eliminar actividad" at bounding box center [291, 170] width 87 height 18
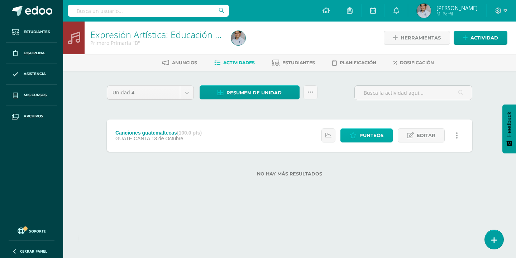
click at [363, 136] on span "Punteos" at bounding box center [372, 135] width 24 height 13
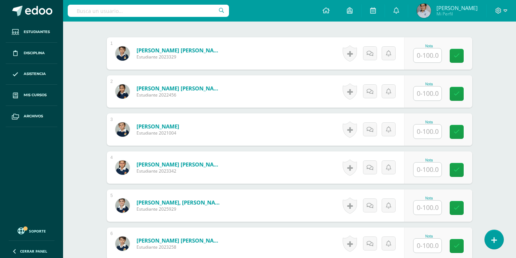
scroll to position [212, 0]
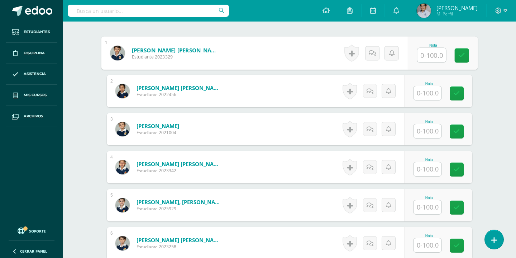
click at [423, 58] on input "text" at bounding box center [432, 55] width 29 height 14
type input "80"
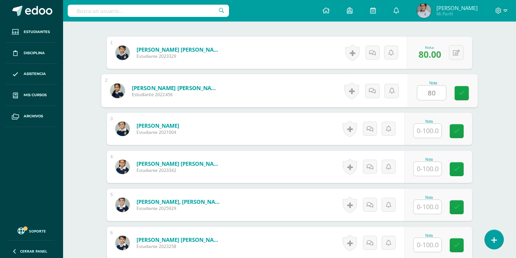
type input "80"
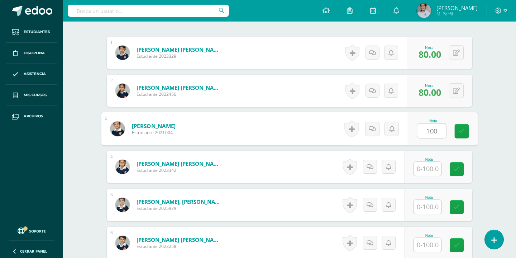
type input "100"
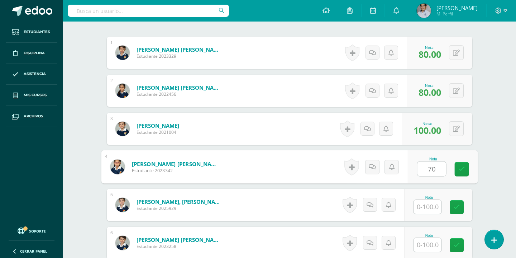
type input "70"
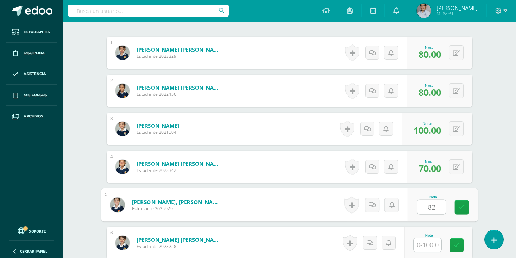
type input "82"
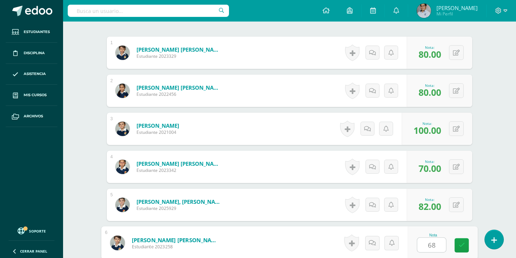
type input "68"
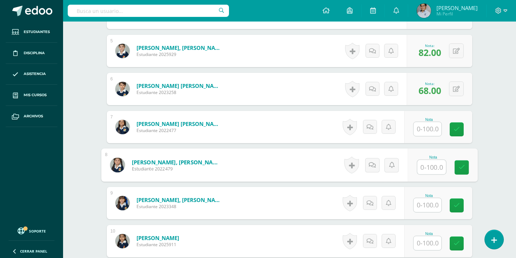
click at [425, 127] on input "text" at bounding box center [428, 129] width 28 height 14
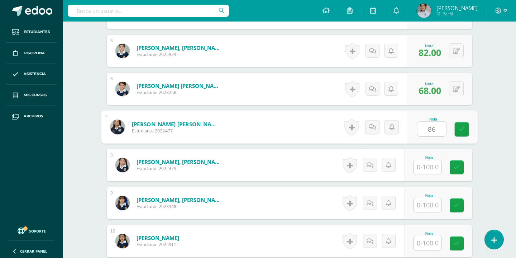
type input "86"
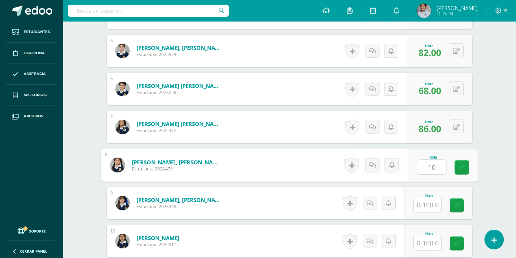
type input "1"
type input "90"
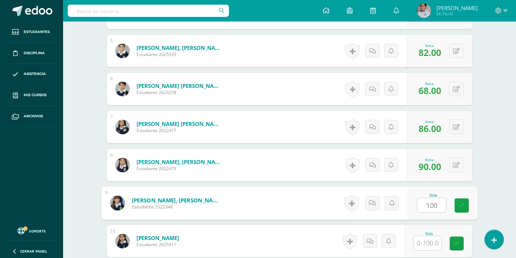
type input "100"
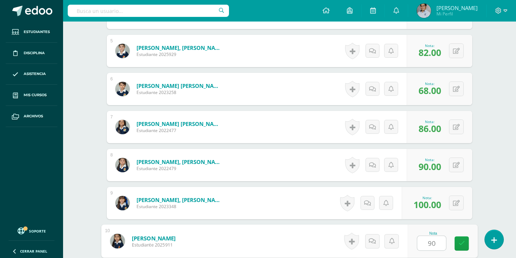
type input "90"
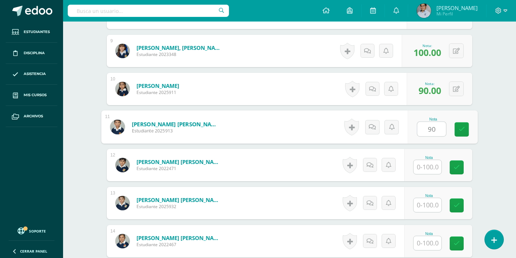
type input "90"
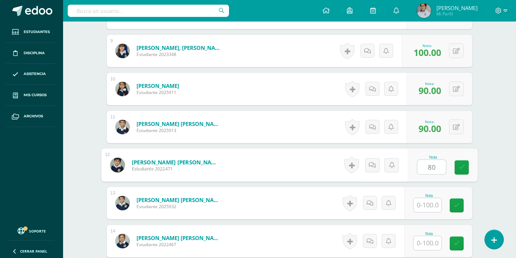
type input "80"
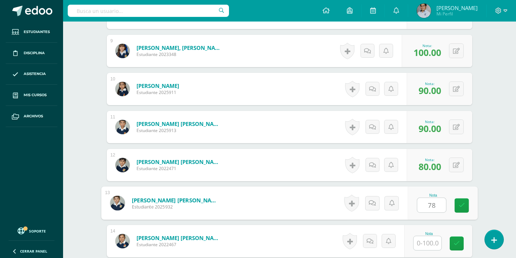
type input "78"
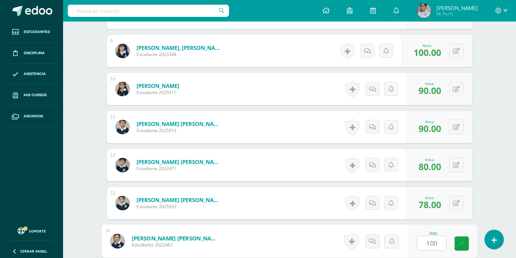
type input "100"
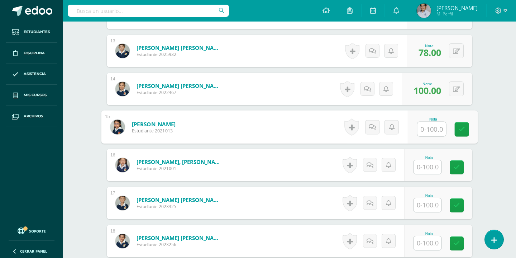
type input "1"
type input "90"
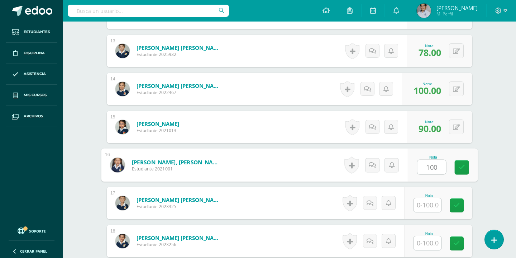
type input "100"
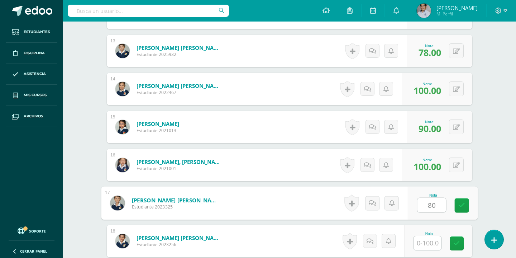
type input "80"
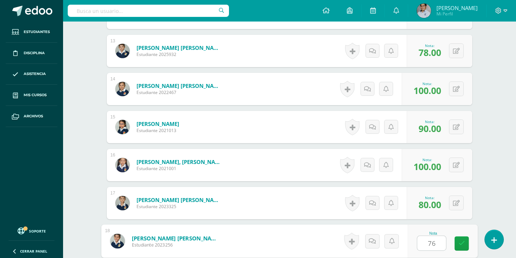
type input "76"
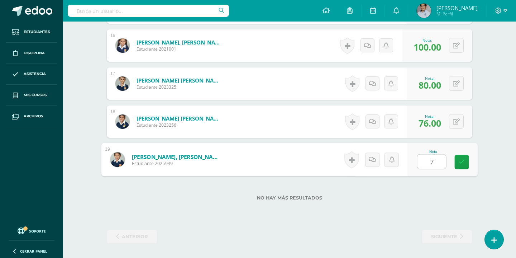
type input "70"
click at [465, 157] on link at bounding box center [462, 162] width 14 height 14
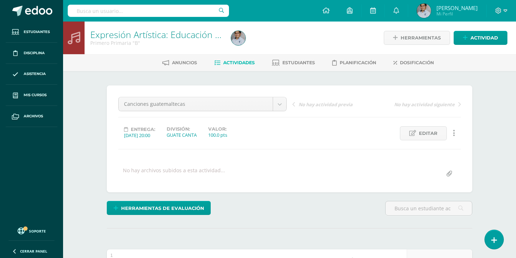
scroll to position [0, 0]
click at [474, 35] on span "Actividad" at bounding box center [485, 37] width 28 height 13
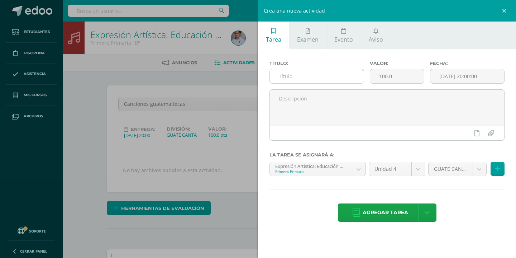
click at [321, 79] on input "text" at bounding box center [317, 76] width 94 height 14
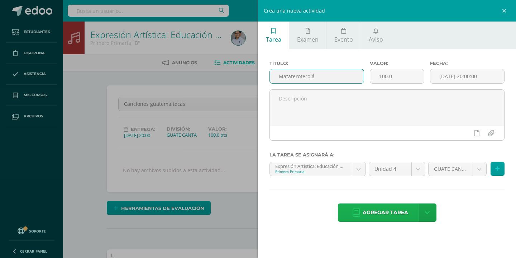
type input "Matateroterolá"
click at [383, 212] on span "Agregar tarea" at bounding box center [386, 213] width 46 height 18
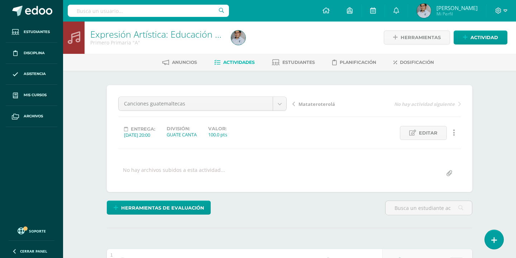
scroll to position [0, 0]
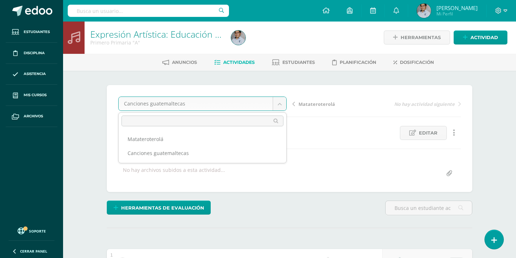
click at [251, 131] on ul "Matateroterolá Canciones guatemaltecas" at bounding box center [203, 146] width 168 height 34
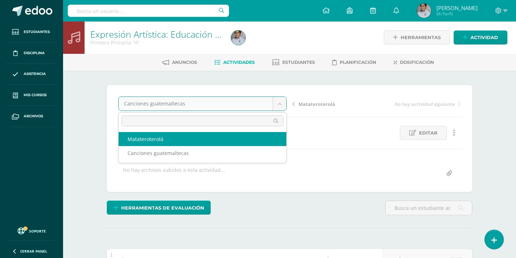
select select "/dashboard/teacher/grade-activity/130714/"
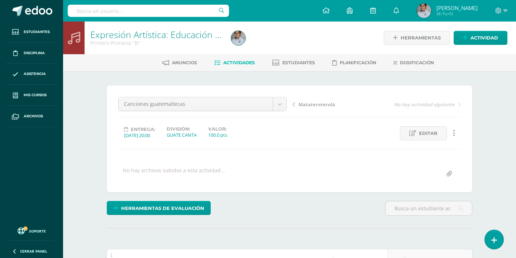
scroll to position [0, 0]
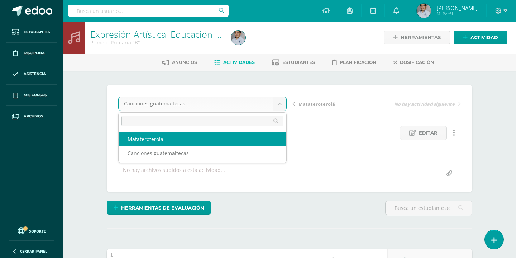
select select "/dashboard/teacher/grade-activity/130715/"
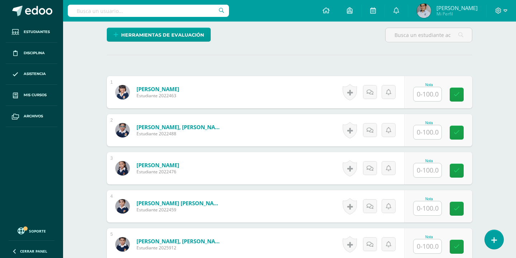
scroll to position [174, 0]
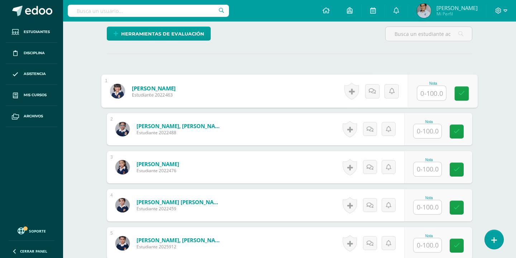
click at [426, 94] on input "text" at bounding box center [432, 93] width 29 height 14
type input "100"
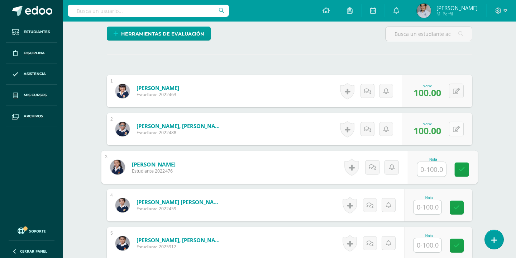
click at [456, 131] on icon at bounding box center [456, 129] width 7 height 6
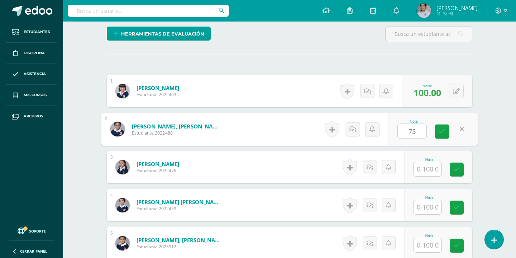
type input "75"
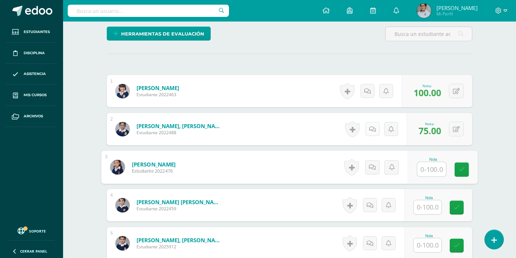
click at [370, 127] on icon at bounding box center [372, 129] width 7 height 6
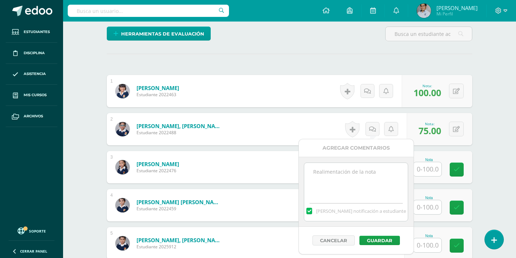
click at [337, 178] on textarea at bounding box center [356, 181] width 104 height 36
type textarea "Debe mejorar la interacción"
drag, startPoint x: 354, startPoint y: 184, endPoint x: 384, endPoint y: 241, distance: 64.3
click at [384, 241] on button "Guardar" at bounding box center [380, 240] width 41 height 9
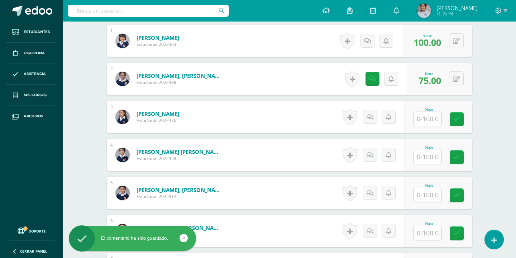
scroll to position [225, 0]
click at [427, 117] on input "text" at bounding box center [428, 119] width 28 height 14
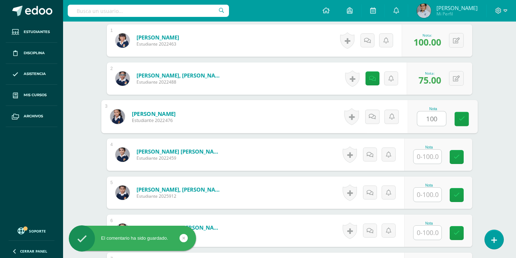
type input "100"
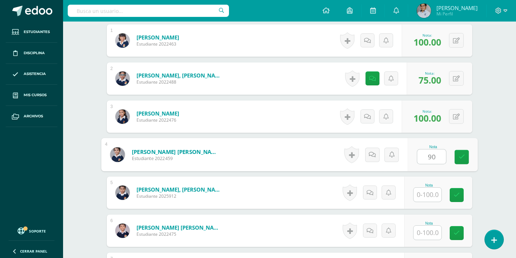
type input "90"
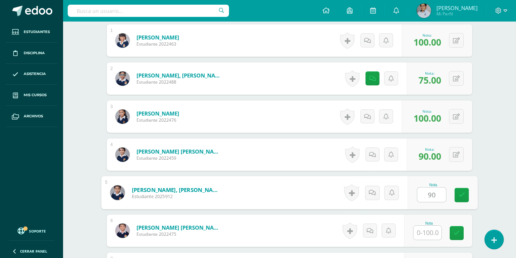
type input "90"
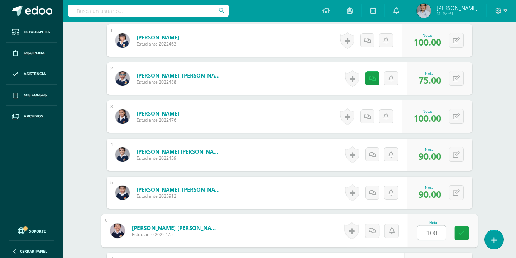
type input "100"
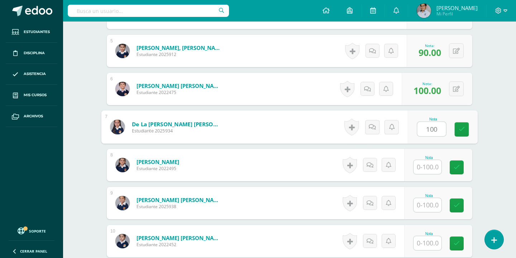
type input "100"
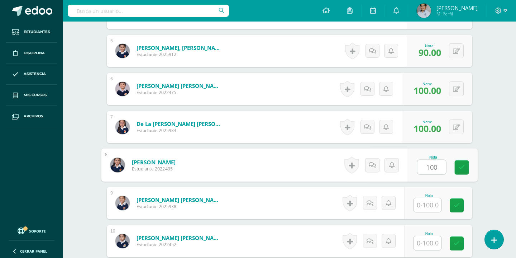
type input "100"
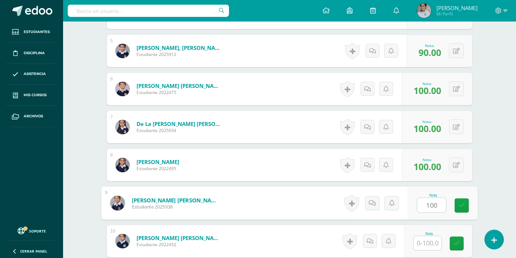
type input "100"
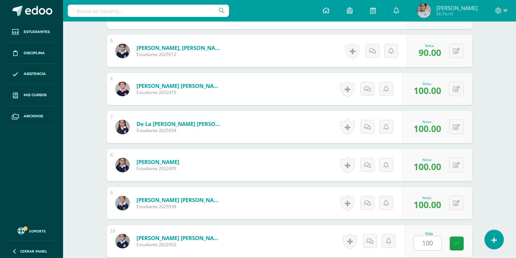
scroll to position [518, 0]
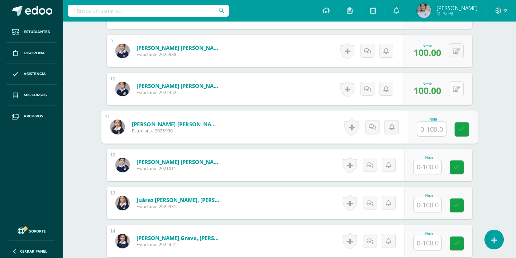
click at [456, 86] on icon at bounding box center [456, 89] width 7 height 6
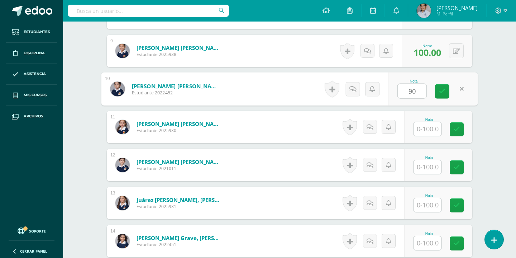
type input "90"
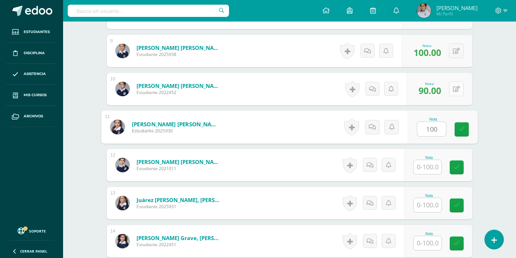
type input "100"
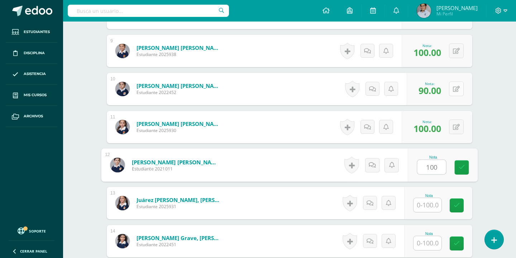
type input "100"
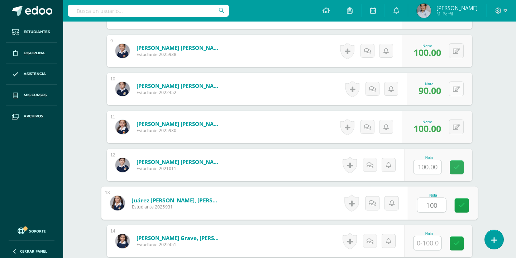
type input "100"
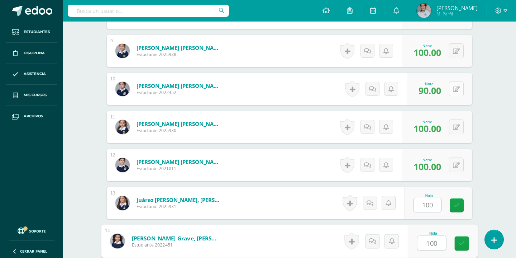
type input "100"
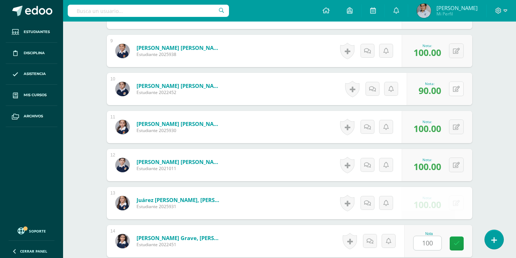
scroll to position [671, 0]
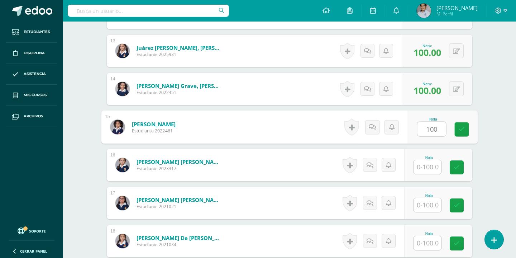
type input "100"
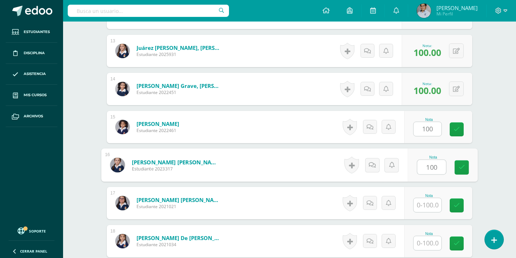
type input "100"
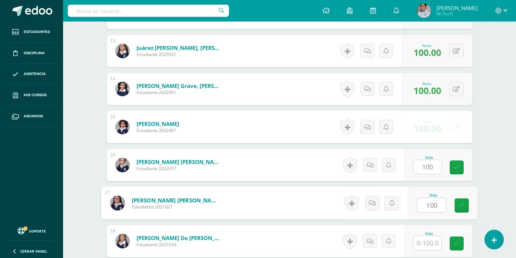
type input "100"
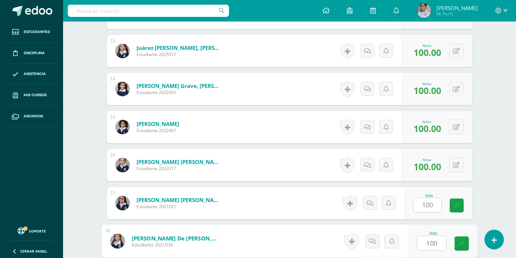
type input "100"
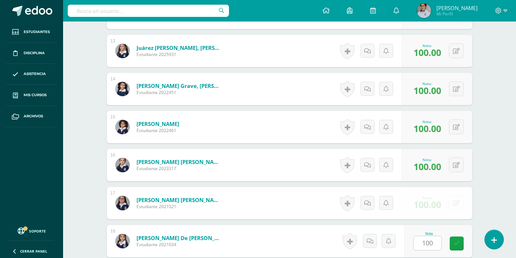
scroll to position [823, 0]
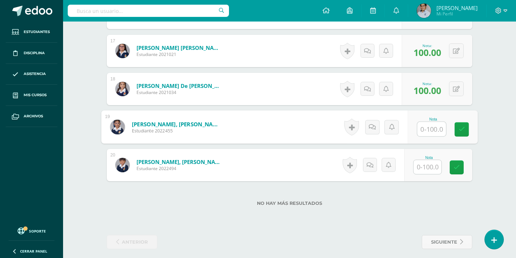
type input "1"
type input "90"
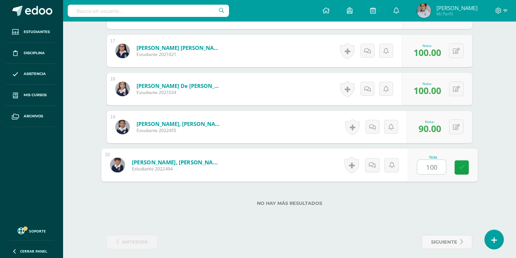
type input "100"
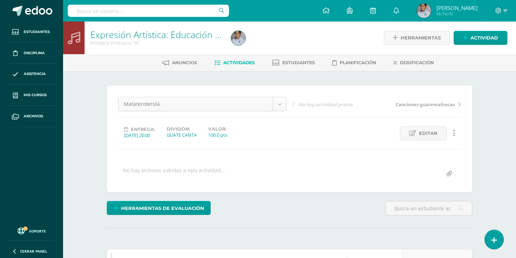
scroll to position [0, 0]
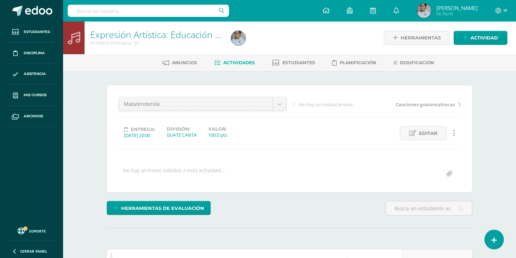
click at [463, 39] on link "Actividad" at bounding box center [481, 38] width 54 height 14
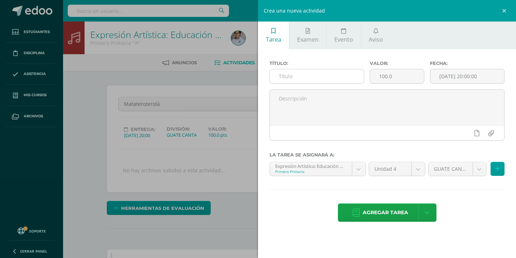
click at [333, 76] on input "text" at bounding box center [317, 76] width 94 height 14
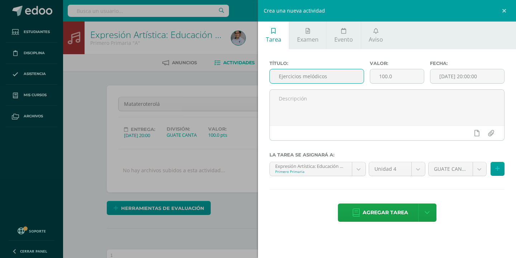
click at [342, 77] on input "Ejercicios melódicos" at bounding box center [317, 76] width 94 height 14
type input "Ejercicios melódicos"
click at [374, 210] on span "Agregar tarea" at bounding box center [386, 213] width 46 height 18
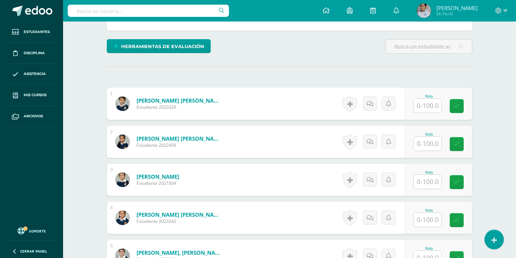
scroll to position [162, 0]
click at [420, 110] on input "text" at bounding box center [431, 106] width 29 height 14
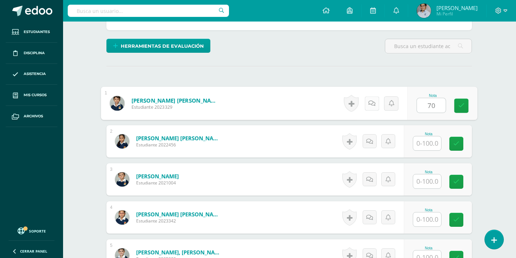
type input "70"
click at [373, 103] on icon at bounding box center [372, 103] width 7 height 6
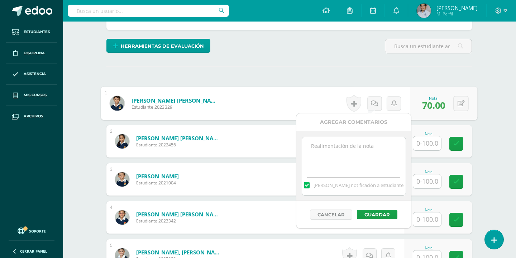
click at [344, 148] on textarea at bounding box center [354, 155] width 104 height 36
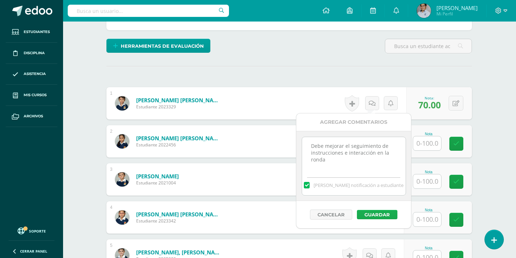
type textarea "Debe mejorar el seguimiento de instrucciones e interacción en la ronda"
click at [379, 214] on button "Guardar" at bounding box center [377, 214] width 41 height 9
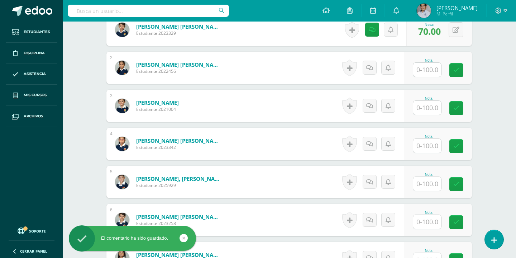
scroll to position [238, 1]
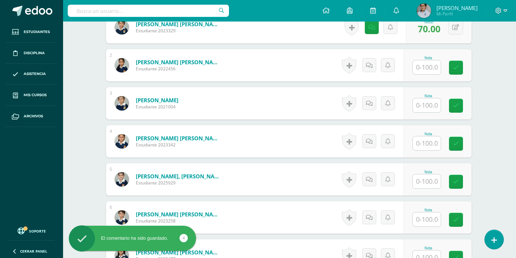
click at [421, 66] on input "text" at bounding box center [427, 67] width 28 height 14
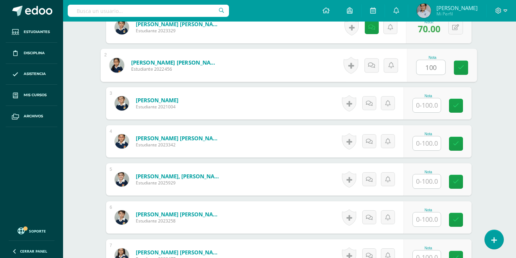
type input "100"
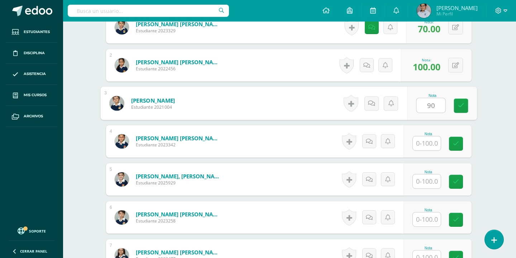
type input "90"
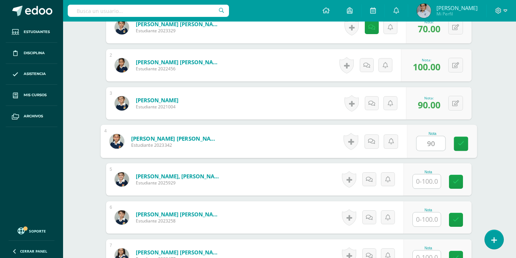
type input "90"
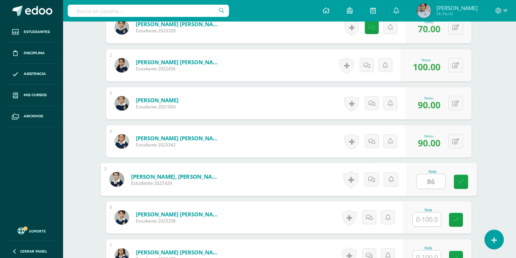
type input "86"
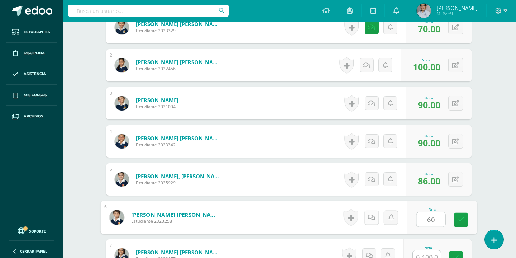
type input "60"
click at [371, 216] on icon at bounding box center [371, 217] width 7 height 6
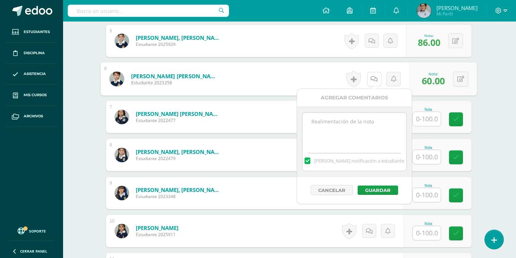
scroll to position [377, 1]
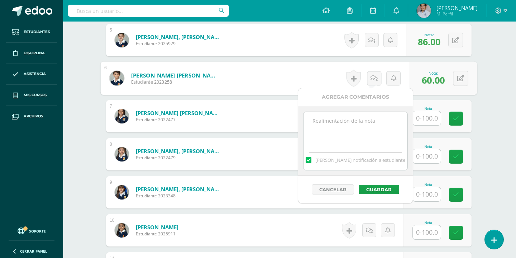
click at [342, 131] on textarea at bounding box center [356, 130] width 104 height 36
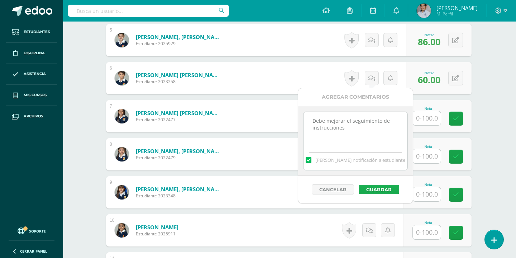
type textarea "Debe mejorar el seguimiento de instrucciones"
click at [379, 191] on button "Guardar" at bounding box center [379, 189] width 41 height 9
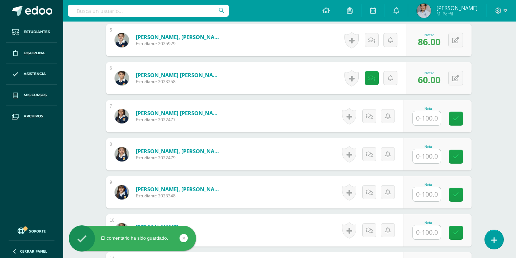
click at [427, 119] on input "text" at bounding box center [427, 118] width 28 height 14
type input "100"
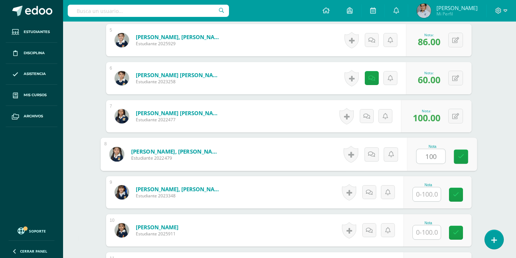
type input "100"
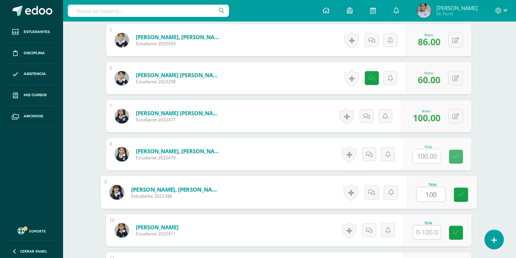
type input "100"
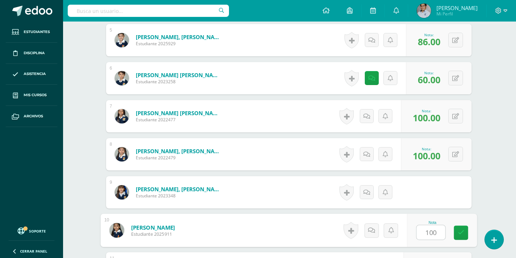
type input "100"
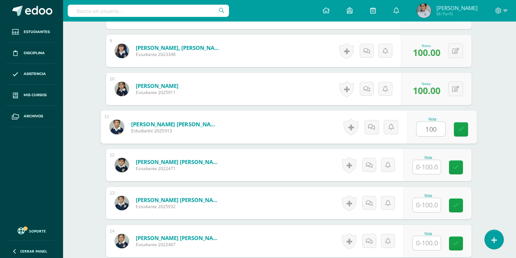
type input "100"
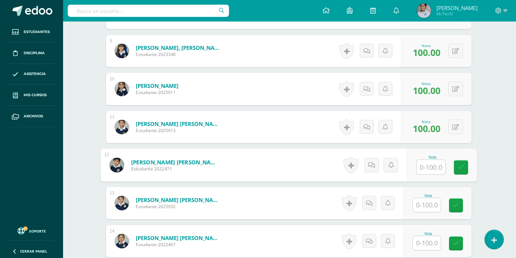
type input "1"
type input "90"
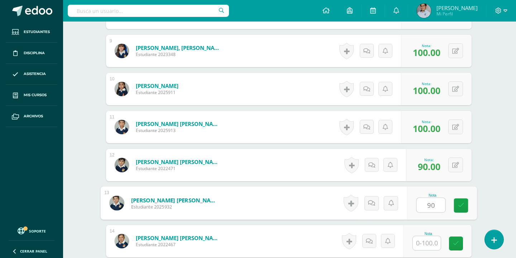
type input "90"
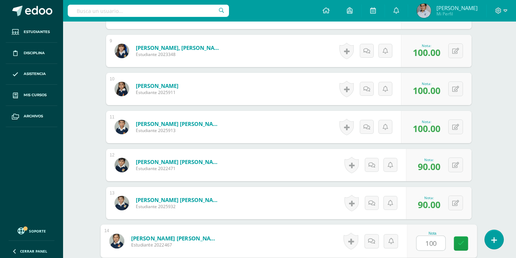
type input "100"
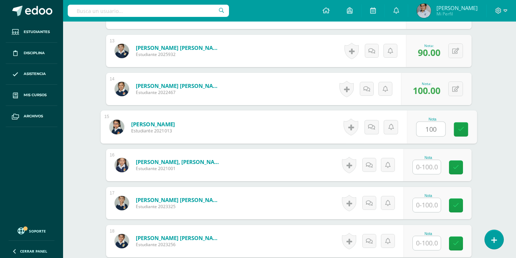
type input "100"
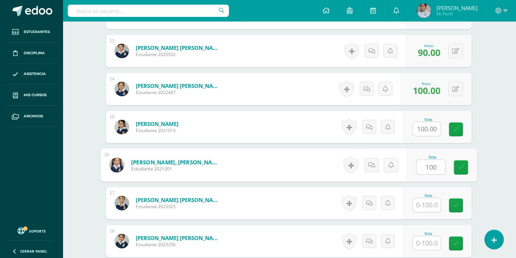
type input "100"
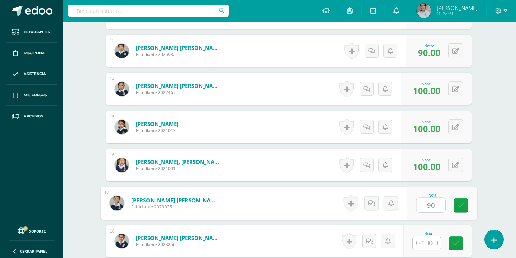
type input "90"
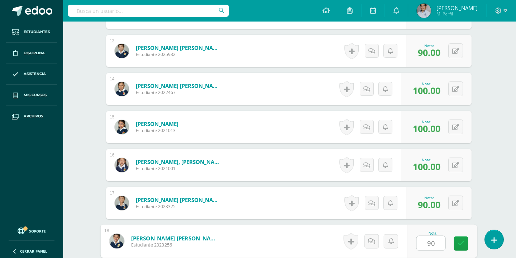
type input "90"
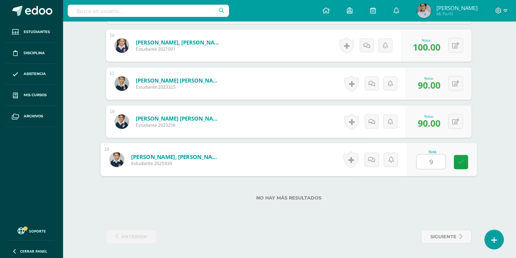
type input "90"
click at [465, 157] on link at bounding box center [461, 162] width 14 height 14
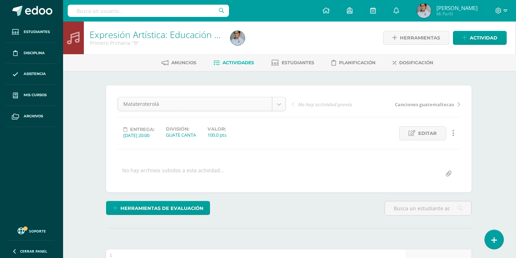
scroll to position [0, 1]
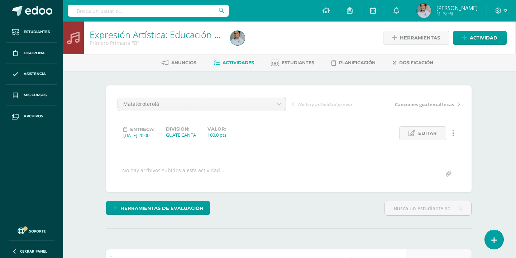
click at [469, 37] on link "Actividad" at bounding box center [480, 38] width 54 height 14
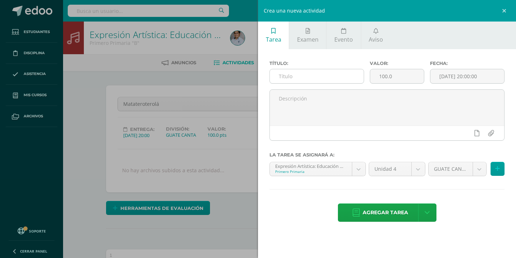
click at [313, 78] on input "text" at bounding box center [317, 76] width 94 height 14
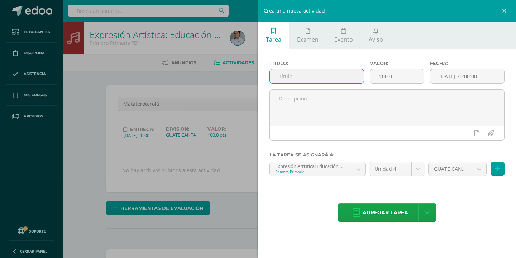
paste input "Ejercicios melódicos"
type input "Ejercicios melódicos"
click at [389, 217] on span "Agregar tarea" at bounding box center [386, 213] width 46 height 18
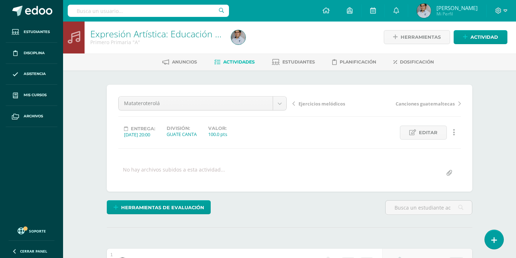
scroll to position [1, 0]
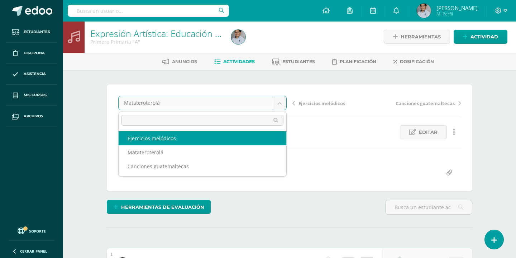
select select "/dashboard/teacher/grade-activity/130736/"
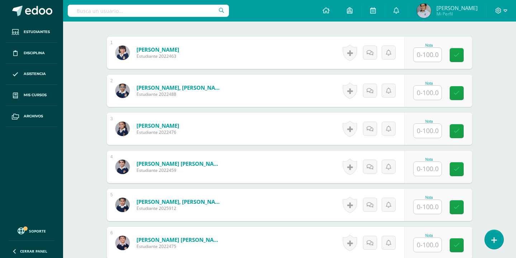
scroll to position [213, 0]
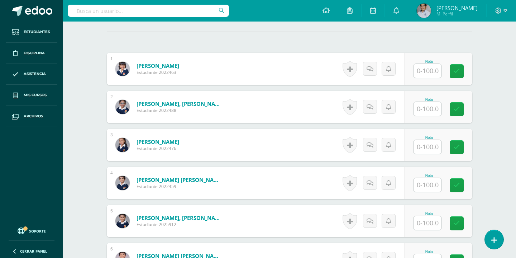
click at [431, 70] on input "text" at bounding box center [428, 71] width 28 height 14
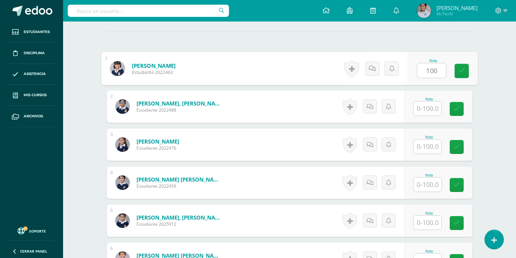
type input "100"
